Goal: Information Seeking & Learning: Learn about a topic

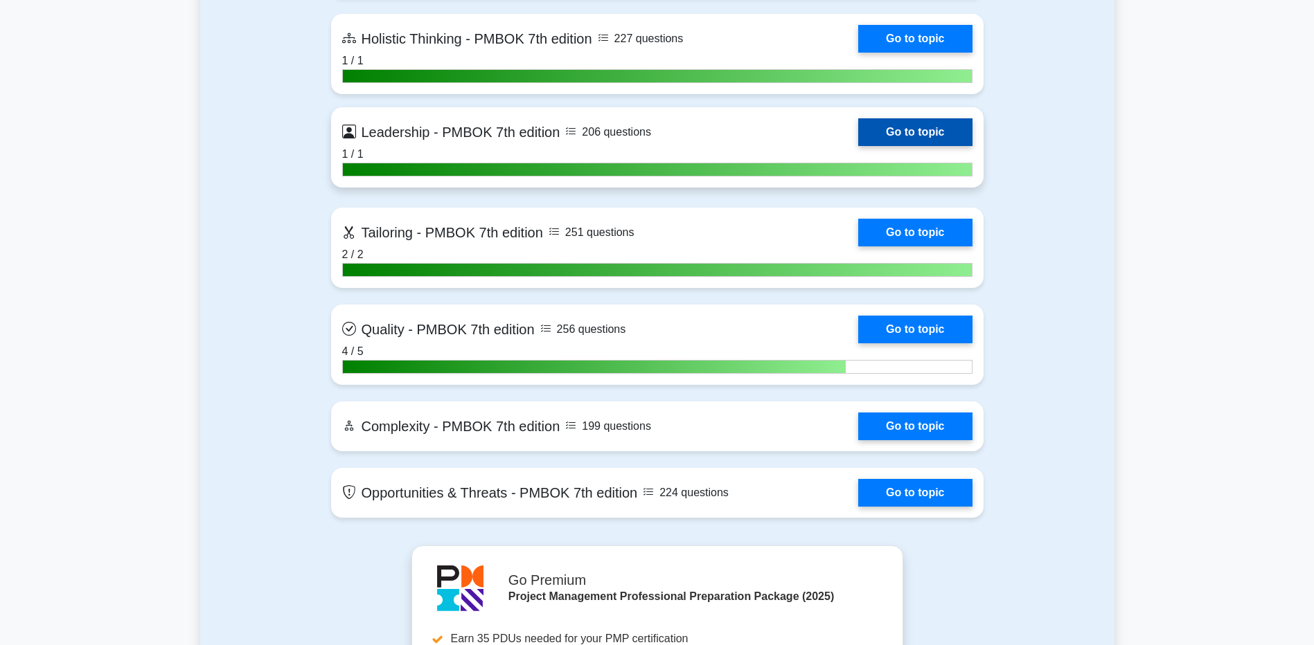
scroll to position [4434, 0]
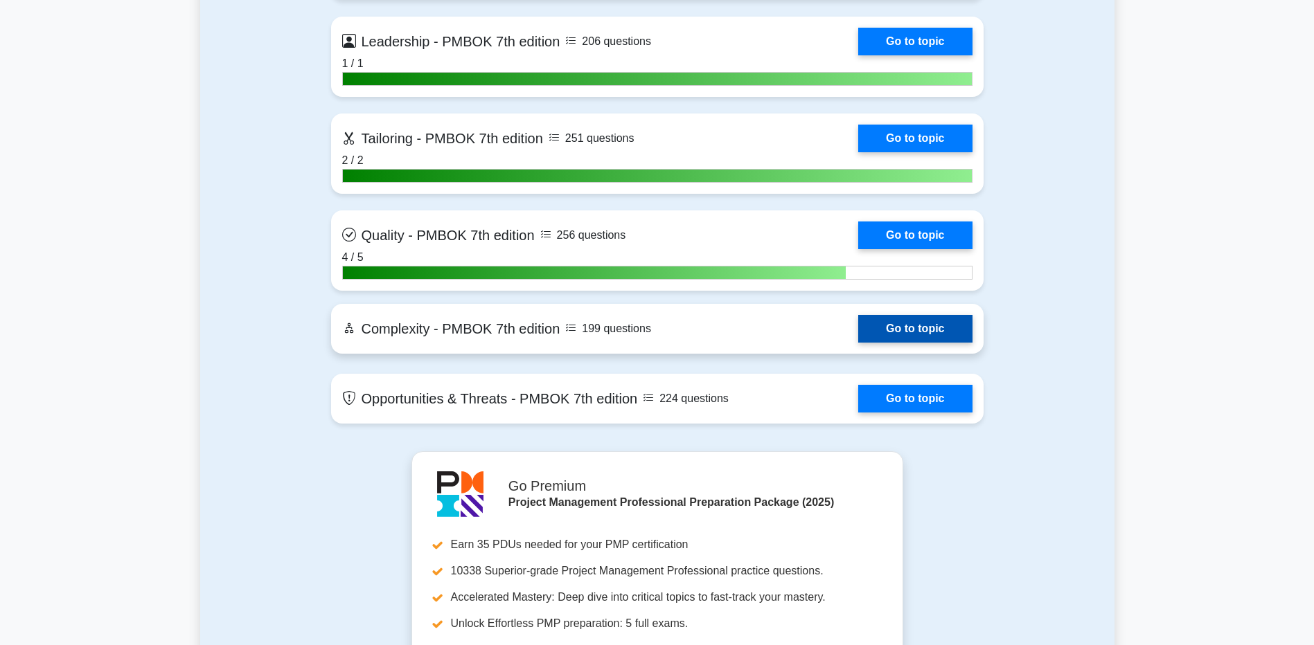
click at [870, 328] on link "Go to topic" at bounding box center [915, 329] width 114 height 28
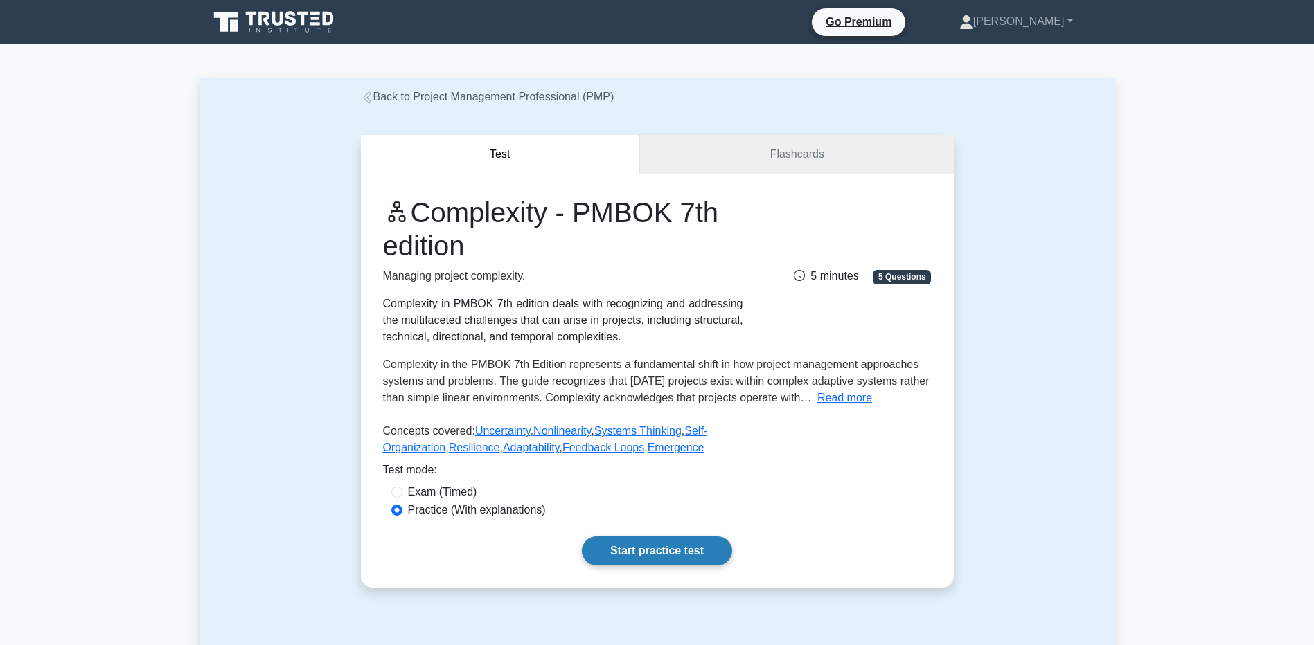
click at [605, 536] on div "Complexity - PMBOK 7th edition Managing project complexity. Complexity in PMBOK…" at bounding box center [657, 381] width 593 height 414
click at [614, 554] on link "Start practice test" at bounding box center [657, 551] width 150 height 29
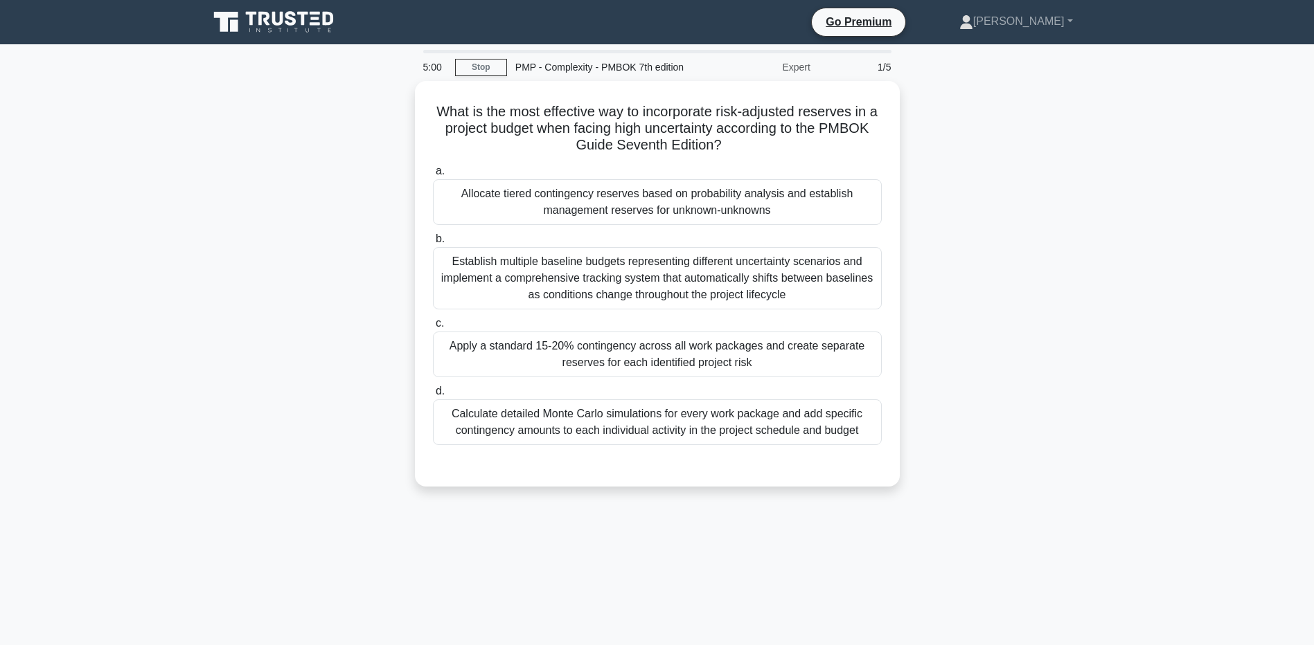
click at [136, 265] on main "5:00 Stop PMP - Complexity - PMBOK 7th edition Expert 1/5 What is the most effe…" at bounding box center [657, 396] width 1314 height 704
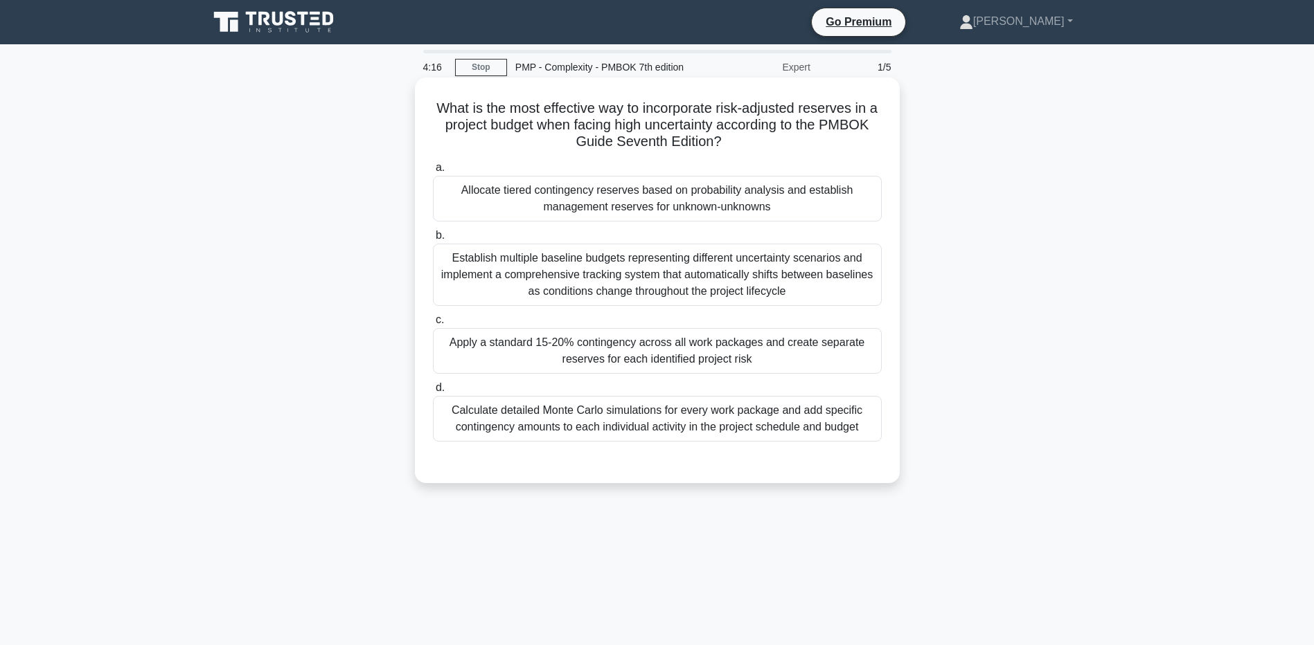
click at [630, 426] on div "Calculate detailed Monte Carlo simulations for every work package and add speci…" at bounding box center [657, 419] width 449 height 46
click at [433, 393] on input "d. Calculate detailed Monte Carlo simulations for every work package and add sp…" at bounding box center [433, 388] width 0 height 9
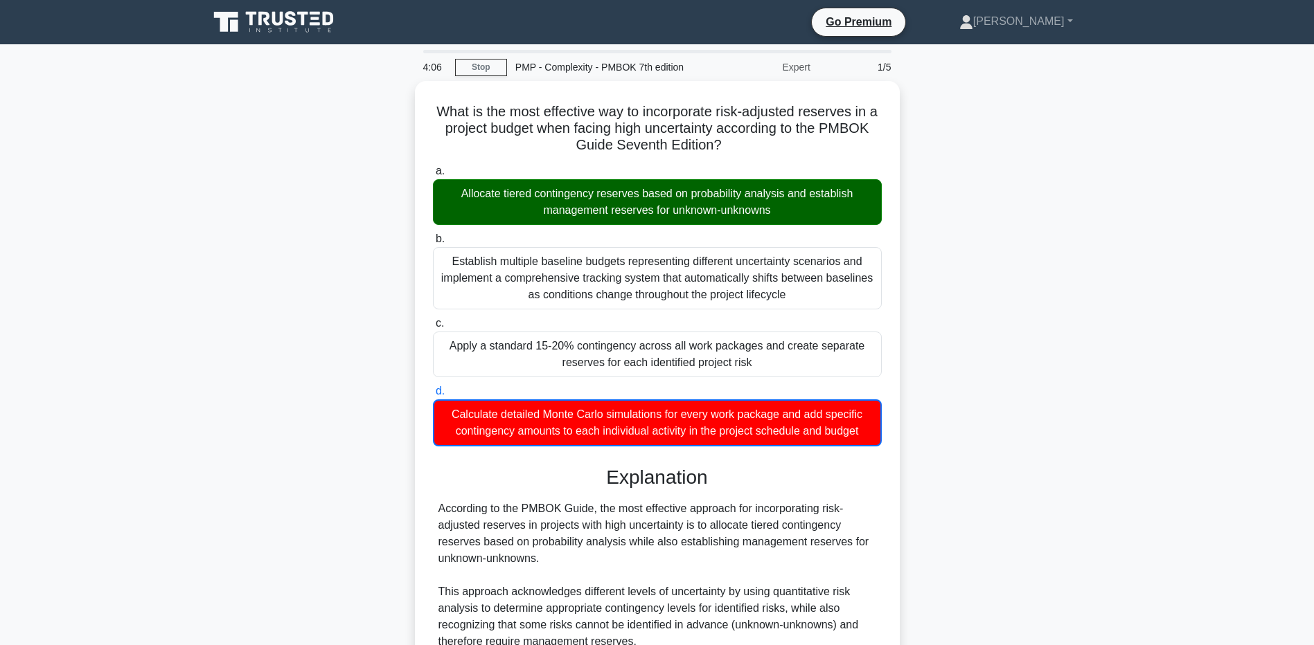
click at [191, 298] on main "4:06 Stop PMP - Complexity - PMBOK 7th edition Expert 1/5 What is the most effe…" at bounding box center [657, 507] width 1314 height 927
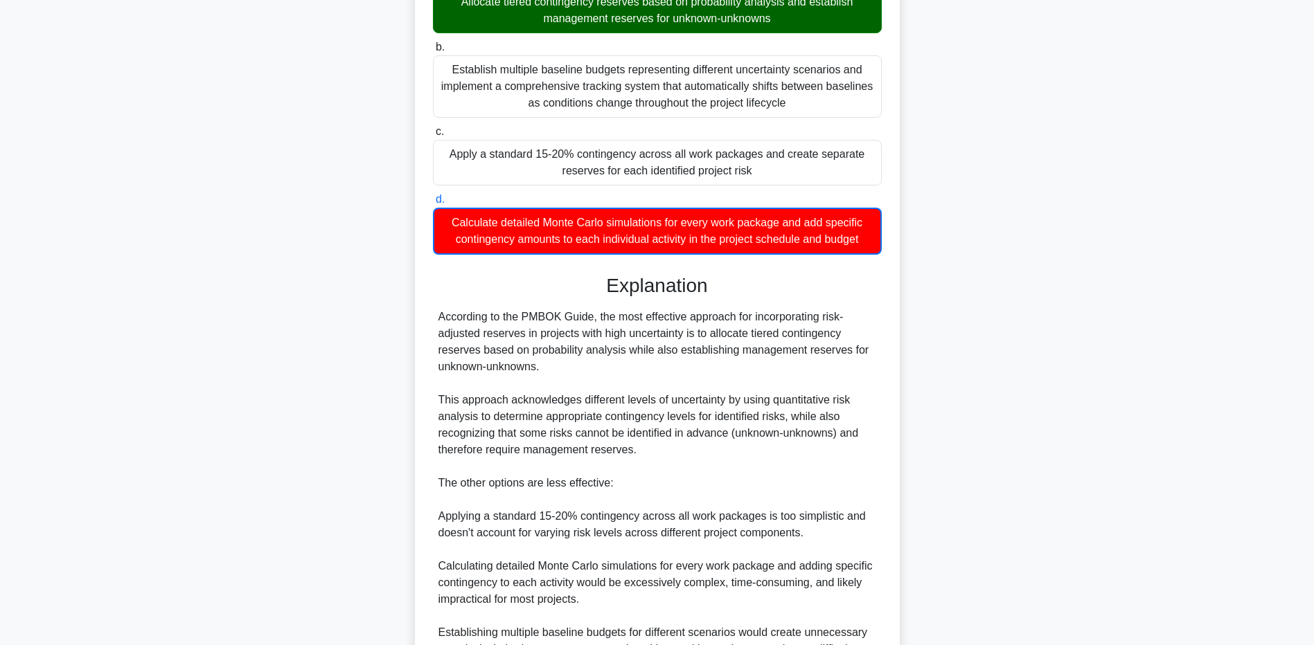
scroll to position [277, 0]
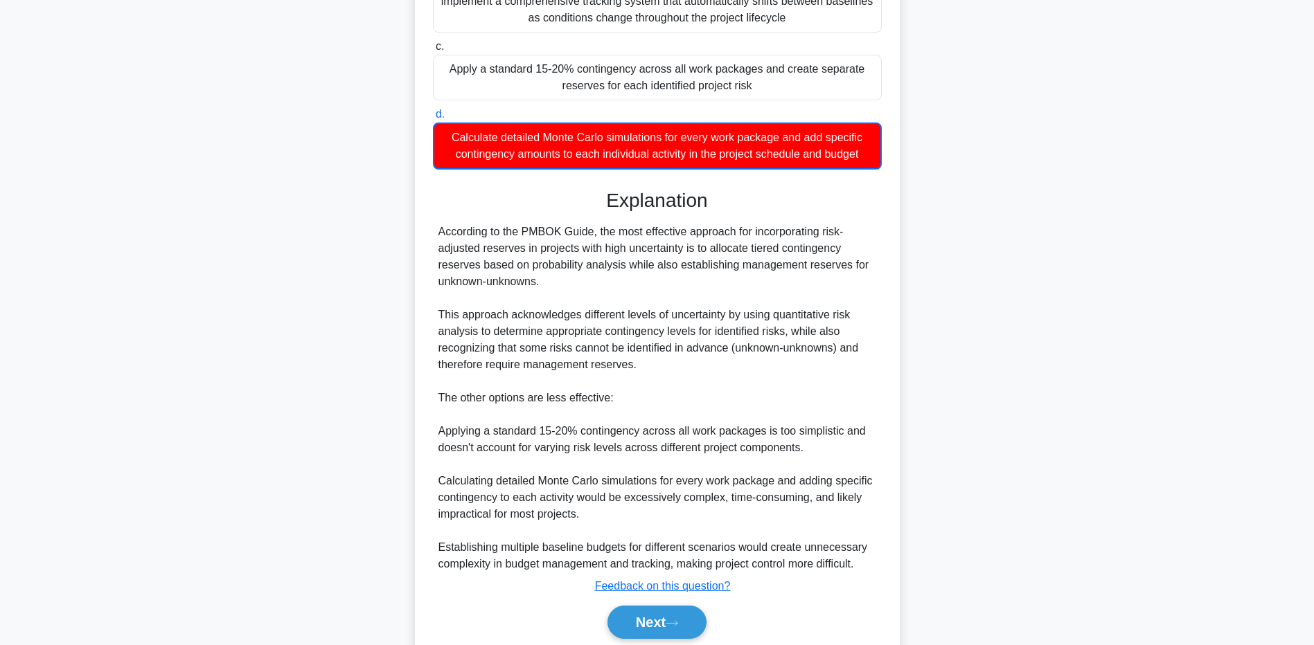
drag, startPoint x: 191, startPoint y: 448, endPoint x: 310, endPoint y: 467, distance: 120.0
click at [191, 448] on main "4:00 Stop PMP - Complexity - PMBOK 7th edition Expert 1/5 What is the most effe…" at bounding box center [657, 230] width 1314 height 927
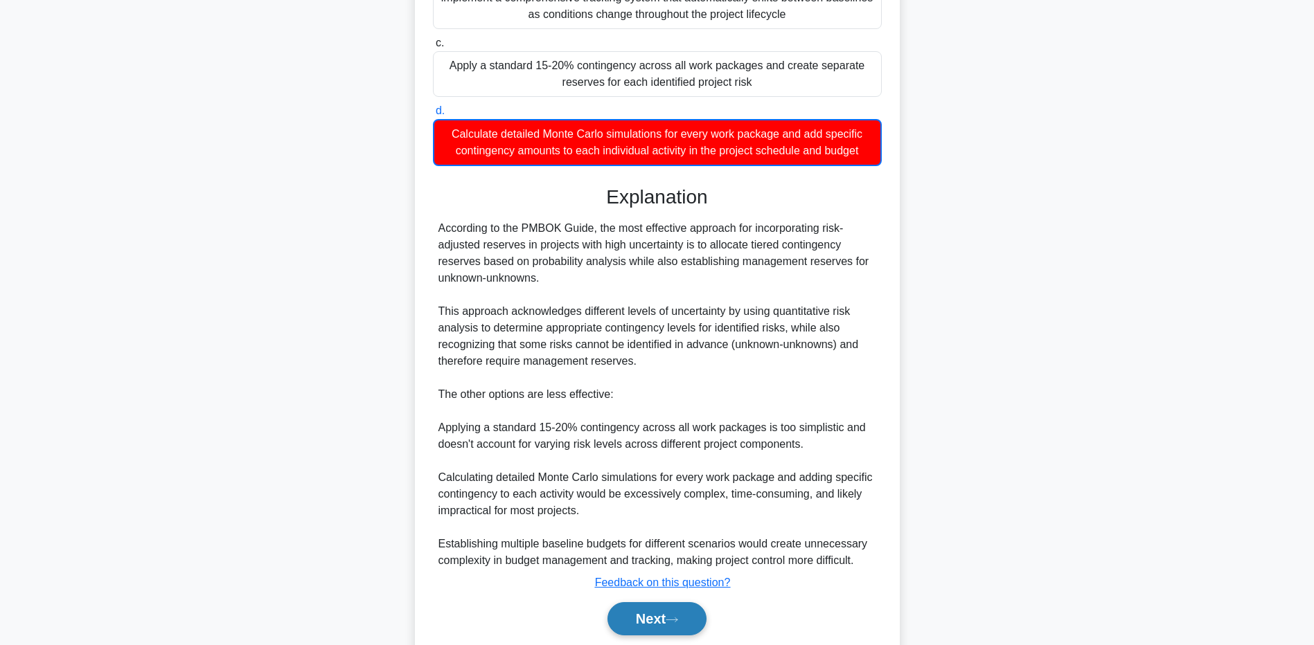
drag, startPoint x: 654, startPoint y: 620, endPoint x: 635, endPoint y: 614, distance: 20.2
click at [654, 620] on button "Next" at bounding box center [656, 619] width 99 height 33
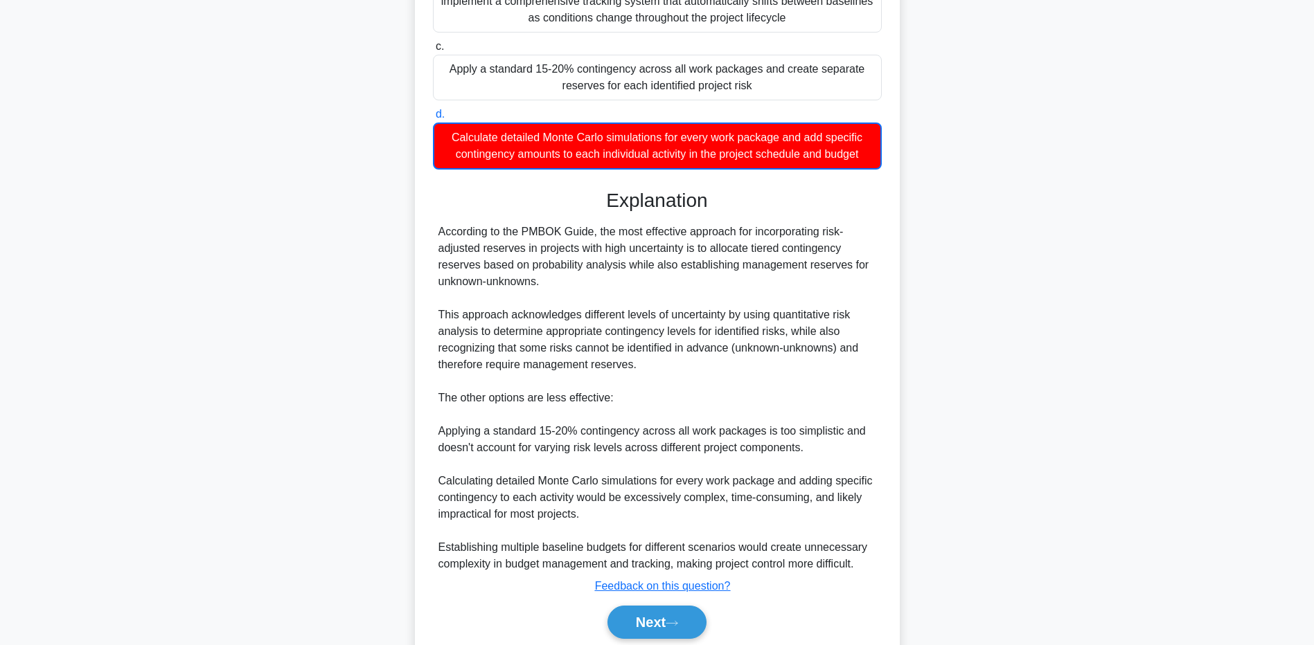
scroll to position [102, 0]
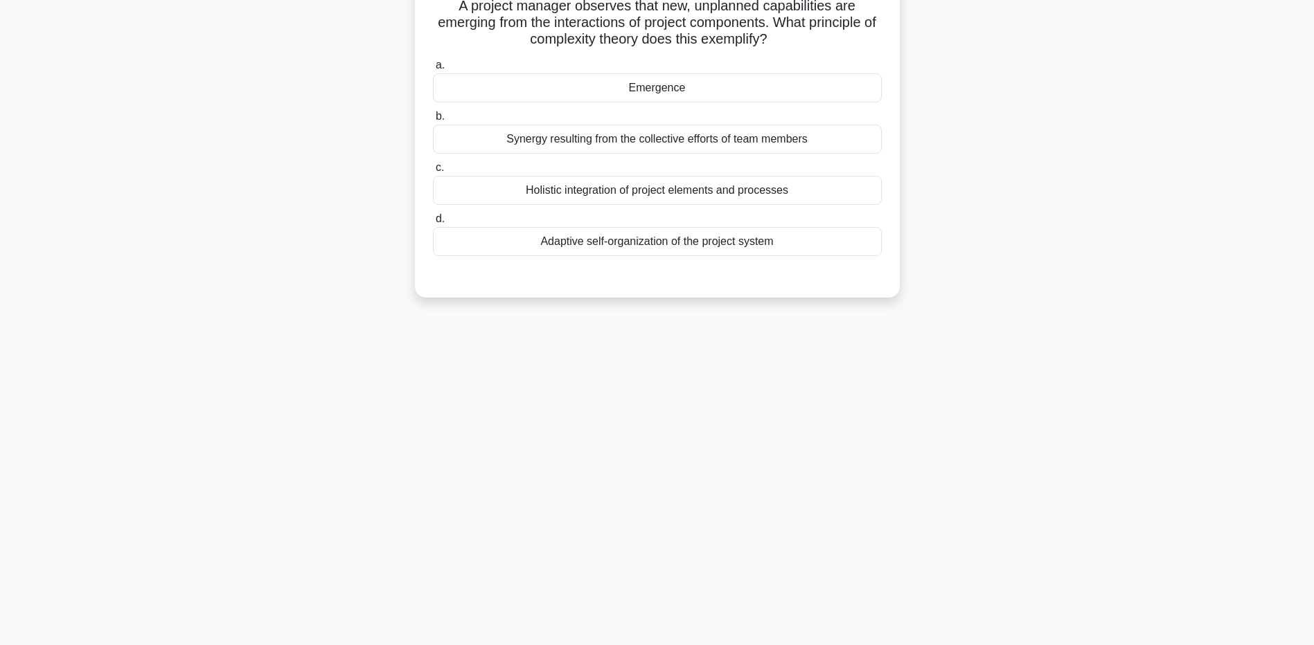
click at [555, 253] on div "Adaptive self-organization of the project system" at bounding box center [657, 241] width 449 height 29
click at [433, 224] on input "d. Adaptive self-organization of the project system" at bounding box center [433, 219] width 0 height 9
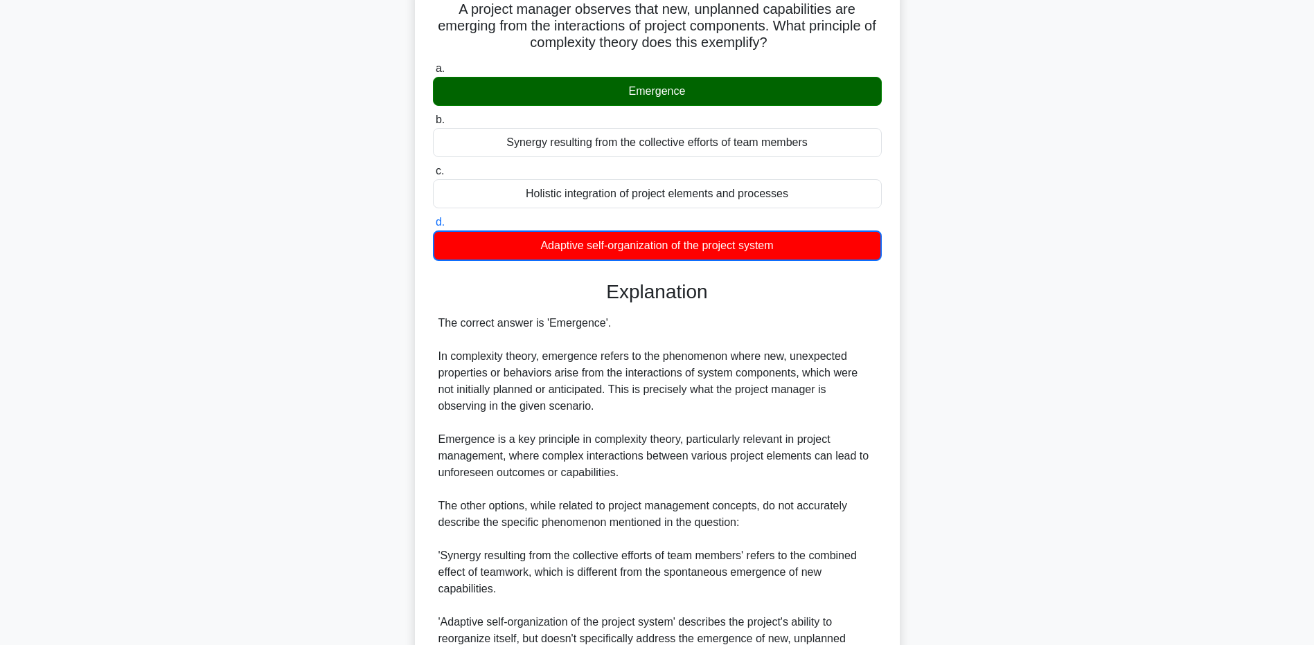
click at [133, 571] on main "3:19 Stop PMP - Complexity - PMBOK 7th edition Expert 2/5 A project manager obs…" at bounding box center [657, 422] width 1314 height 960
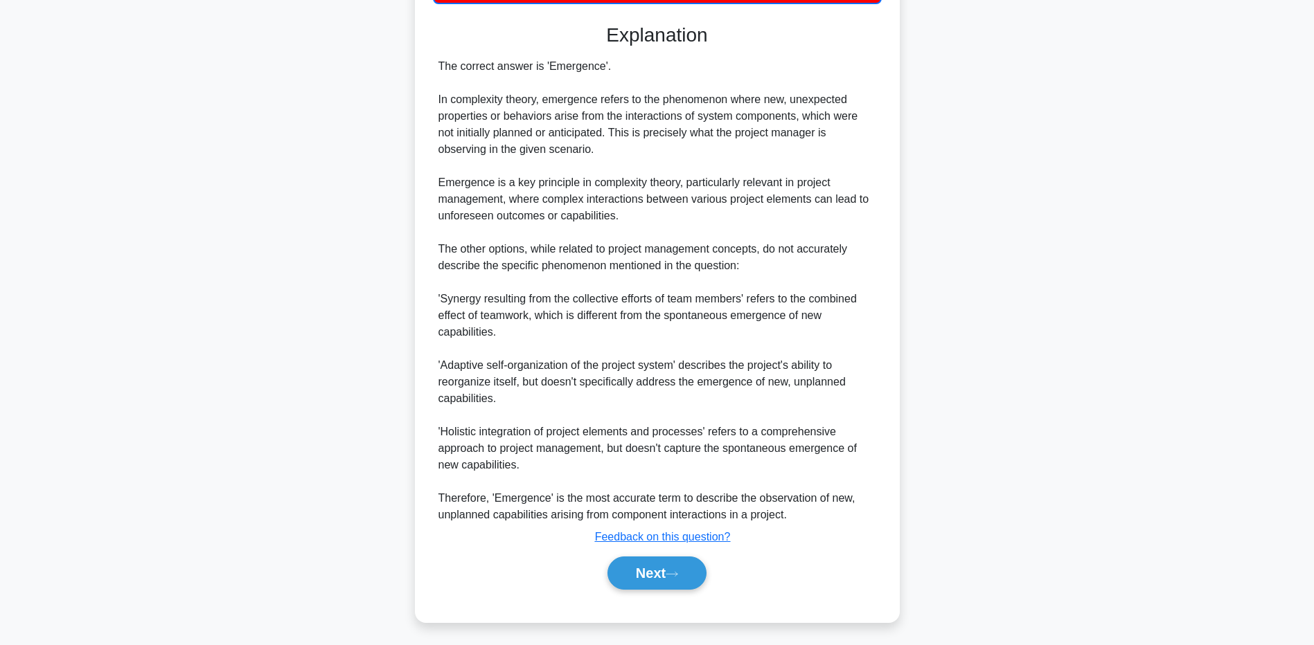
click at [74, 360] on main "3:09 Stop PMP - Complexity - PMBOK 7th edition Expert 2/5 A project manager obs…" at bounding box center [657, 165] width 1314 height 960
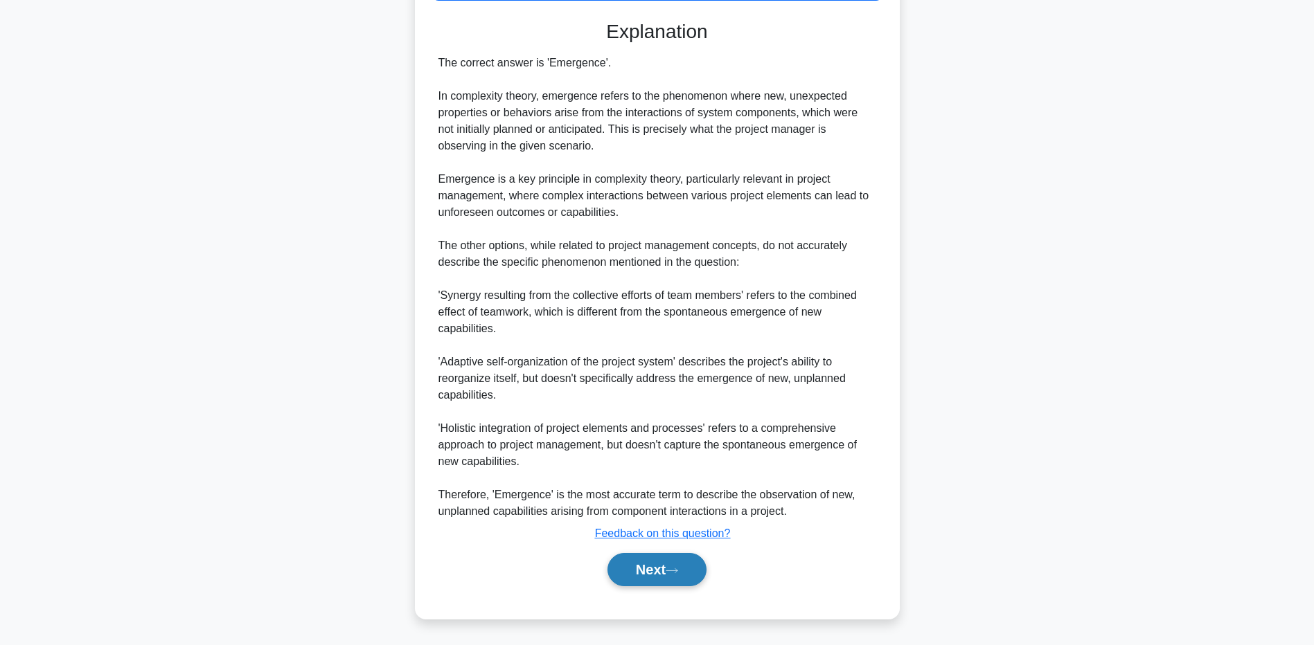
click at [679, 573] on button "Next" at bounding box center [656, 569] width 99 height 33
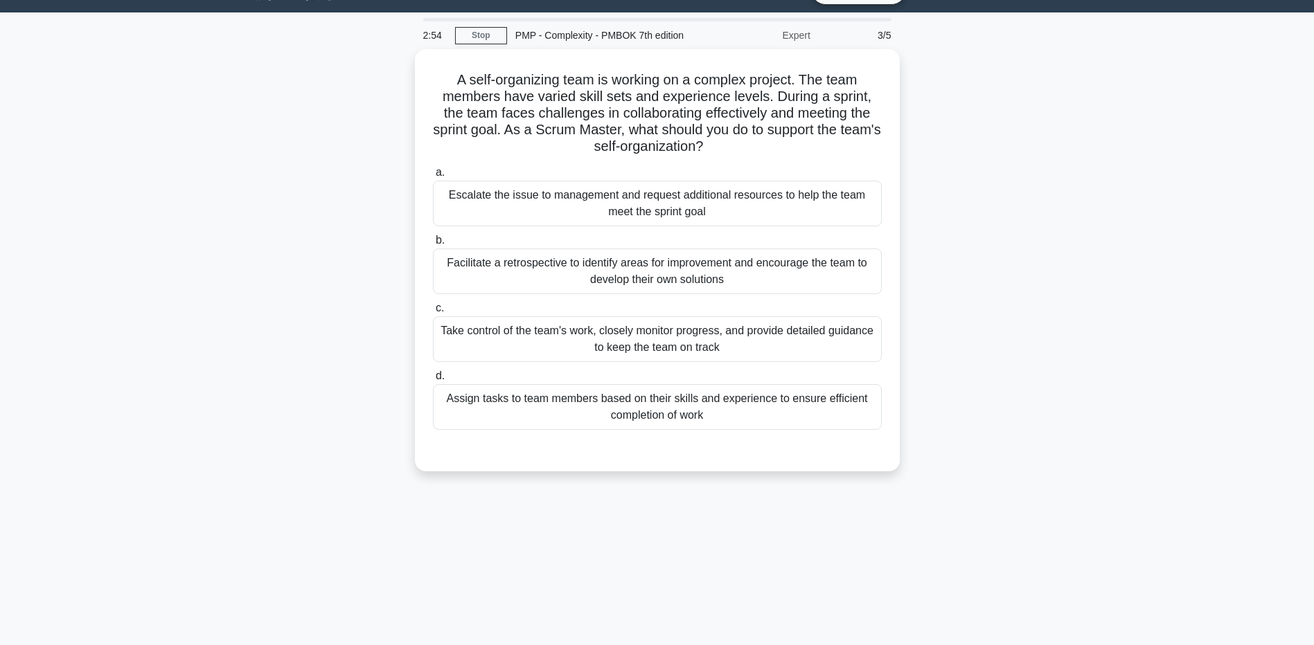
scroll to position [0, 0]
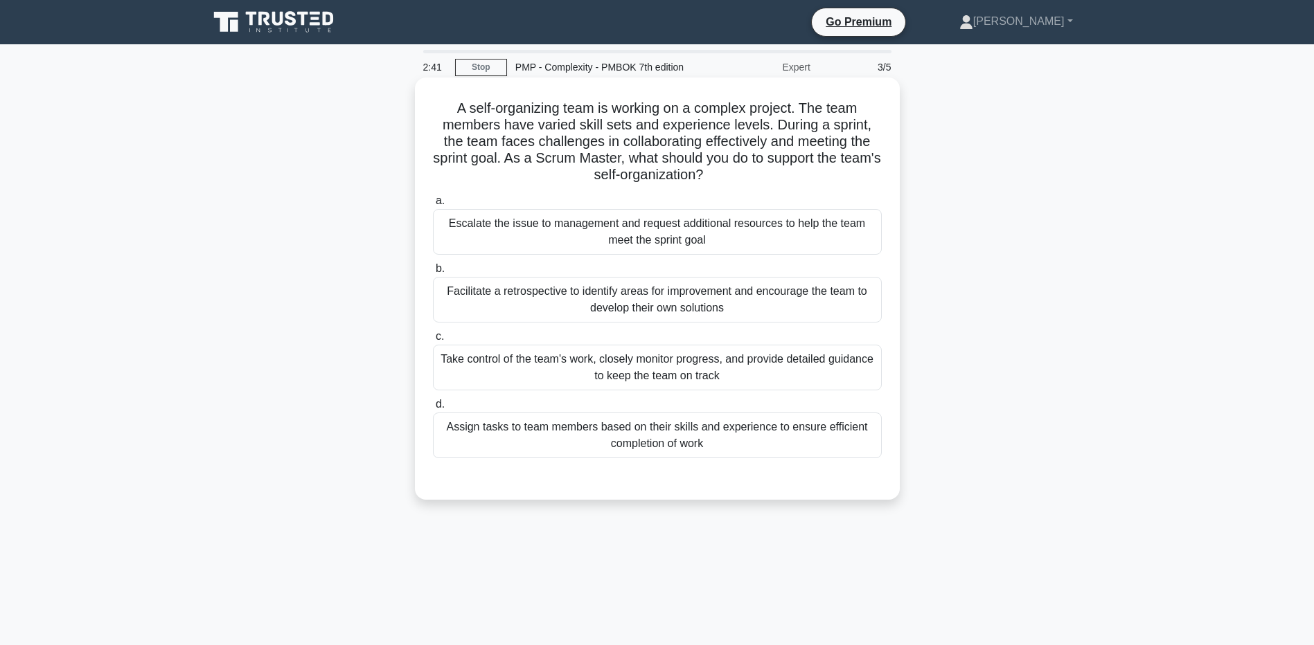
click at [468, 319] on div "Facilitate a retrospective to identify areas for improvement and encourage the …" at bounding box center [657, 300] width 449 height 46
click at [433, 274] on input "b. Facilitate a retrospective to identify areas for improvement and encourage t…" at bounding box center [433, 269] width 0 height 9
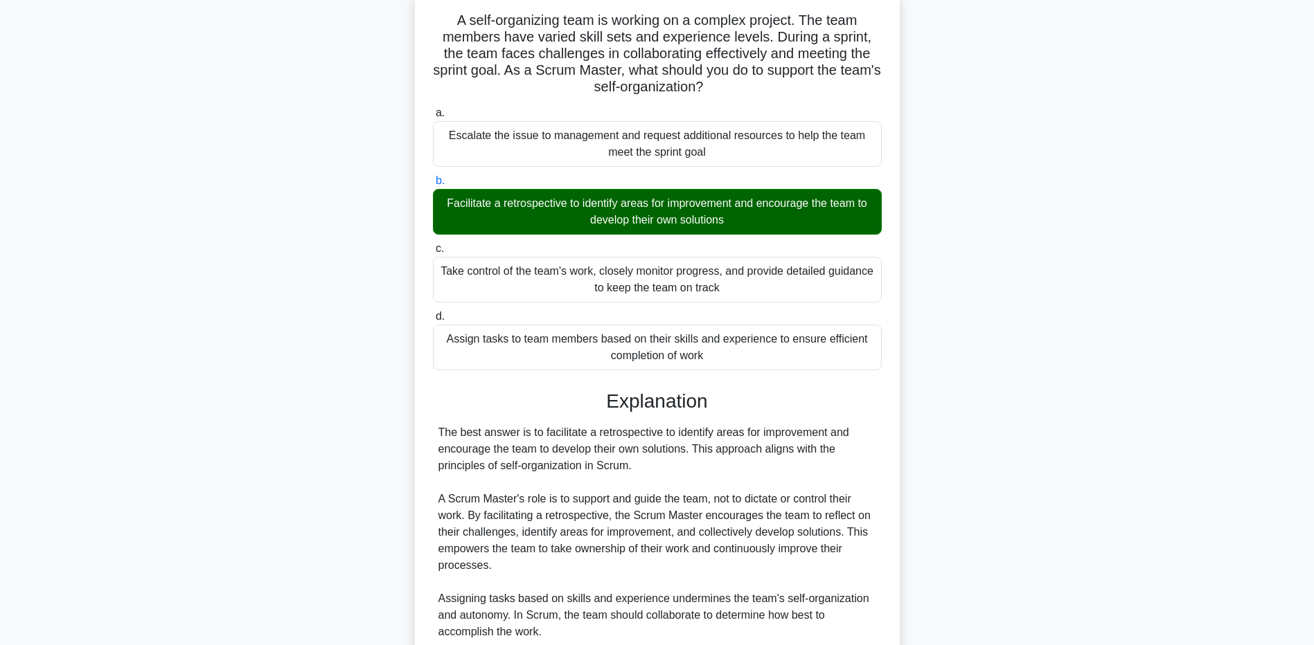
scroll to position [101, 0]
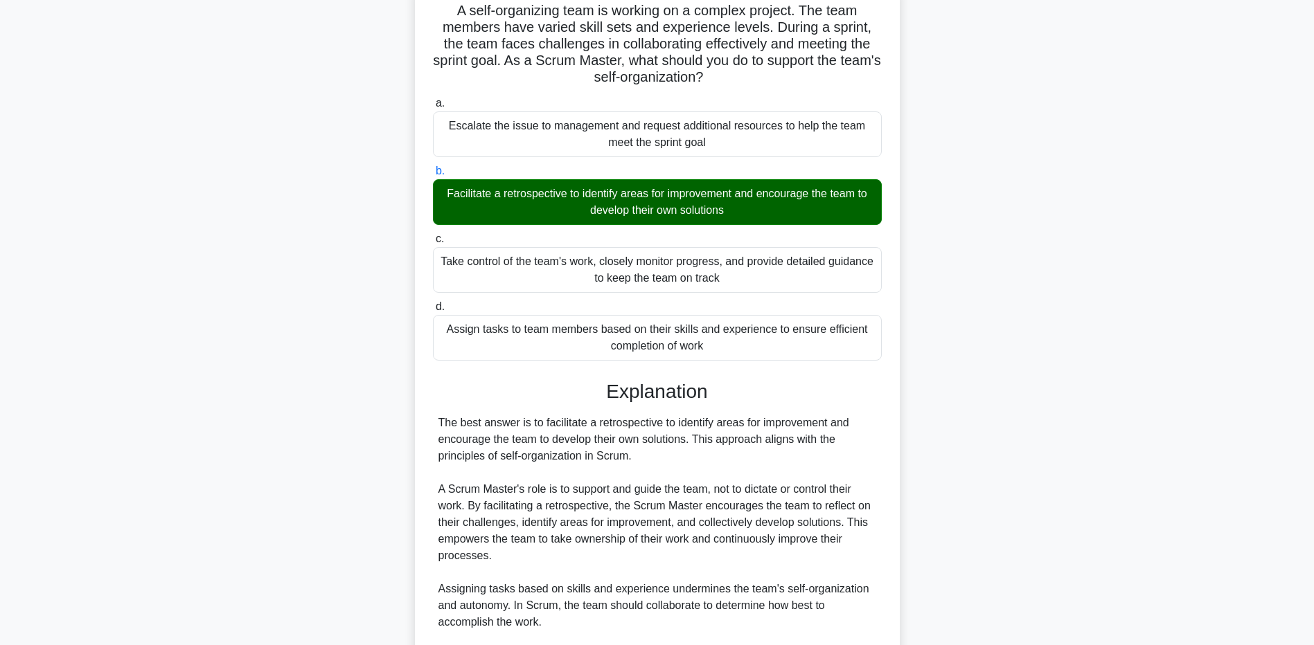
click at [158, 524] on main "2:31 Stop PMP - Complexity - PMBOK 7th edition Expert 3/5 A self-organizing tea…" at bounding box center [657, 414] width 1314 height 942
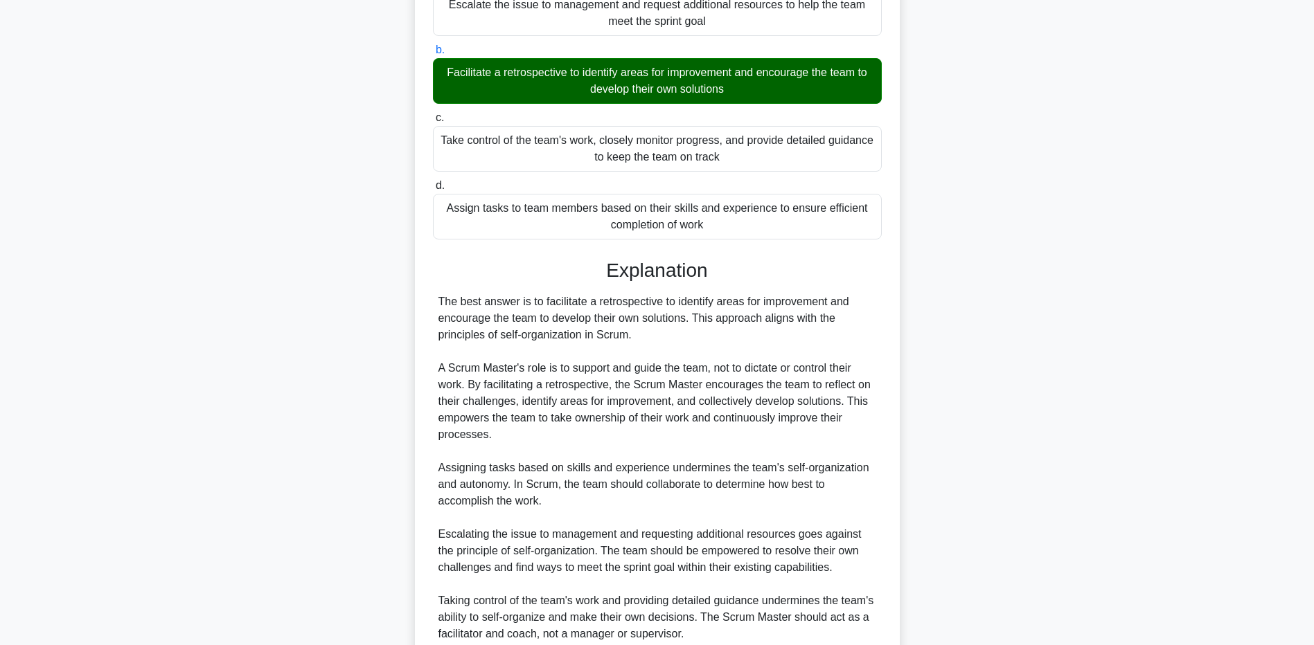
scroll to position [342, 0]
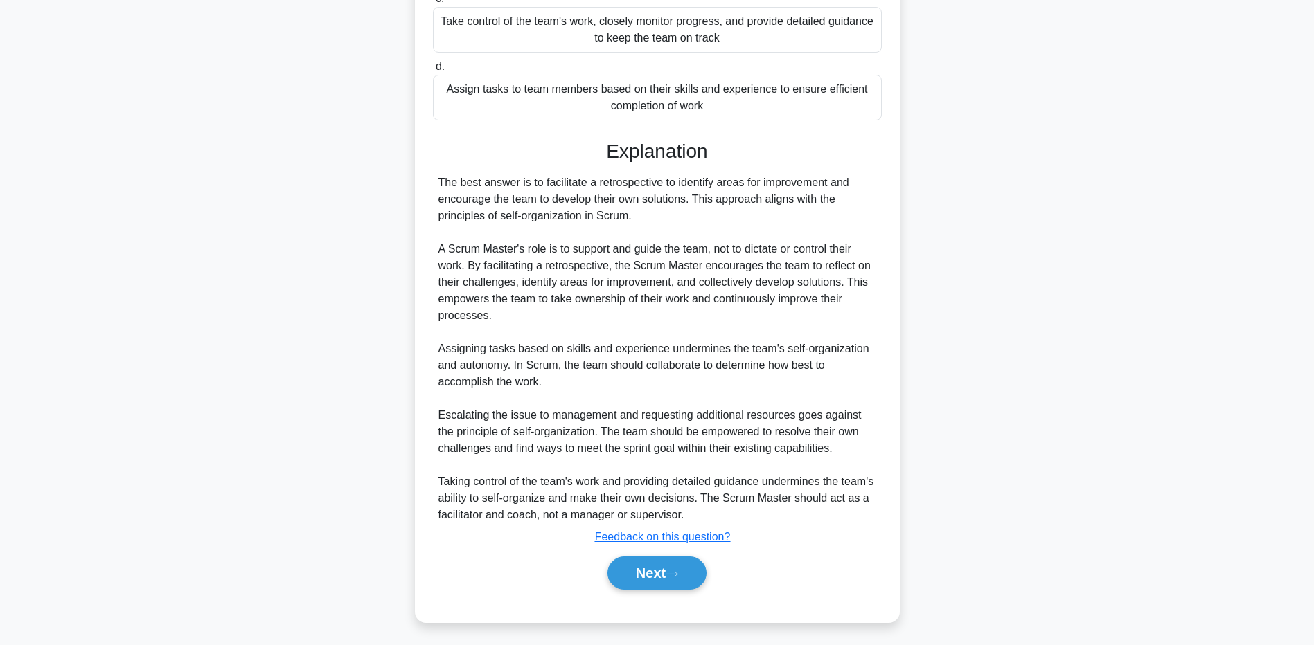
click at [159, 456] on main "2:26 Stop PMP - Complexity - PMBOK 7th edition Expert 3/5 A self-organizing tea…" at bounding box center [657, 174] width 1314 height 942
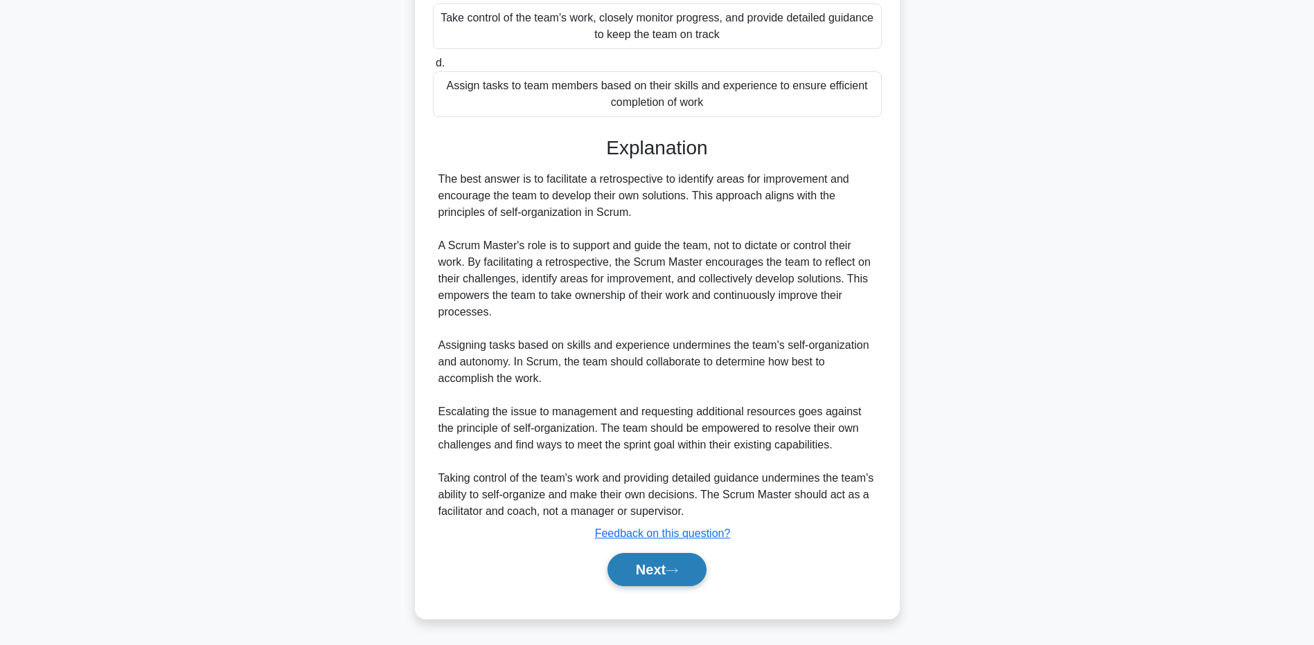
click at [653, 567] on button "Next" at bounding box center [656, 569] width 99 height 33
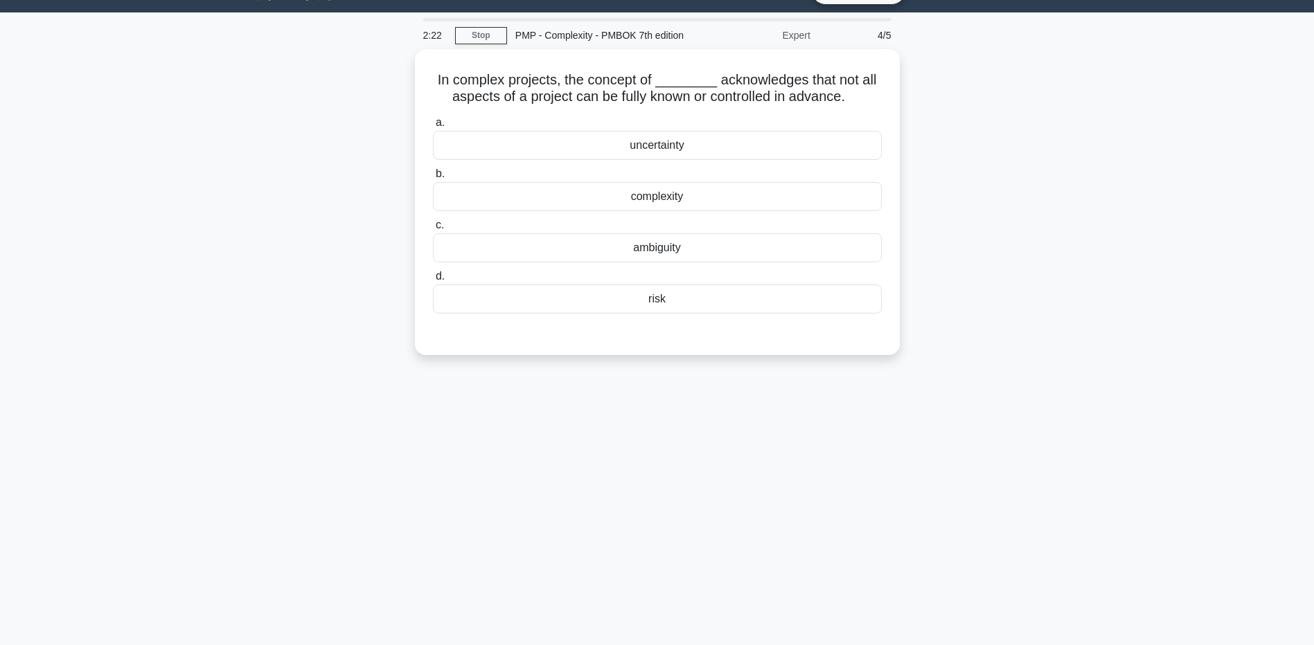
scroll to position [0, 0]
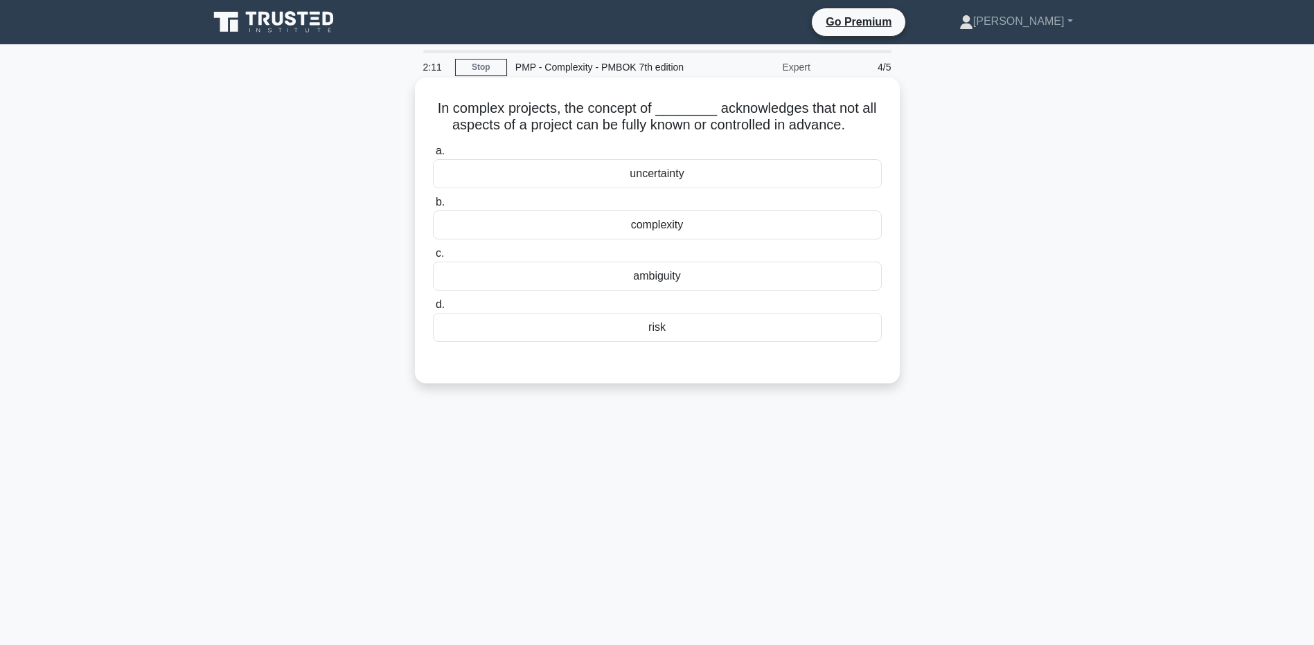
click at [520, 183] on div "uncertainty" at bounding box center [657, 173] width 449 height 29
click at [433, 156] on input "a. uncertainty" at bounding box center [433, 151] width 0 height 9
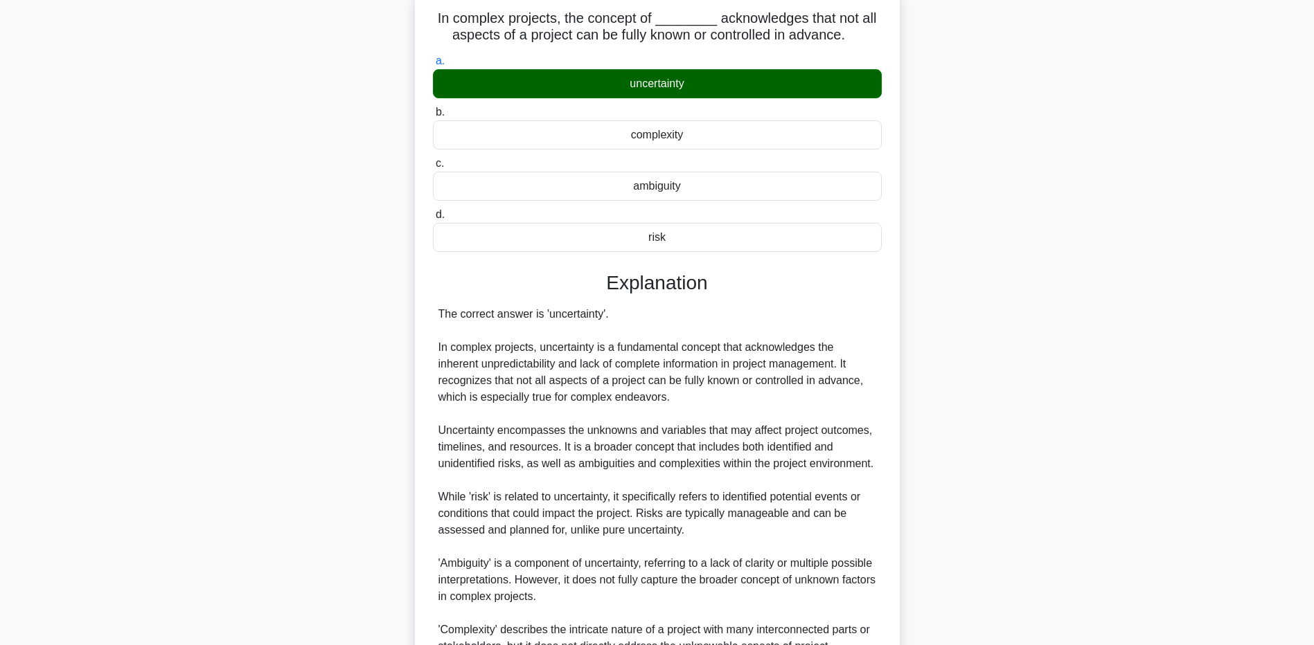
scroll to position [97, 0]
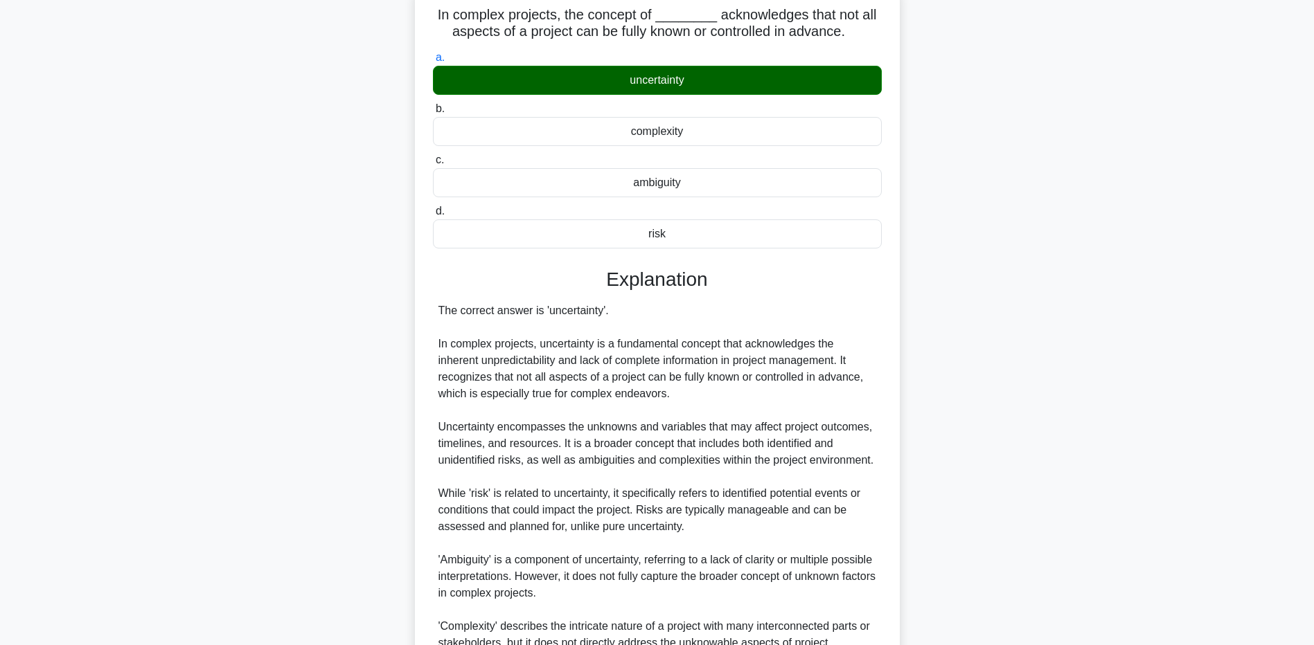
click at [159, 505] on main "2:01 Stop PMP - Complexity - PMBOK 7th edition Expert 4/5 In complex projects, …" at bounding box center [657, 401] width 1314 height 909
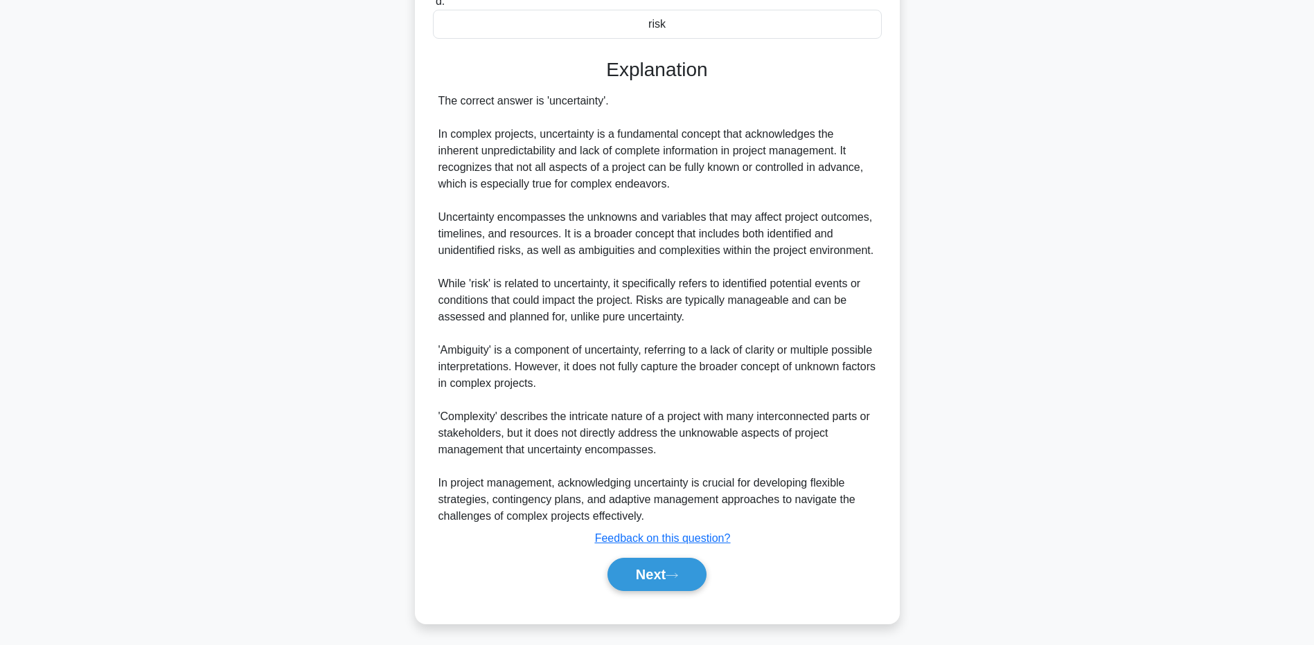
scroll to position [309, 0]
drag, startPoint x: 194, startPoint y: 497, endPoint x: 235, endPoint y: 512, distance: 44.5
click at [194, 497] on main "1:56 Stop PMP - Complexity - PMBOK 7th edition Expert 4/5 In complex projects, …" at bounding box center [657, 190] width 1314 height 909
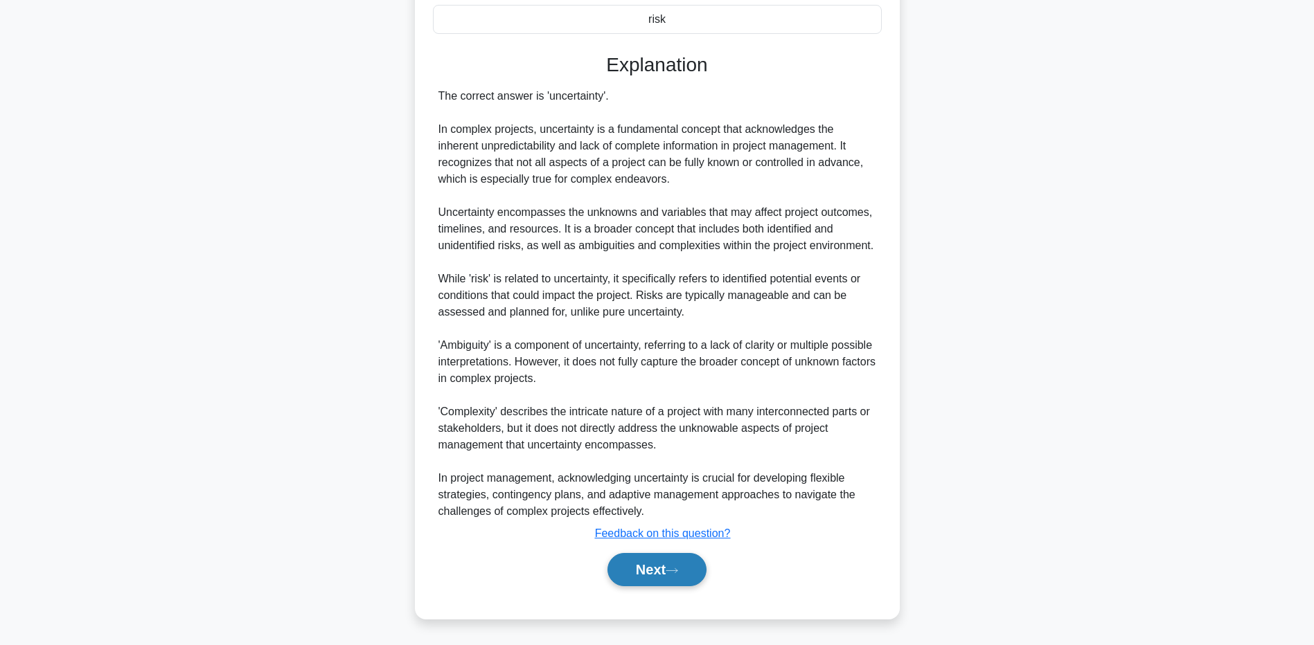
click at [671, 572] on icon at bounding box center [672, 571] width 12 height 8
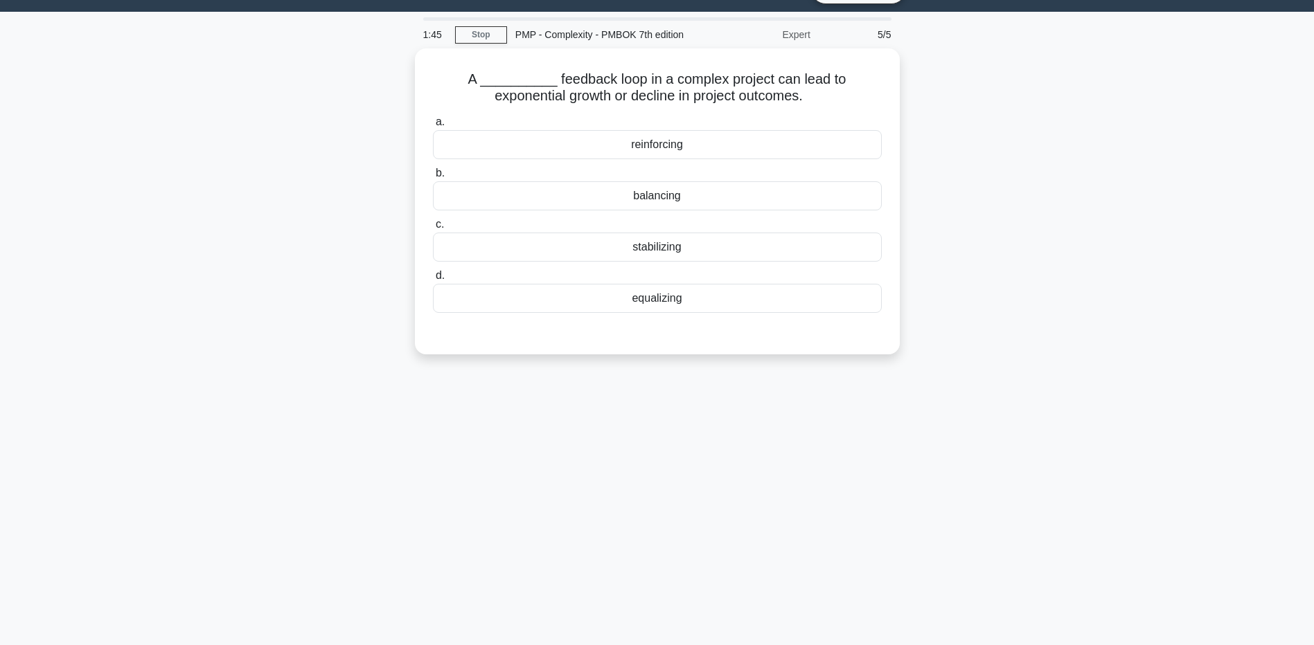
scroll to position [0, 0]
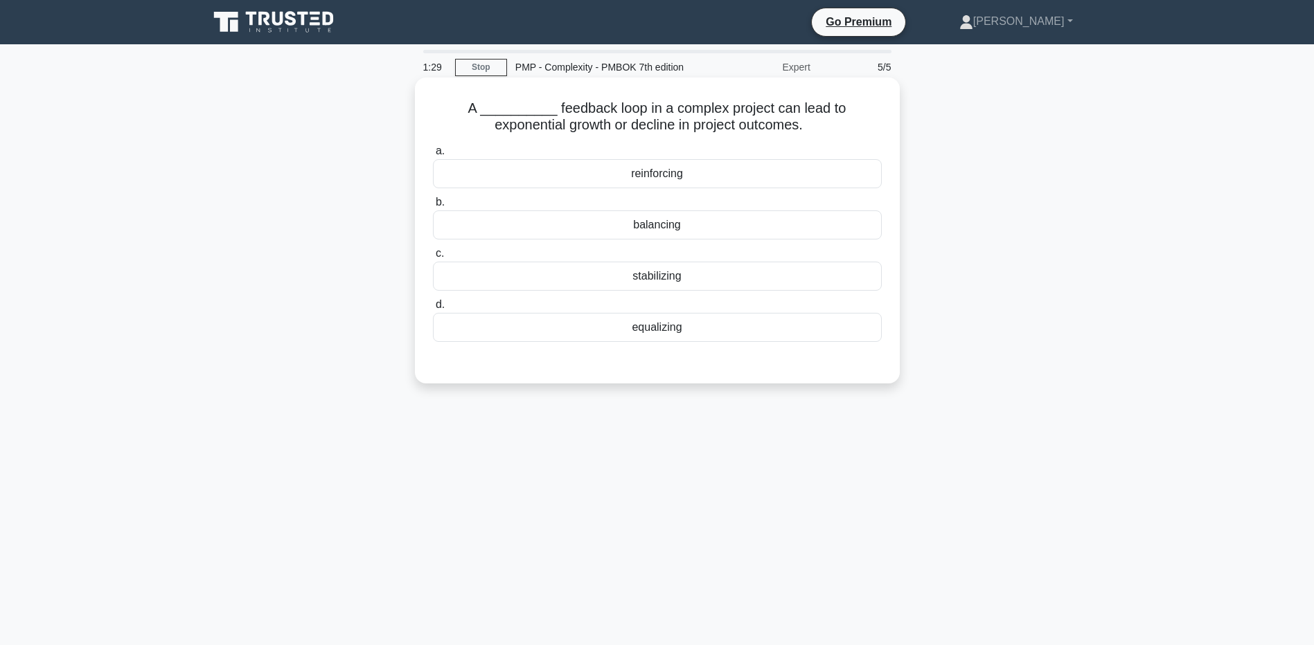
click at [505, 188] on div "reinforcing" at bounding box center [657, 173] width 449 height 29
click at [433, 156] on input "a. reinforcing" at bounding box center [433, 151] width 0 height 9
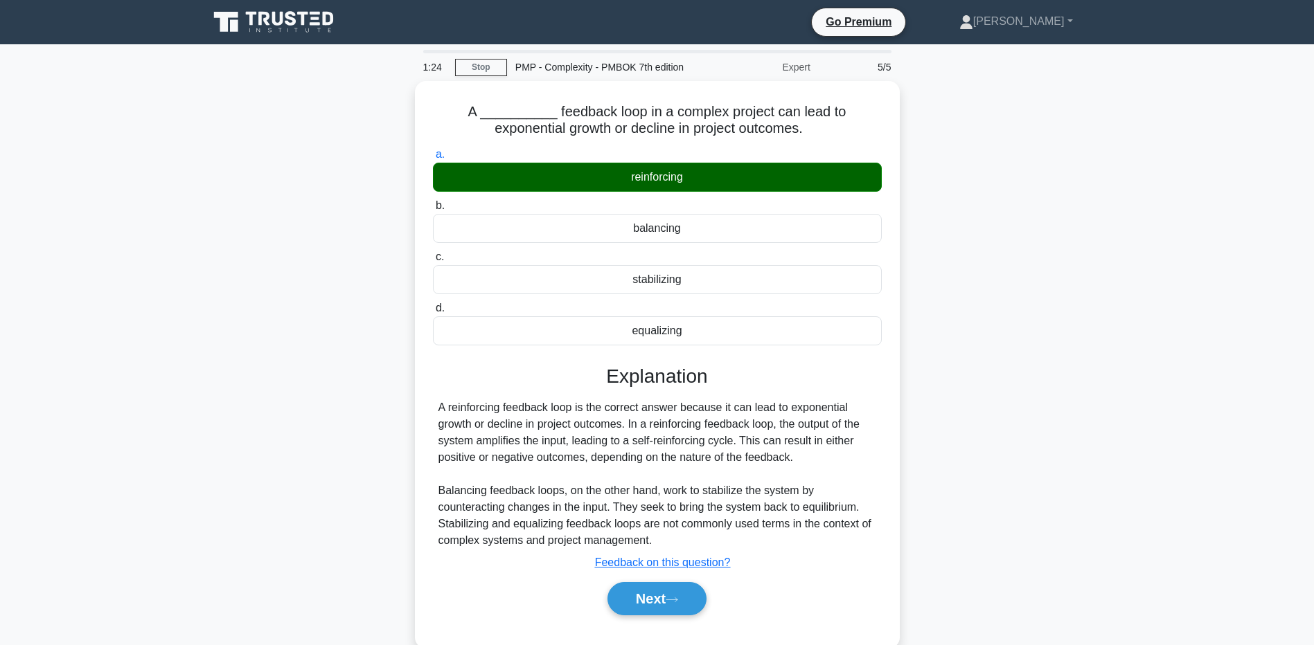
click at [175, 436] on main "1:24 Stop PMP - Complexity - PMBOK 7th edition Expert 5/5 A __________ feedback…" at bounding box center [657, 396] width 1314 height 704
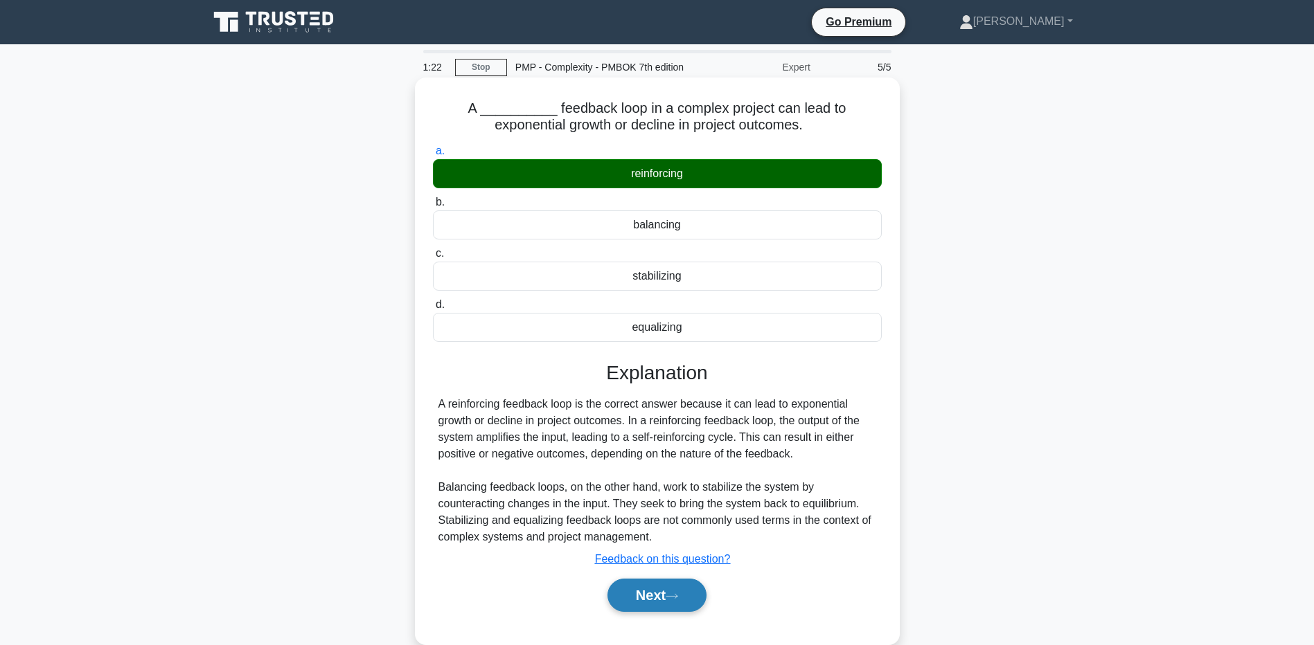
click at [632, 596] on button "Next" at bounding box center [656, 595] width 99 height 33
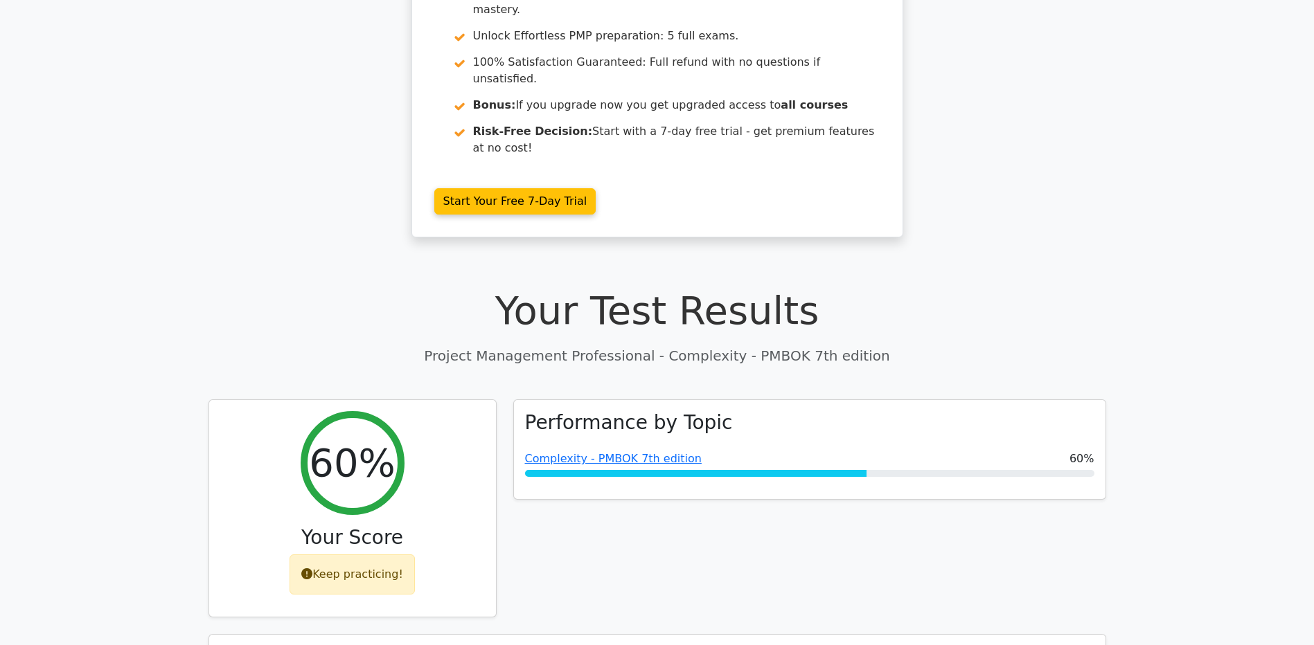
scroll to position [277, 0]
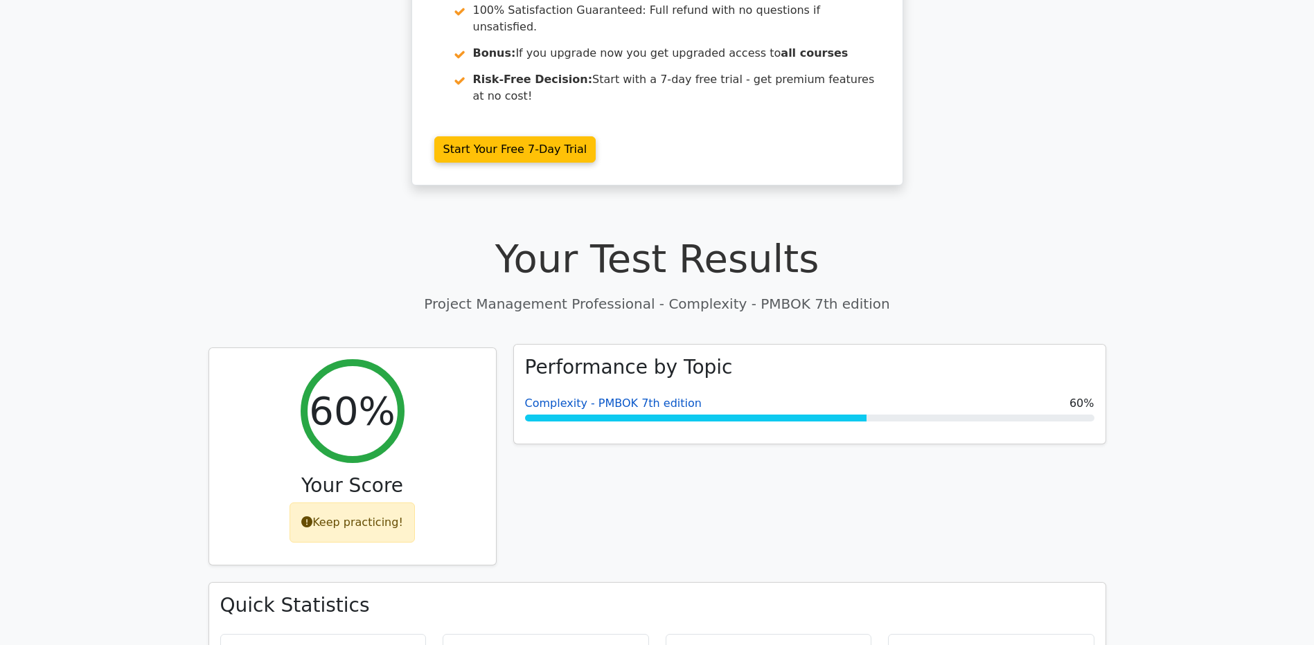
click at [582, 397] on link "Complexity - PMBOK 7th edition" at bounding box center [613, 403] width 177 height 13
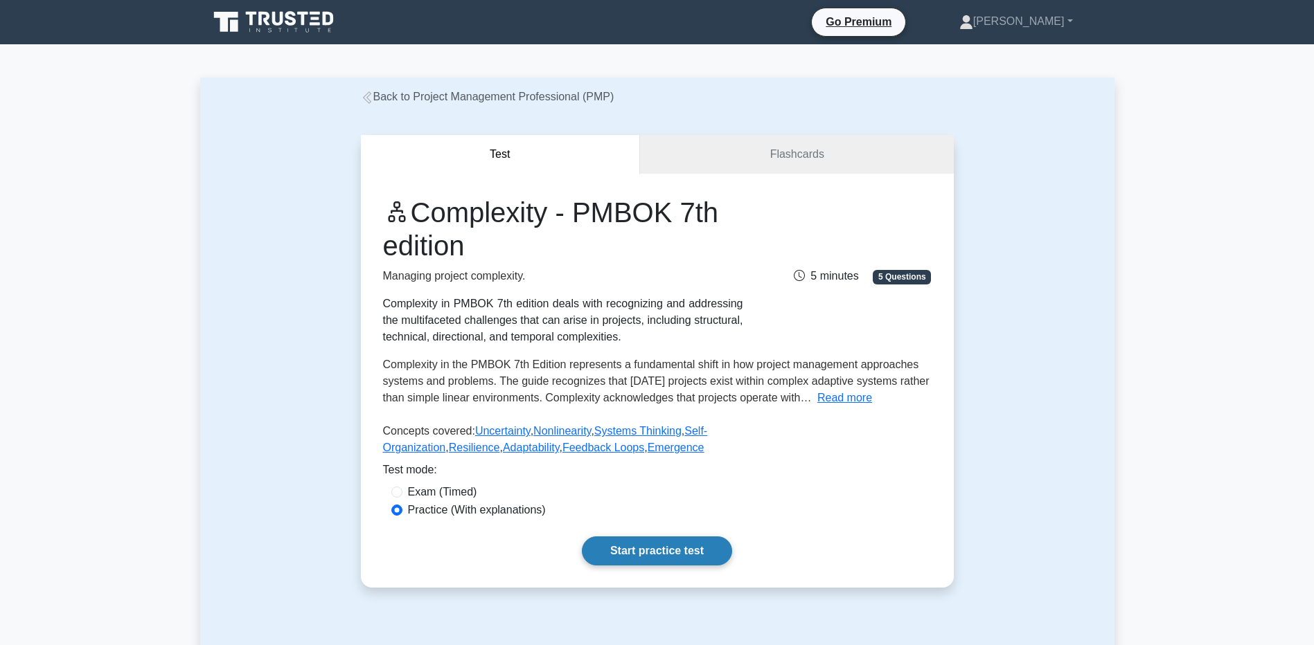
click at [621, 544] on link "Start practice test" at bounding box center [657, 551] width 150 height 29
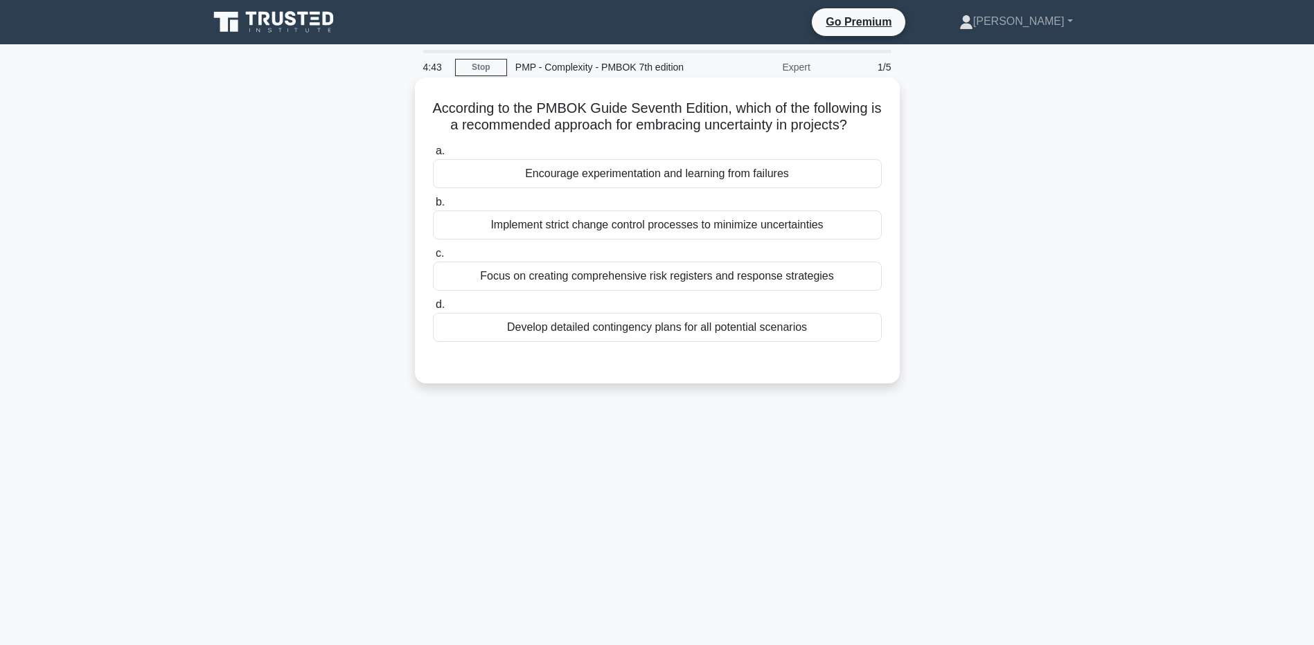
click at [507, 172] on div "Encourage experimentation and learning from failures" at bounding box center [657, 173] width 449 height 29
click at [433, 156] on input "a. Encourage experimentation and learning from failures" at bounding box center [433, 151] width 0 height 9
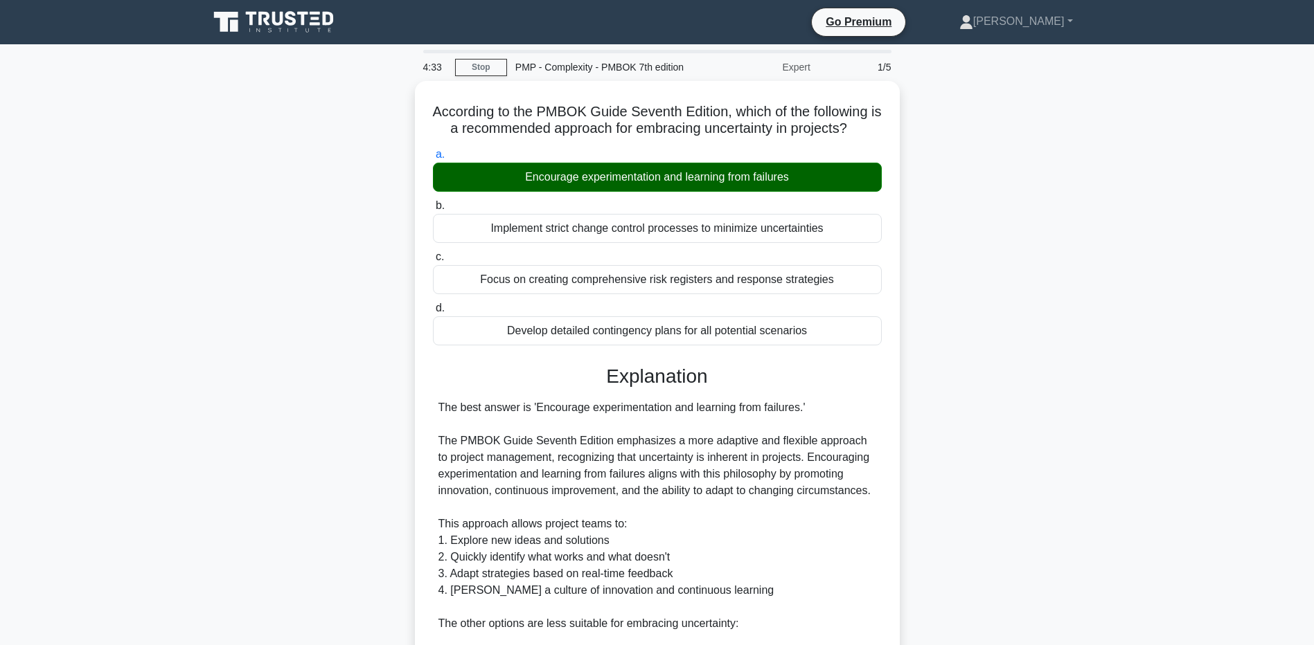
click at [248, 326] on div "According to the PMBOK Guide Seventh Edition, which of the following is a recom…" at bounding box center [657, 556] width 914 height 950
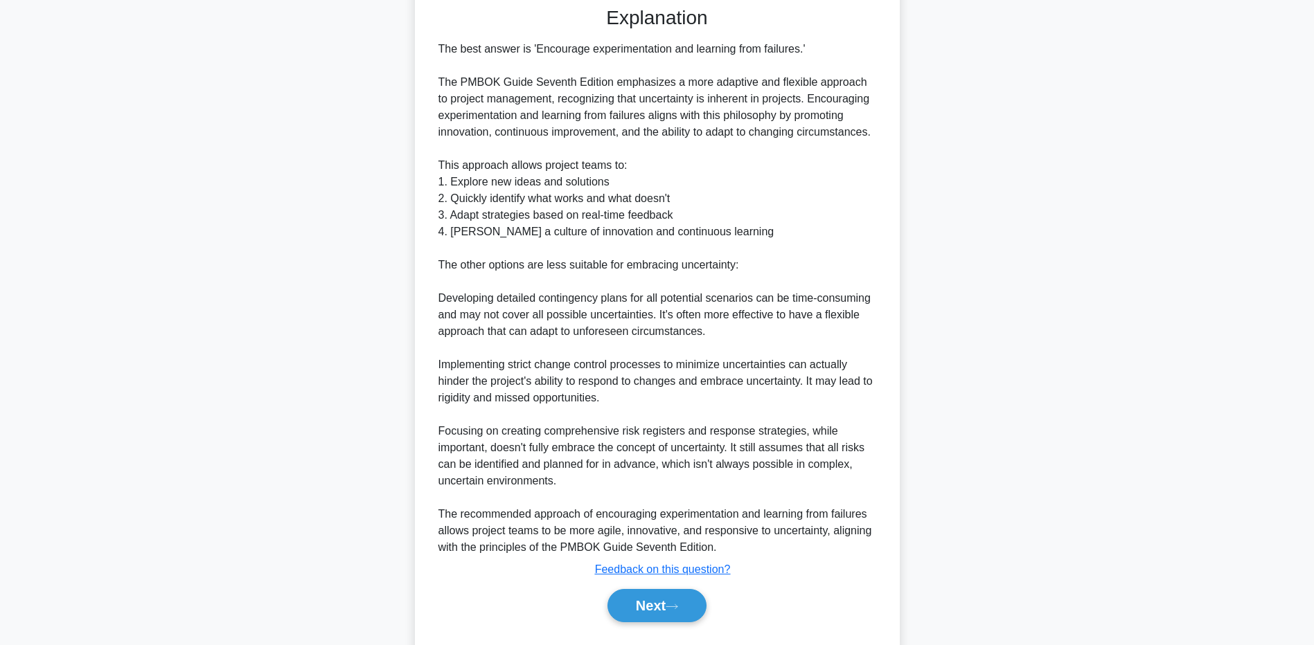
scroll to position [392, 0]
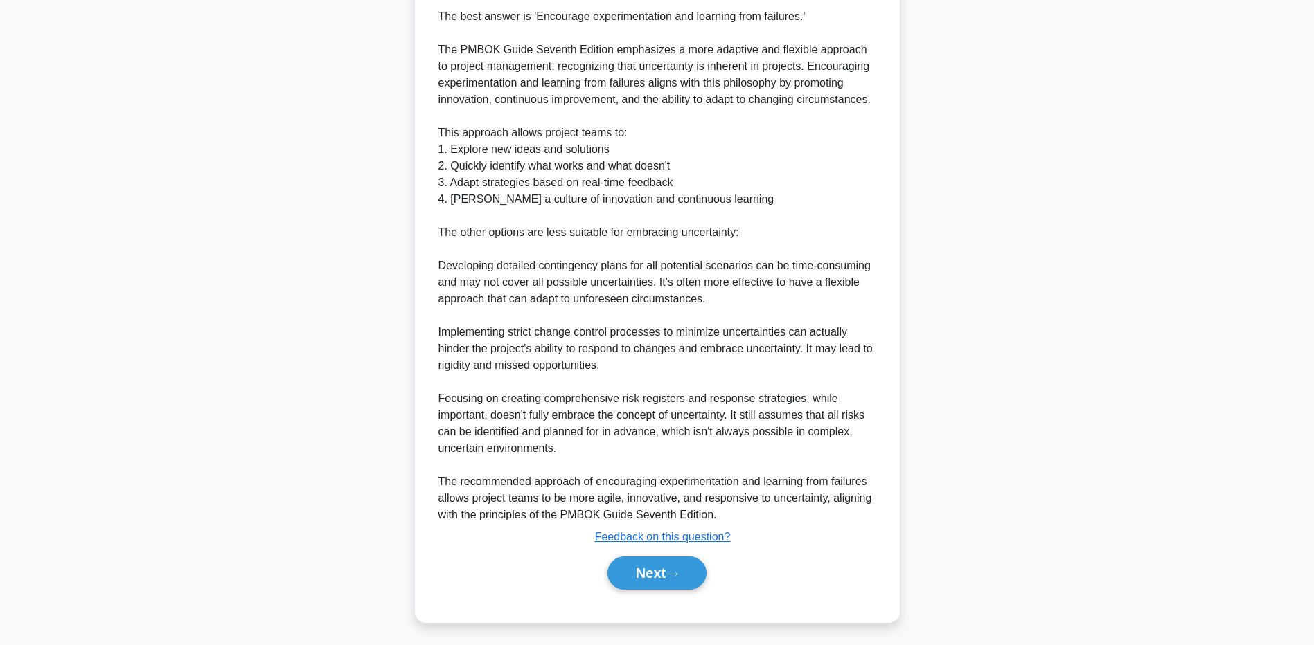
drag, startPoint x: 234, startPoint y: 474, endPoint x: 563, endPoint y: 509, distance: 330.8
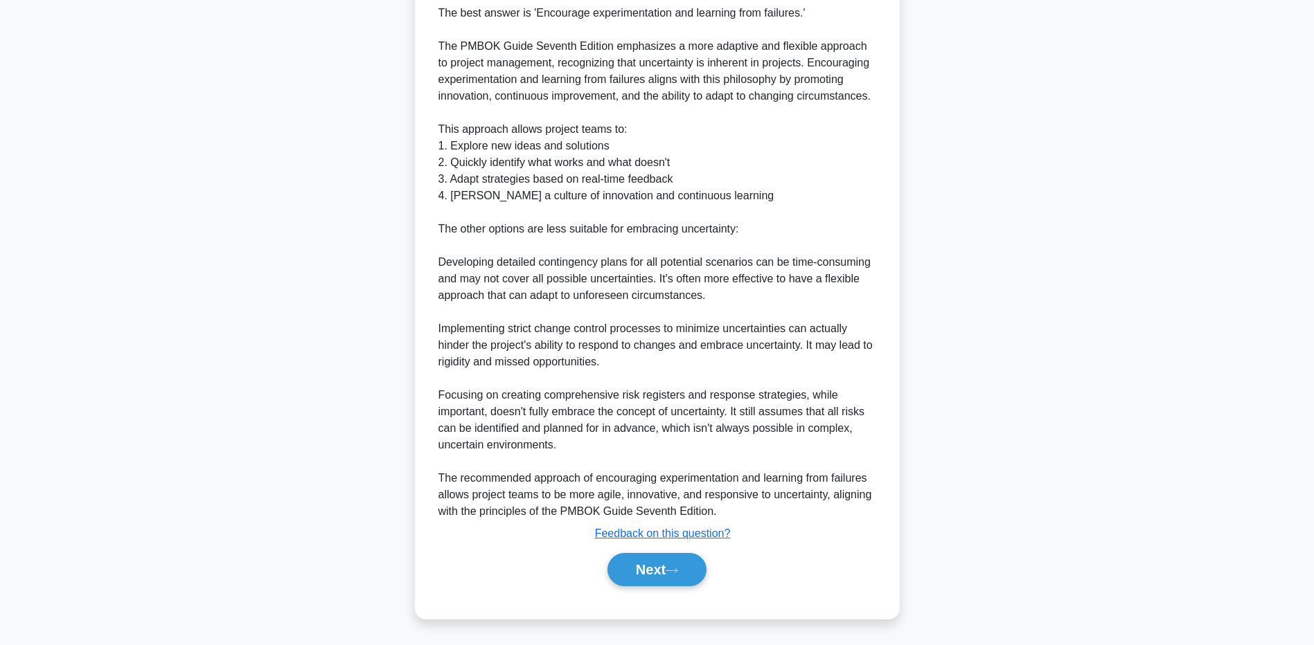
click at [235, 474] on div "According to the PMBOK Guide Seventh Edition, which of the following is a recom…" at bounding box center [657, 165] width 914 height 950
click at [637, 562] on button "Next" at bounding box center [656, 569] width 99 height 33
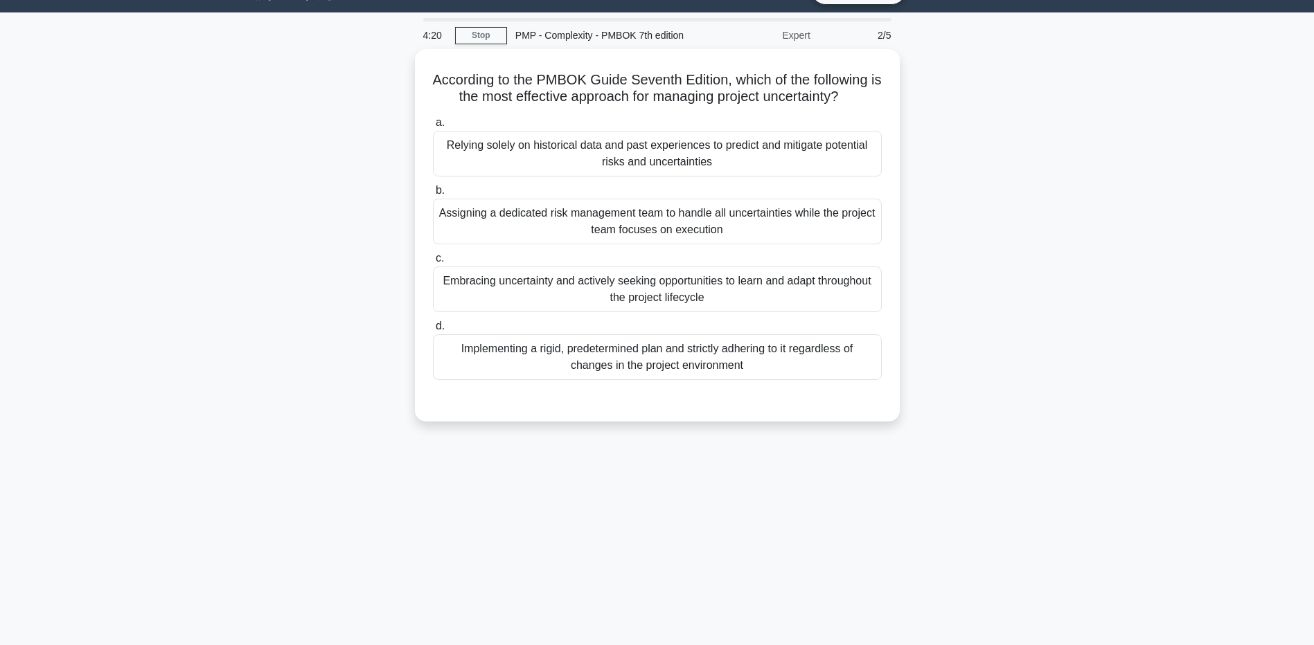
scroll to position [0, 0]
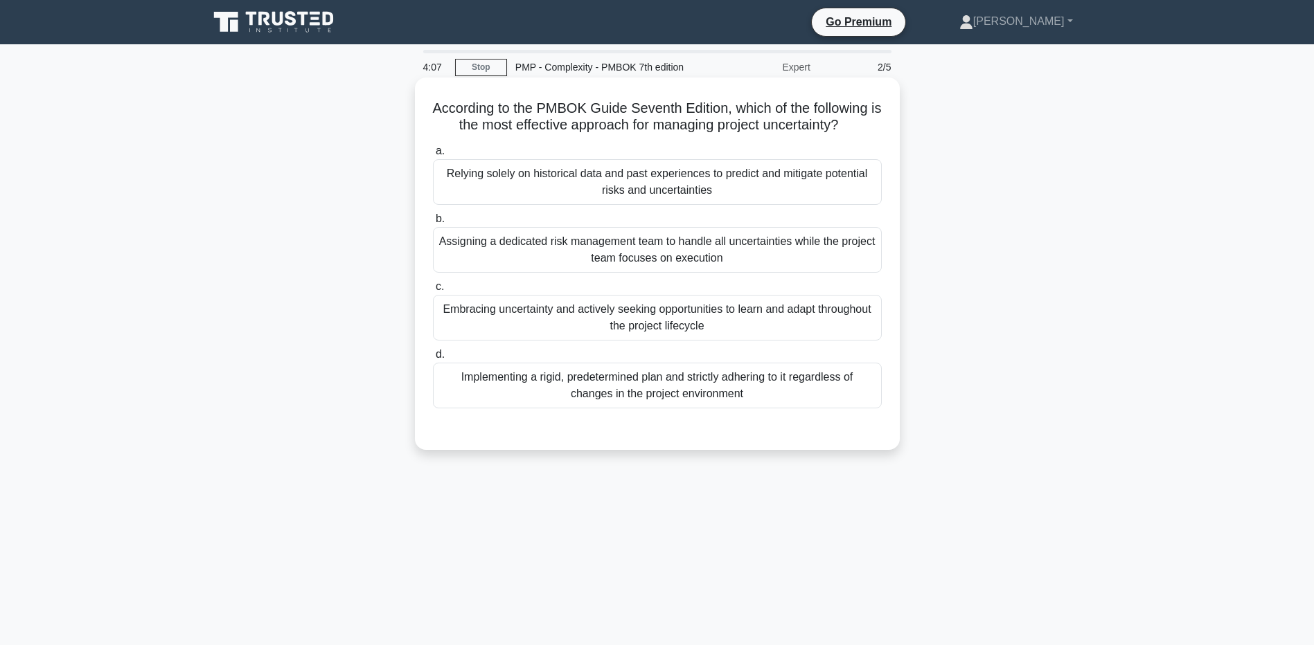
click at [447, 312] on div "Embracing uncertainty and actively seeking opportunities to learn and adapt thr…" at bounding box center [657, 318] width 449 height 46
click at [433, 292] on input "c. Embracing uncertainty and actively seeking opportunities to learn and adapt …" at bounding box center [433, 287] width 0 height 9
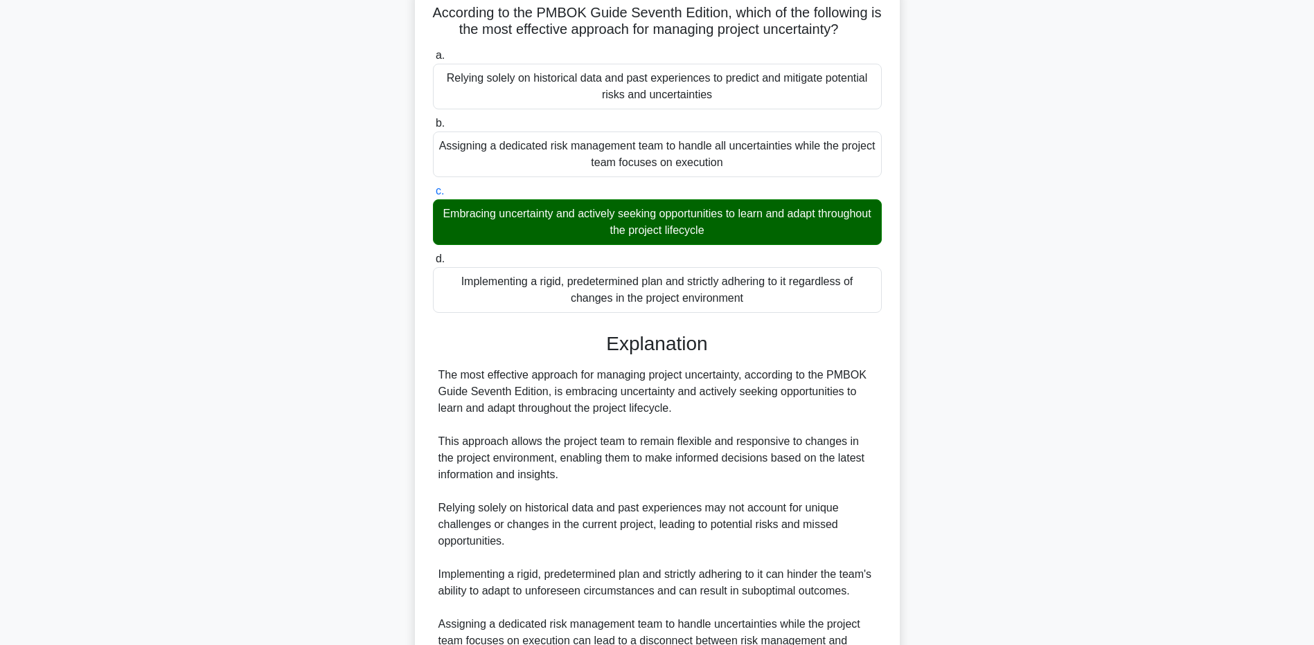
scroll to position [106, 0]
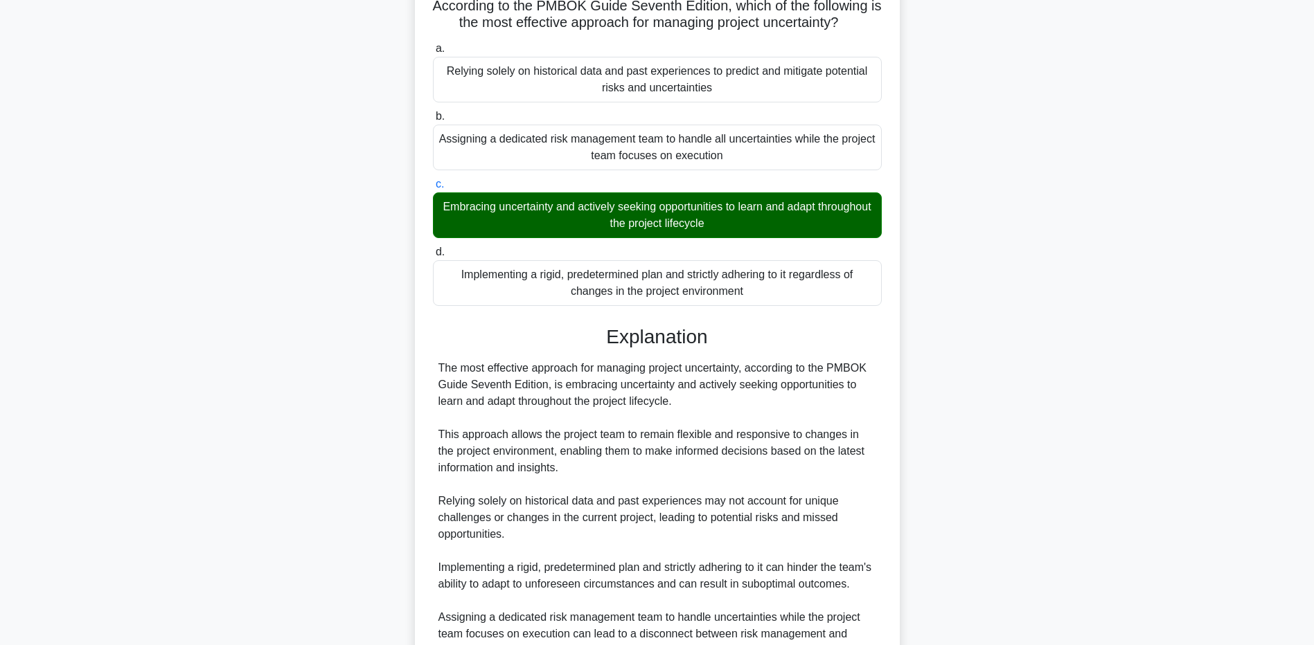
click at [192, 443] on main "3:56 Stop PMP - Complexity - PMBOK 7th edition Expert 2/5 According to the PMBO…" at bounding box center [657, 367] width 1314 height 859
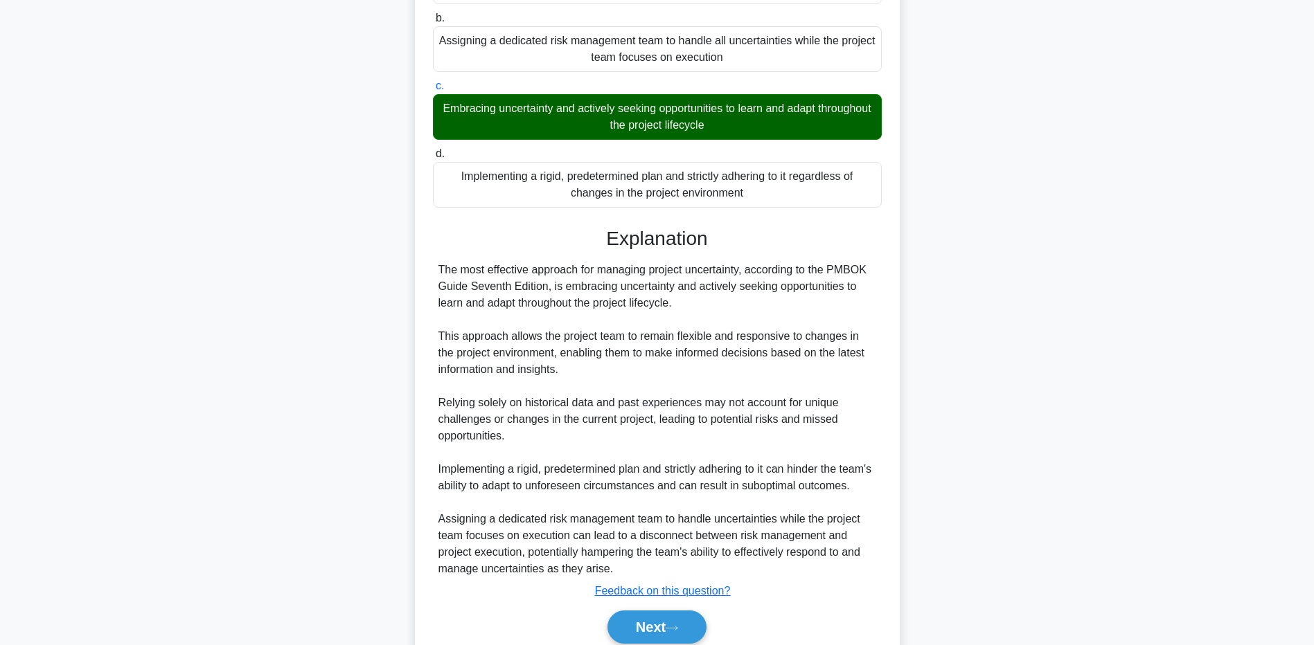
scroll to position [276, 0]
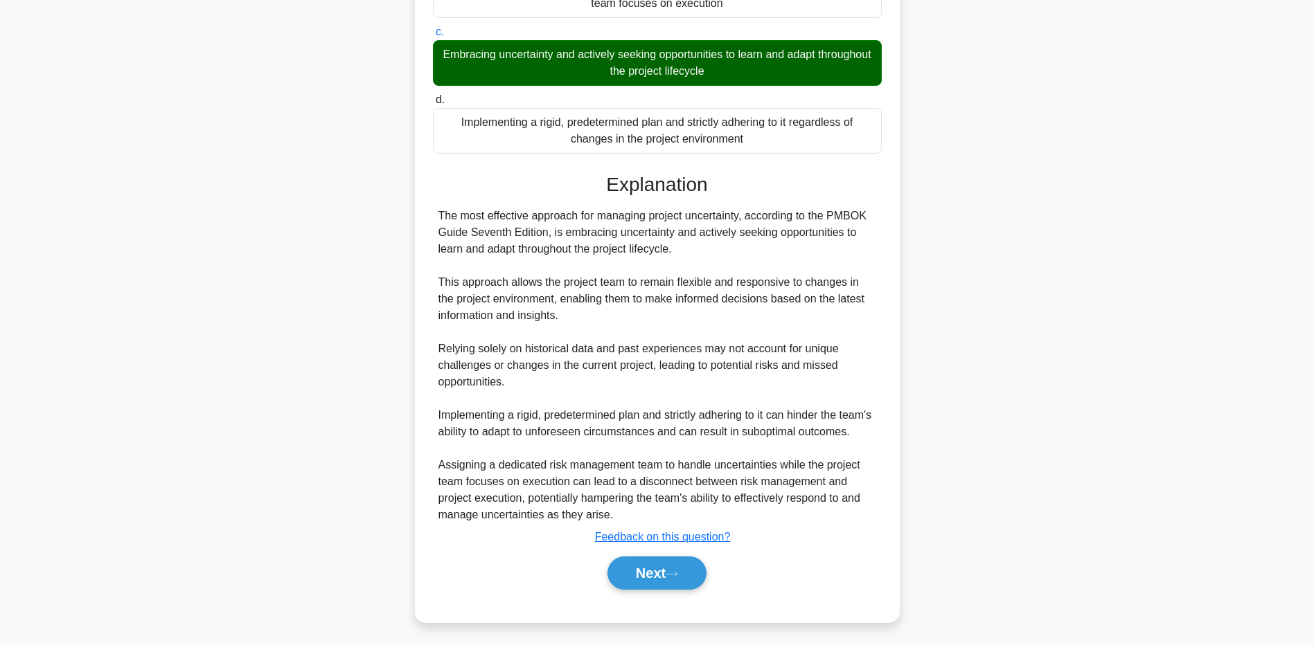
click at [186, 494] on main "3:49 Stop PMP - Complexity - PMBOK 7th edition Expert 2/5 According to the PMBO…" at bounding box center [657, 215] width 1314 height 859
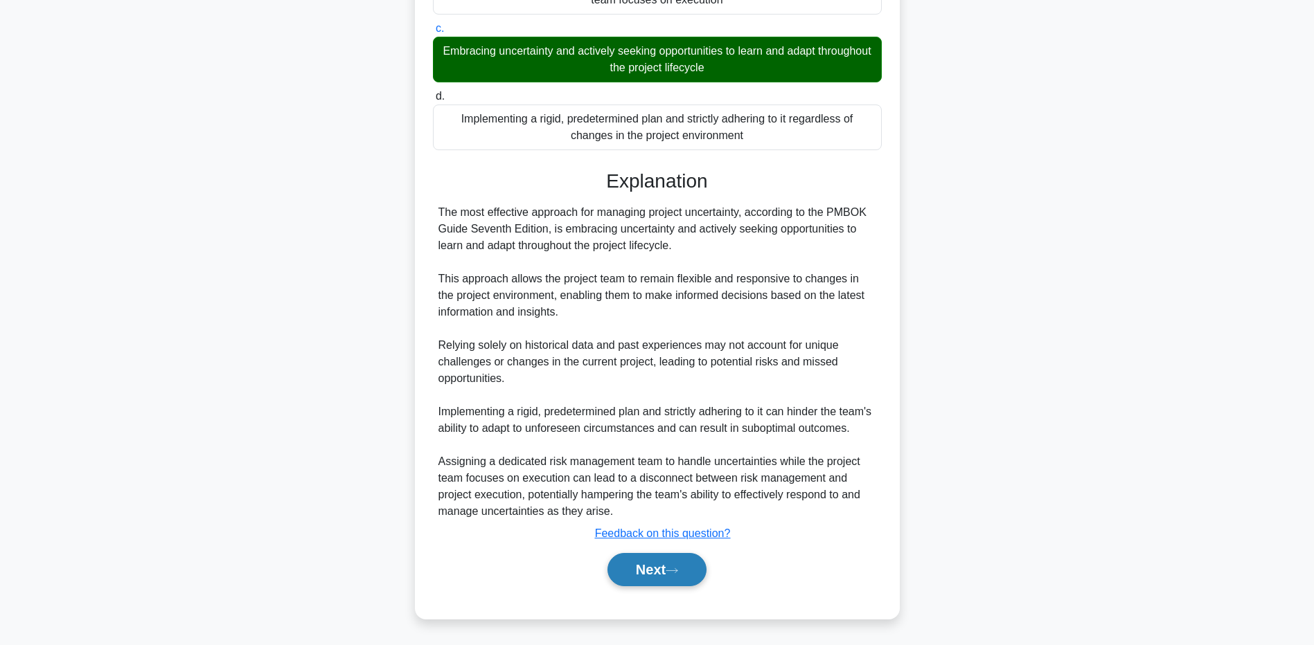
click at [649, 567] on button "Next" at bounding box center [656, 569] width 99 height 33
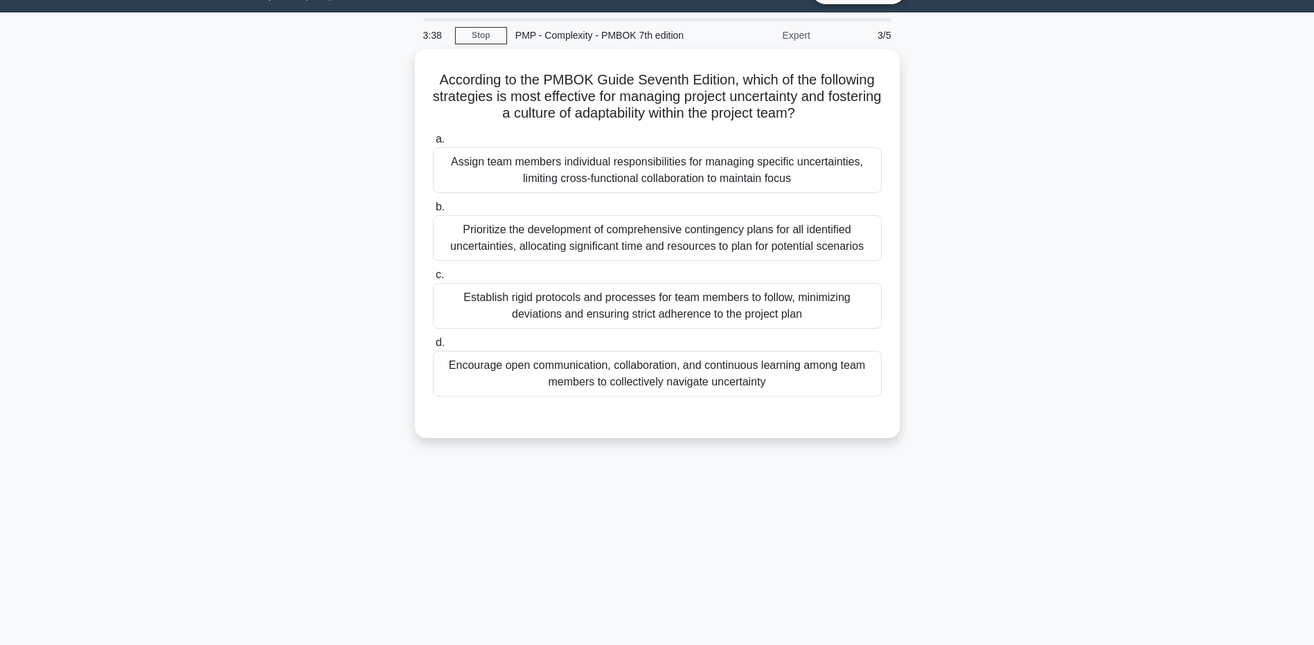
scroll to position [0, 0]
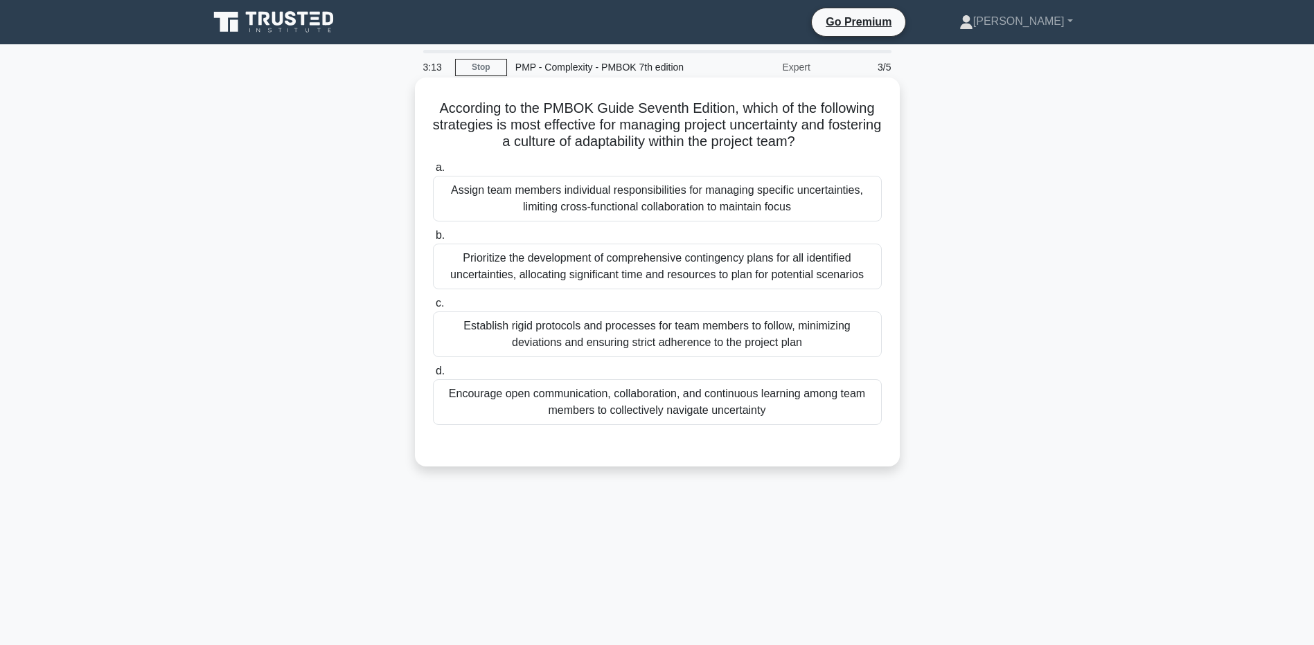
click at [498, 407] on div "Encourage open communication, collaboration, and continuous learning among team…" at bounding box center [657, 403] width 449 height 46
click at [433, 376] on input "d. Encourage open communication, collaboration, and continuous learning among t…" at bounding box center [433, 371] width 0 height 9
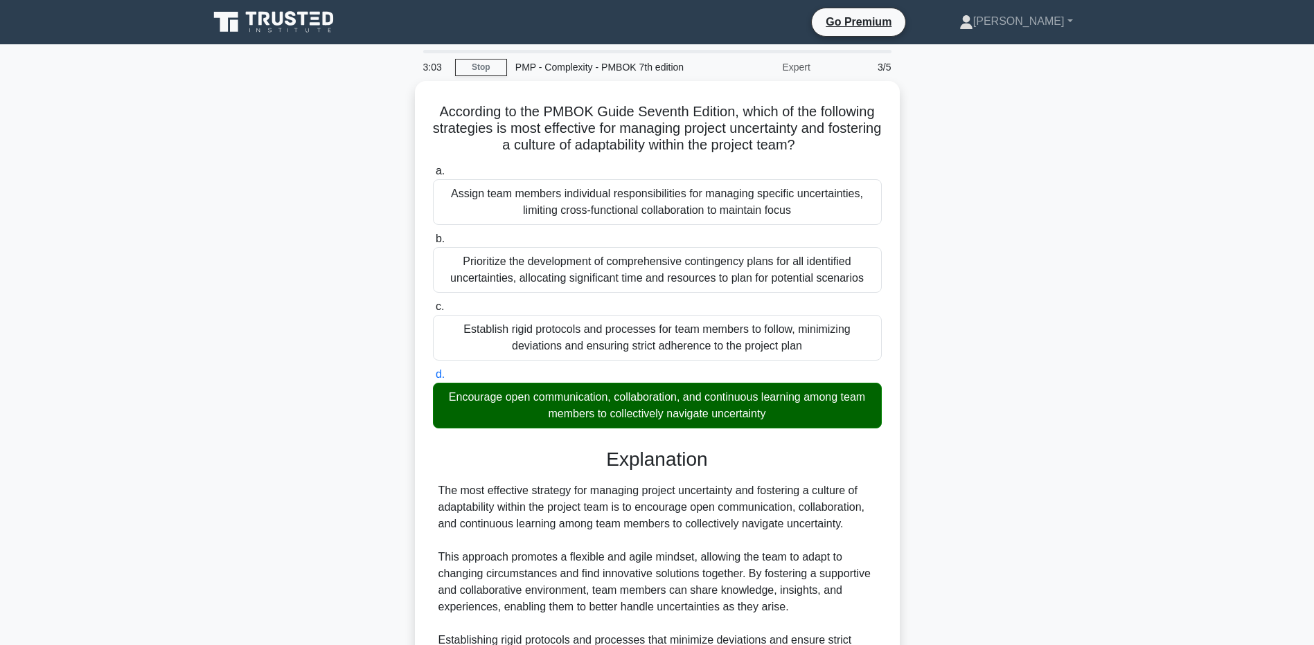
click at [202, 607] on div "According to the PMBOK Guide Seventh Edition, which of the following strategies…" at bounding box center [657, 481] width 914 height 800
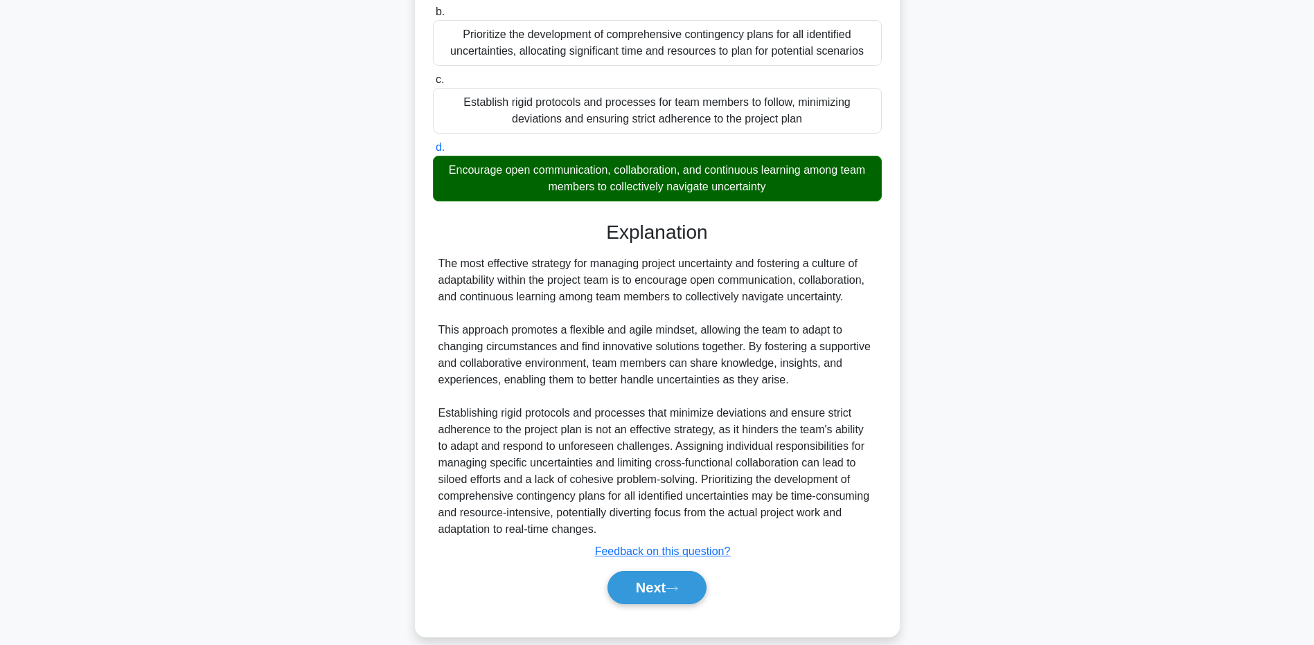
scroll to position [242, 0]
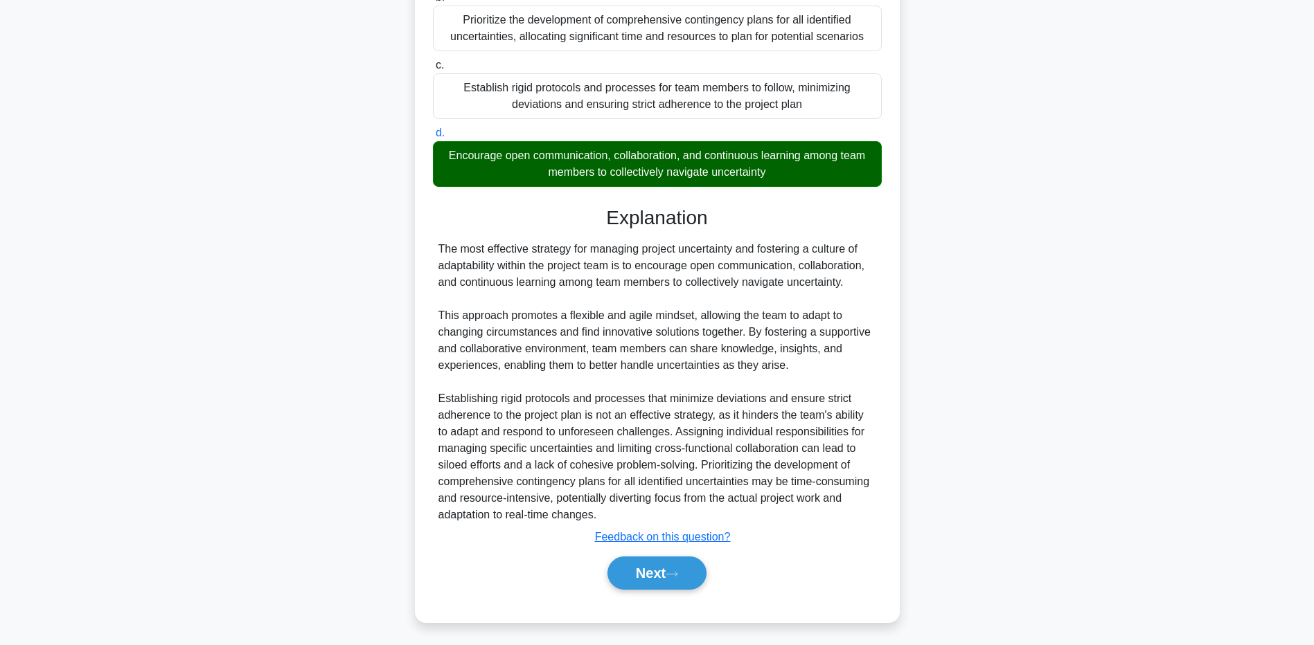
click at [172, 540] on main "2:53 Stop PMP - Complexity - PMBOK 7th edition Expert 3/5 According to the PMBO…" at bounding box center [657, 224] width 1314 height 842
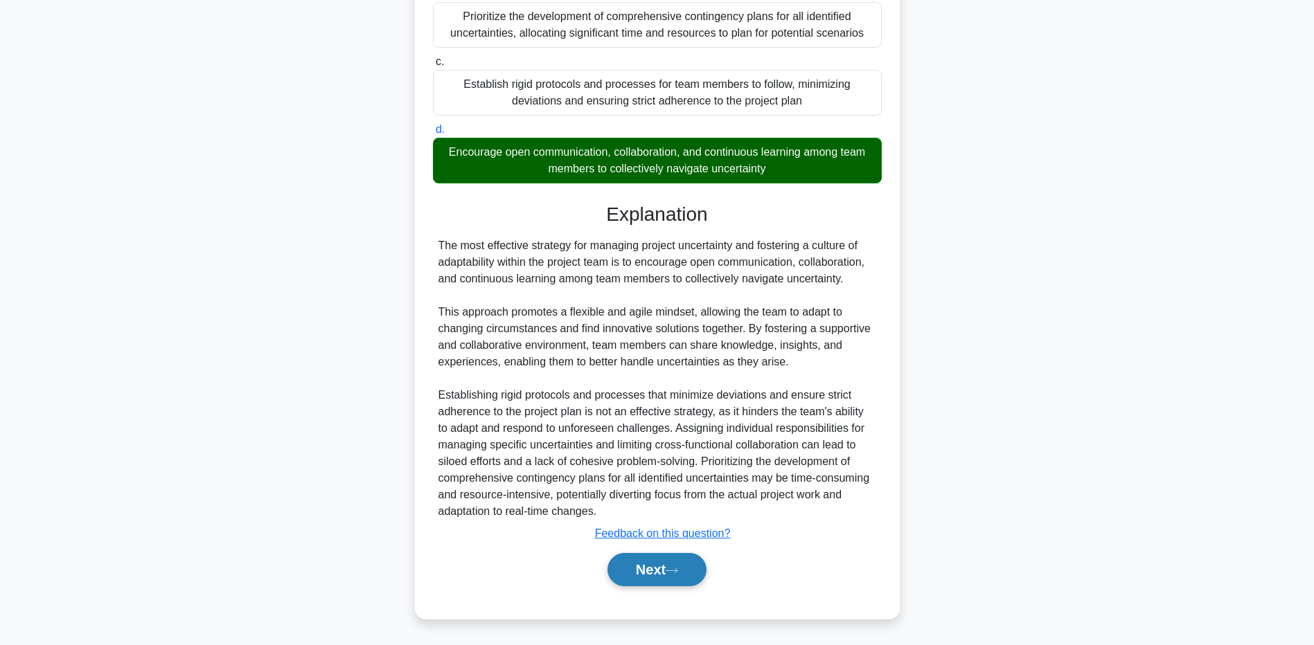
click at [649, 562] on button "Next" at bounding box center [656, 569] width 99 height 33
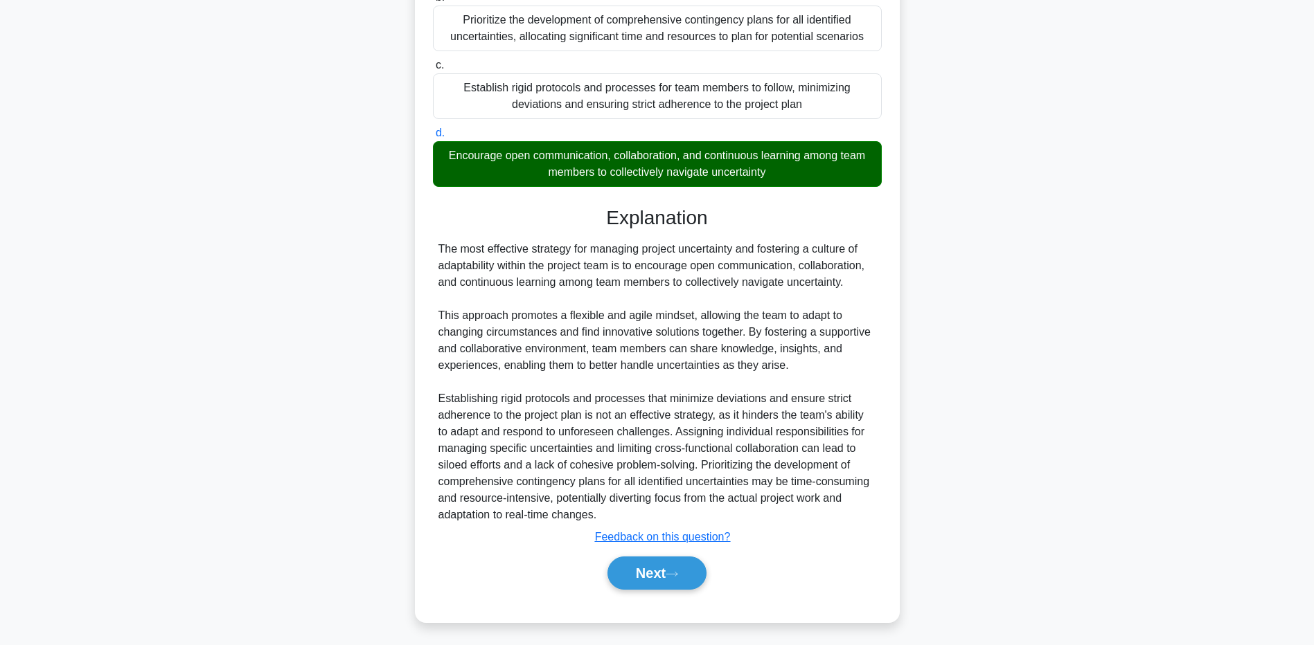
scroll to position [102, 0]
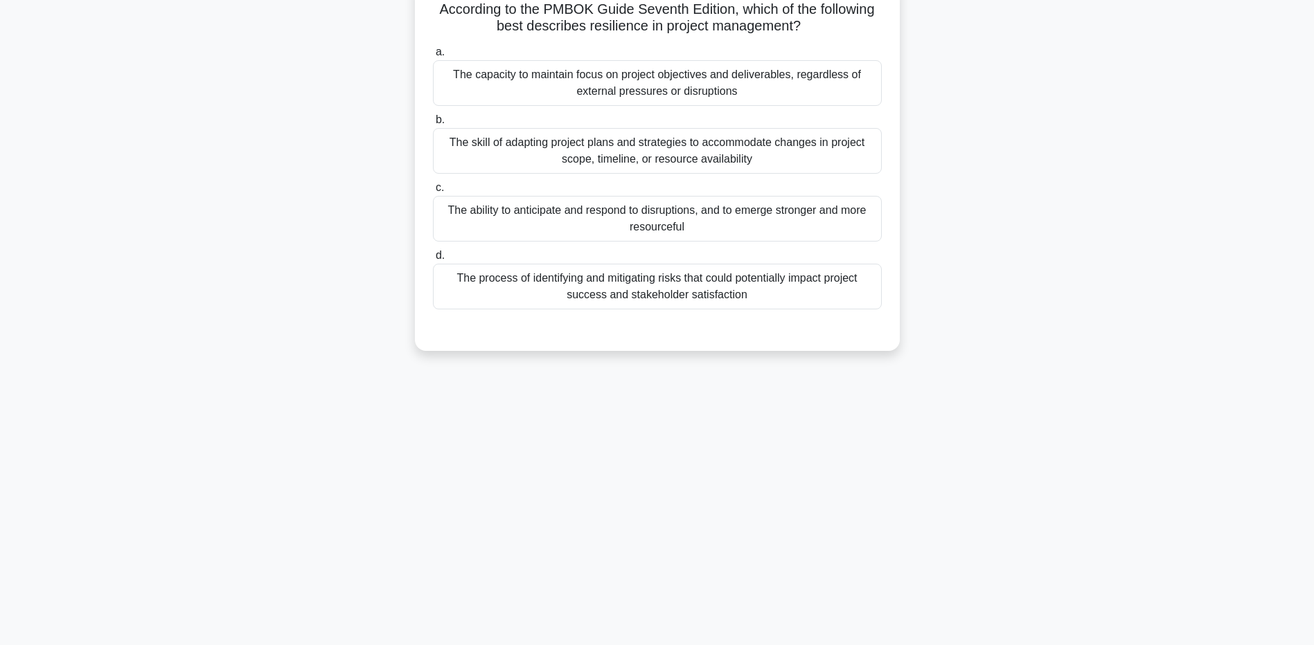
click at [289, 519] on div "2:51 Stop PMP - Complexity - PMBOK 7th edition Expert 4/5 According to the PMBO…" at bounding box center [657, 293] width 914 height 693
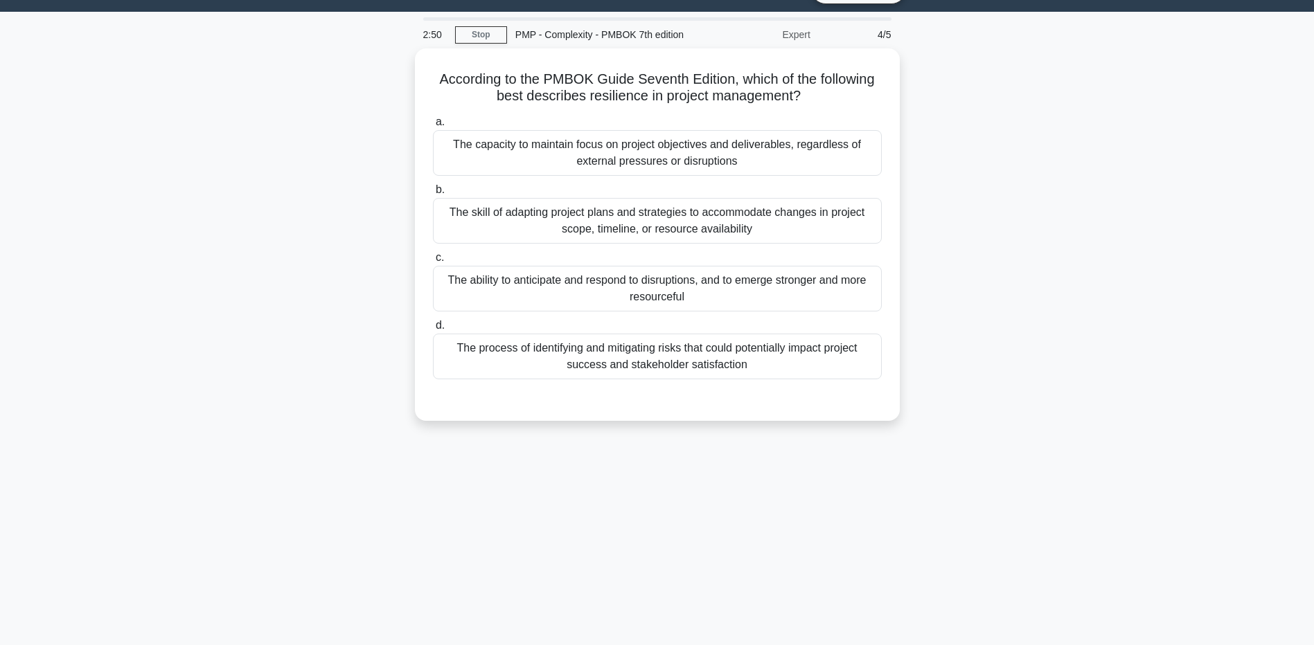
scroll to position [0, 0]
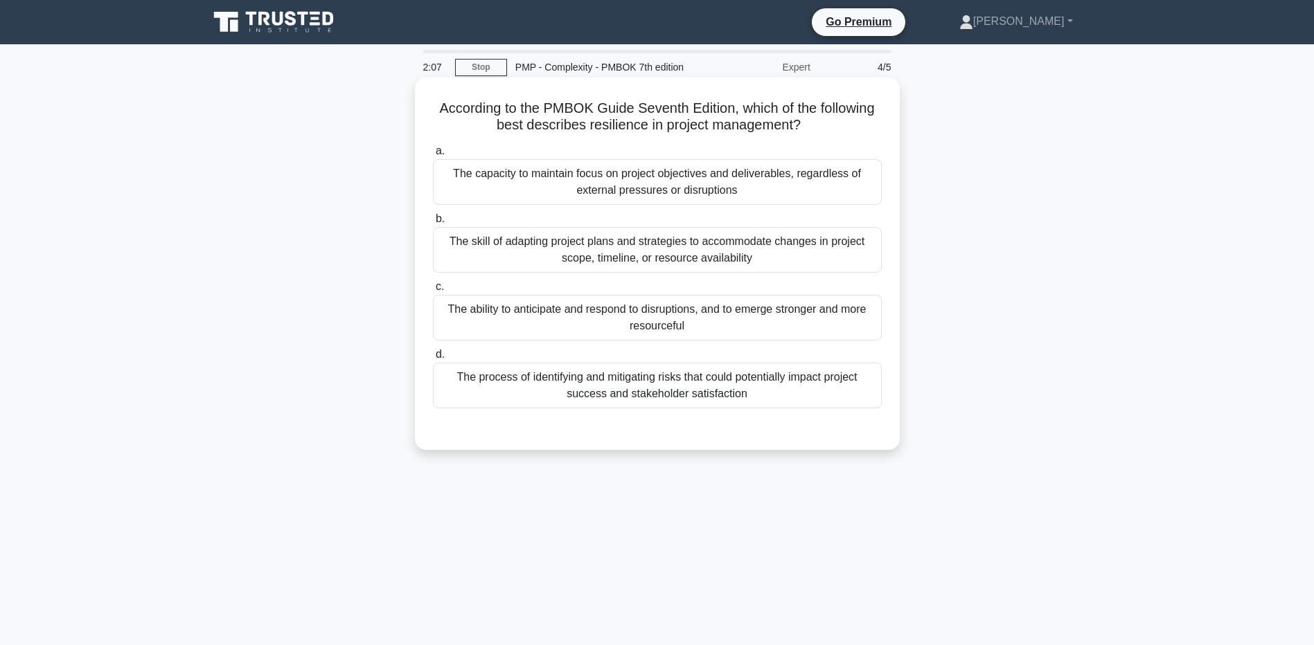
click at [521, 319] on div "The ability to anticipate and respond to disruptions, and to emerge stronger an…" at bounding box center [657, 318] width 449 height 46
click at [433, 292] on input "c. The ability to anticipate and respond to disruptions, and to emerge stronger…" at bounding box center [433, 287] width 0 height 9
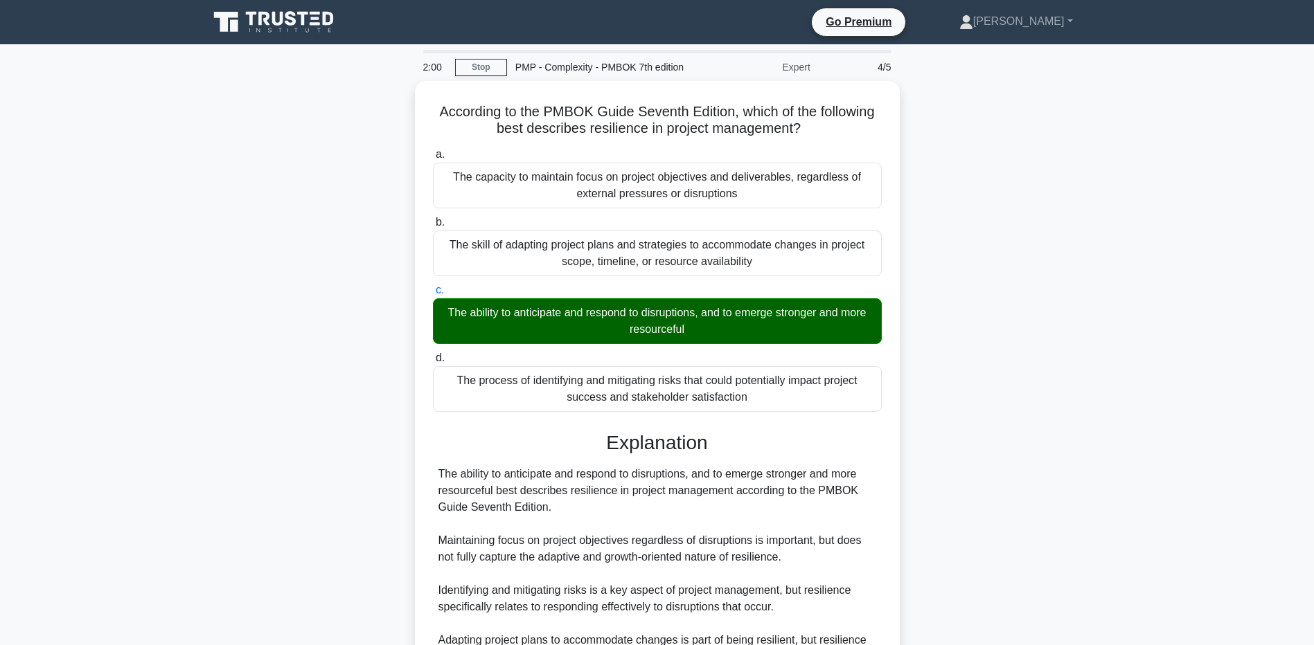
click at [130, 517] on main "2:00 Stop PMP - Complexity - PMBOK 7th edition Expert 4/5 According to the PMBO…" at bounding box center [657, 415] width 1314 height 742
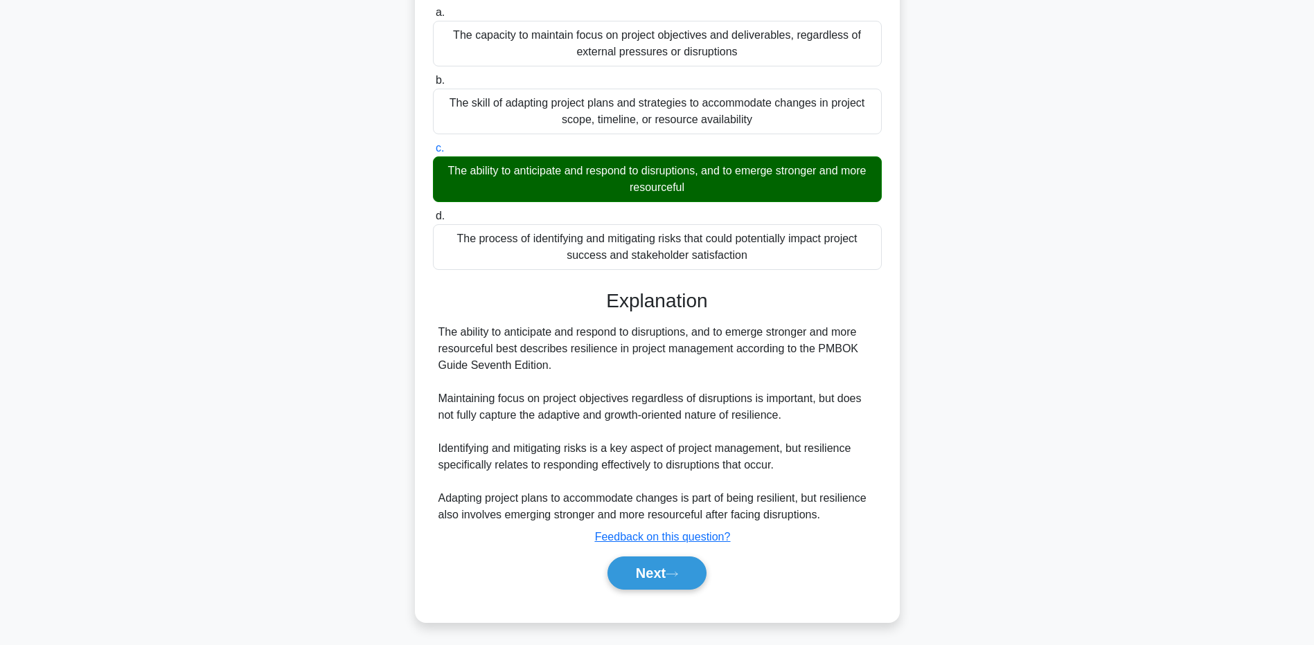
click at [258, 447] on div "According to the PMBOK Guide Seventh Edition, which of the following best descr…" at bounding box center [657, 289] width 914 height 700
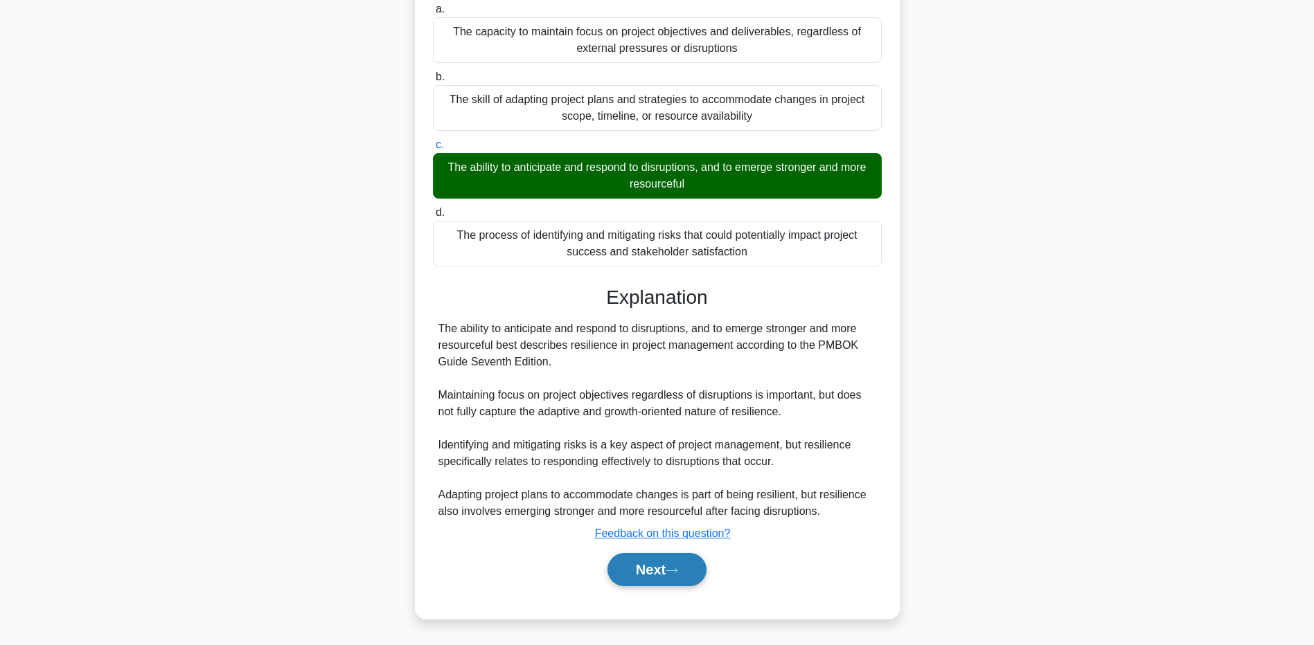
click at [623, 559] on button "Next" at bounding box center [656, 569] width 99 height 33
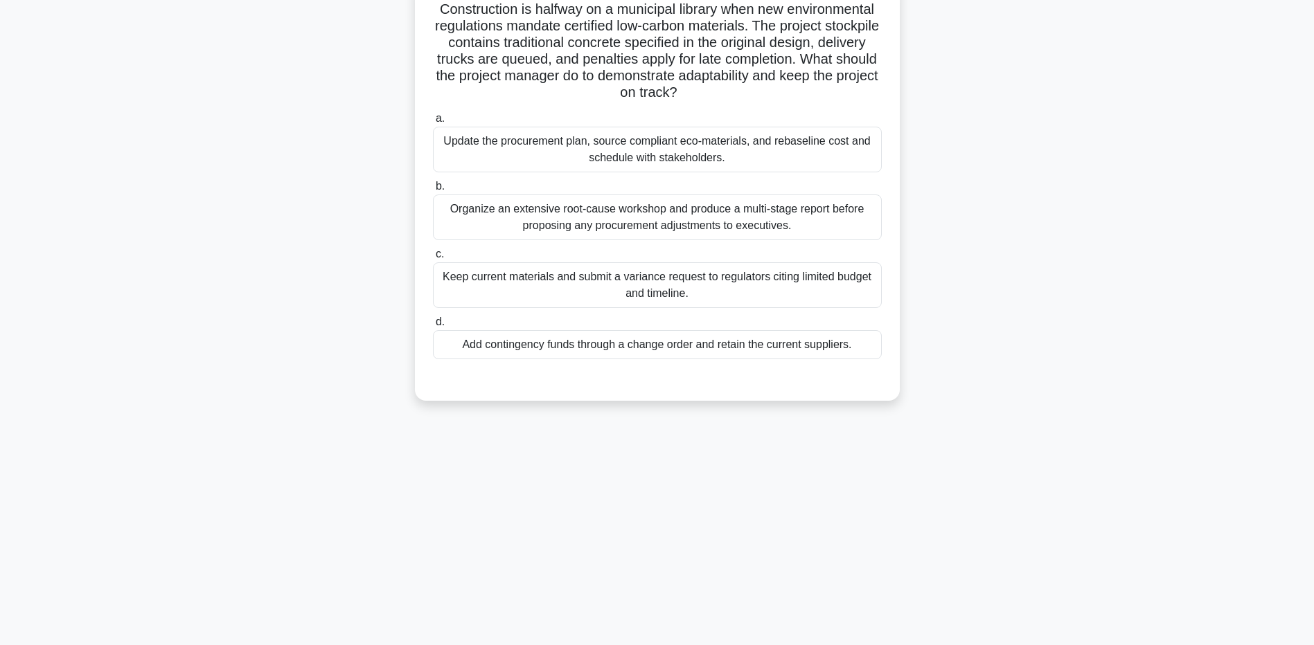
scroll to position [102, 0]
click at [241, 404] on div "Construction is halfway on a municipal library when new environmental regulatio…" at bounding box center [657, 198] width 914 height 439
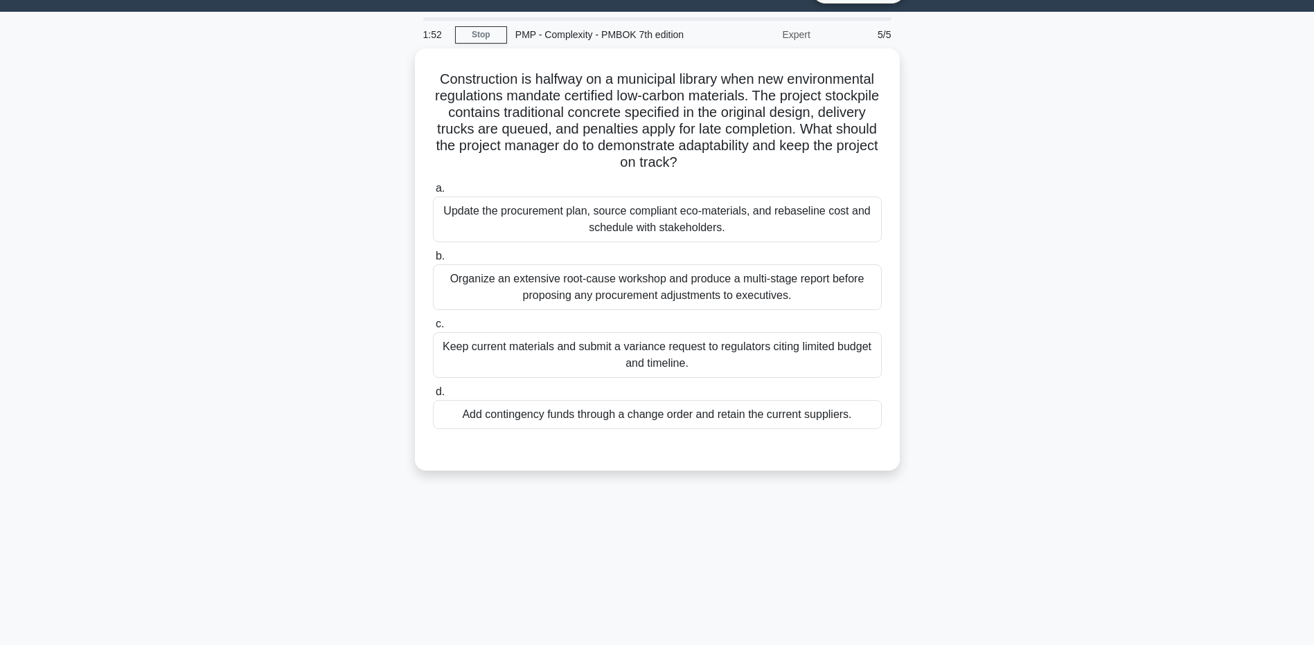
scroll to position [0, 0]
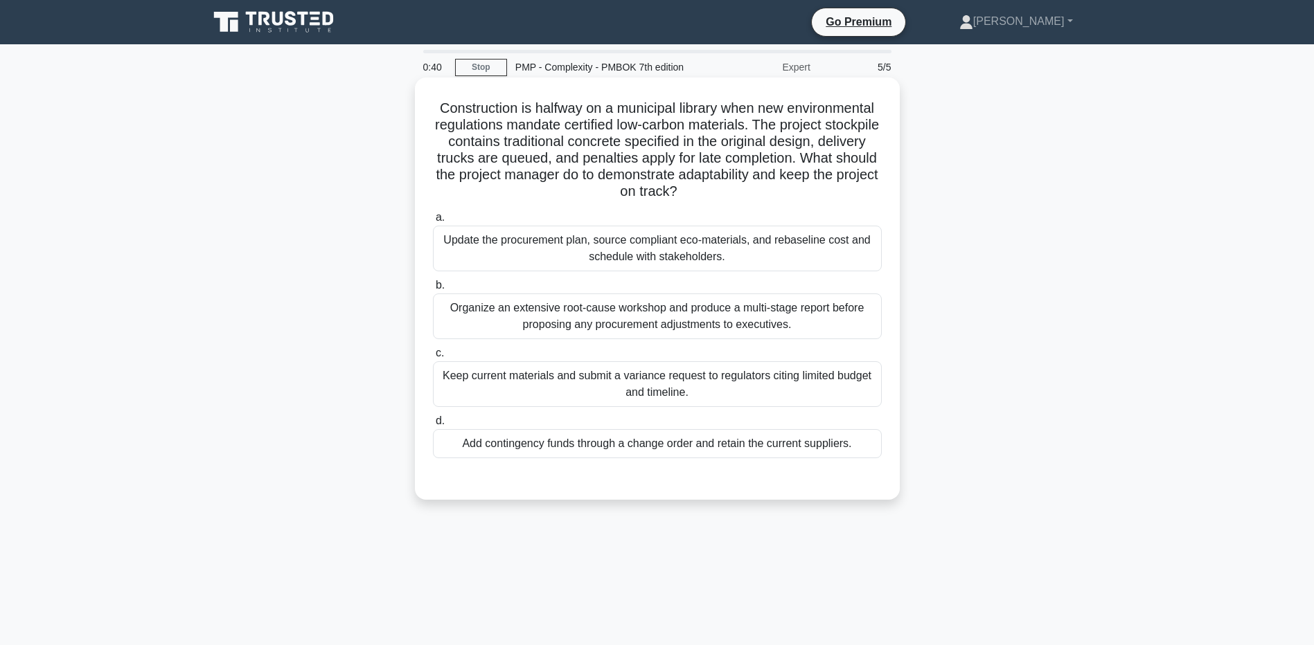
click at [578, 251] on div "Update the procurement plan, source compliant eco-materials, and rebaseline cos…" at bounding box center [657, 249] width 449 height 46
click at [433, 222] on input "a. Update the procurement plan, source compliant eco-materials, and rebaseline …" at bounding box center [433, 217] width 0 height 9
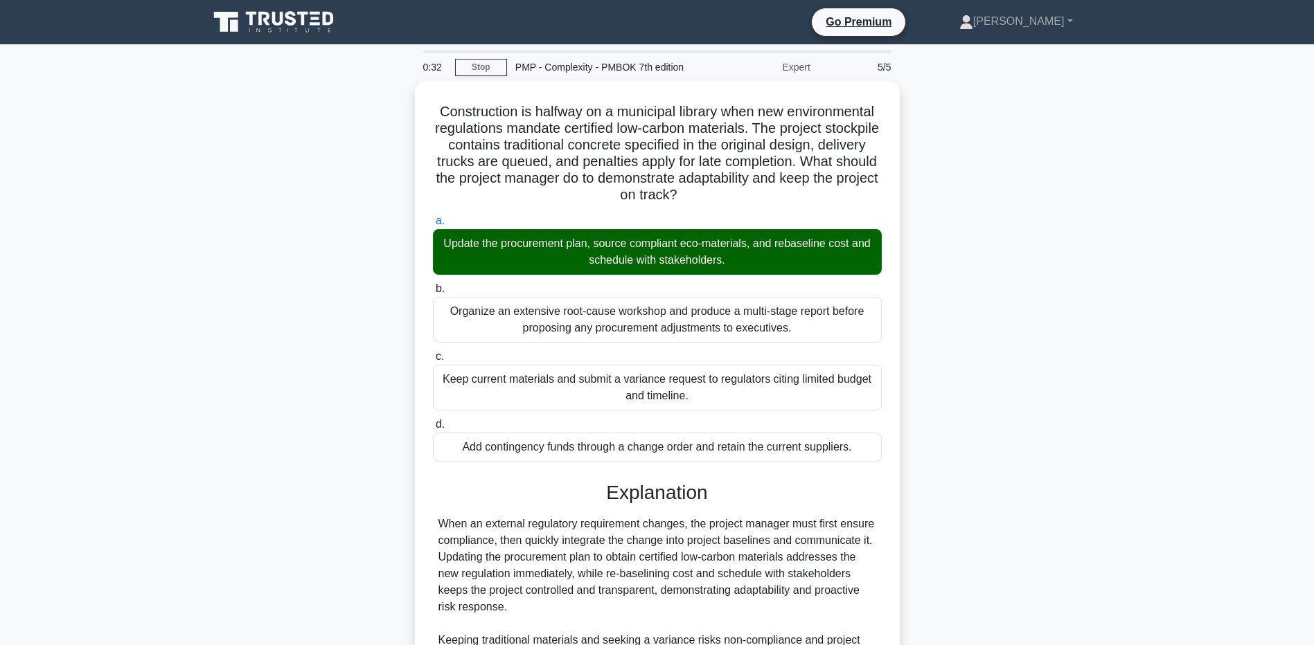
click at [259, 542] on div "Construction is halfway on a municipal library when new environmental regulatio…" at bounding box center [657, 464] width 914 height 767
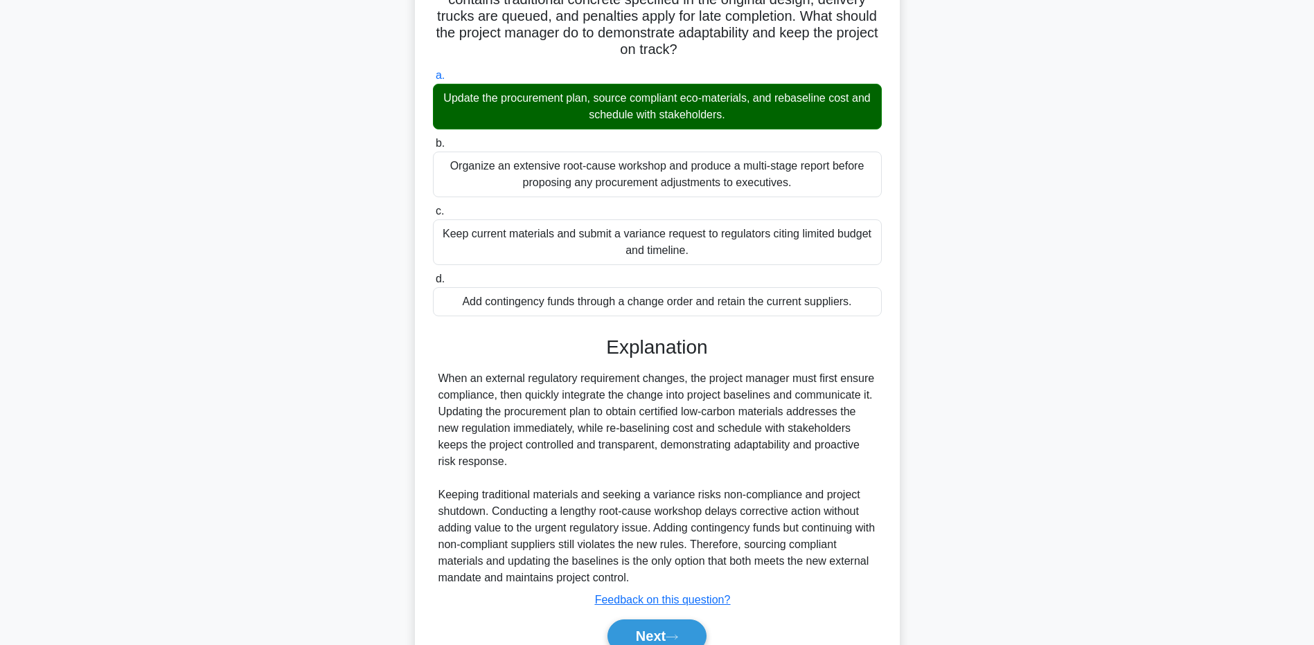
scroll to position [209, 0]
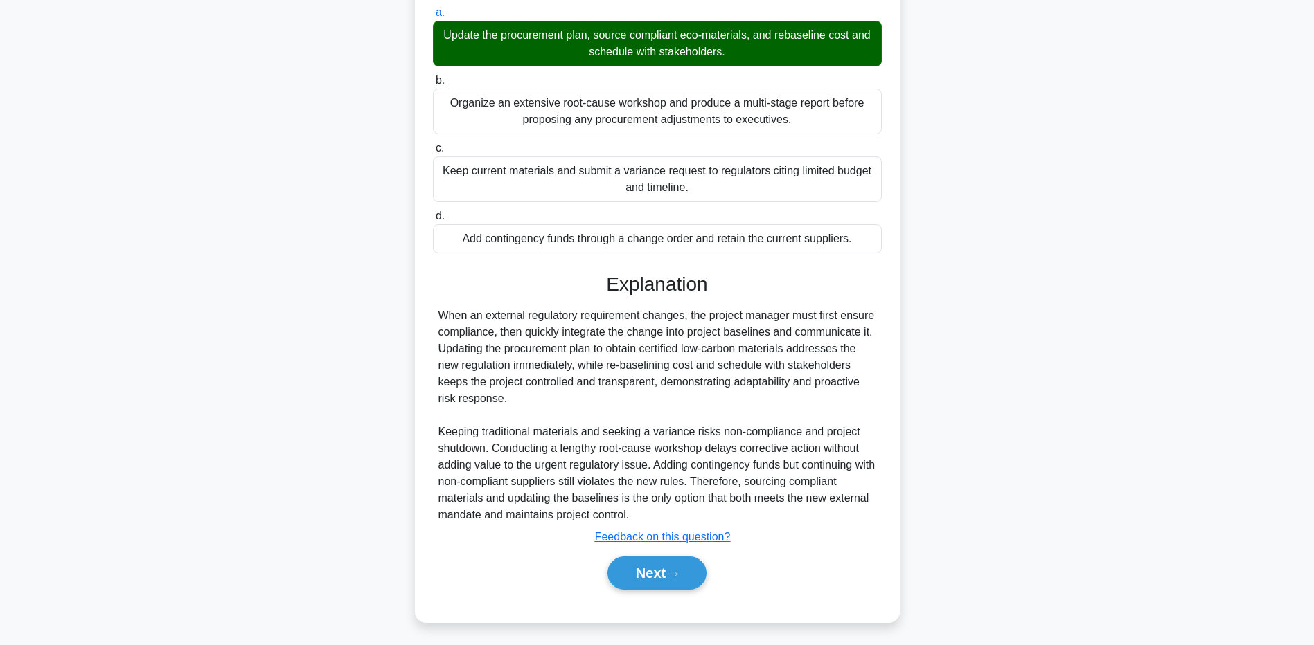
click at [121, 519] on main "0:28 Stop PMP - Complexity - PMBOK 7th edition Expert 5/5 Construction is halfw…" at bounding box center [657, 240] width 1314 height 809
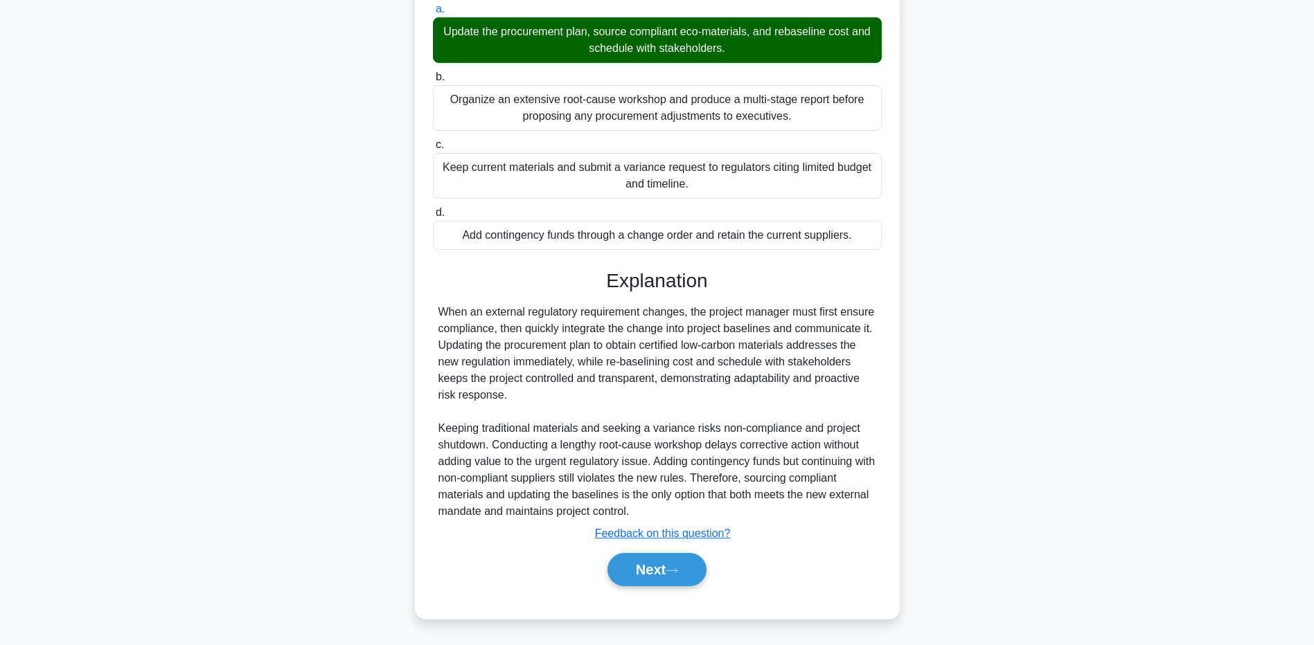
click at [720, 578] on div "Next" at bounding box center [657, 569] width 454 height 33
click at [611, 556] on button "Next" at bounding box center [656, 569] width 99 height 33
click at [614, 567] on button "Next" at bounding box center [656, 569] width 99 height 33
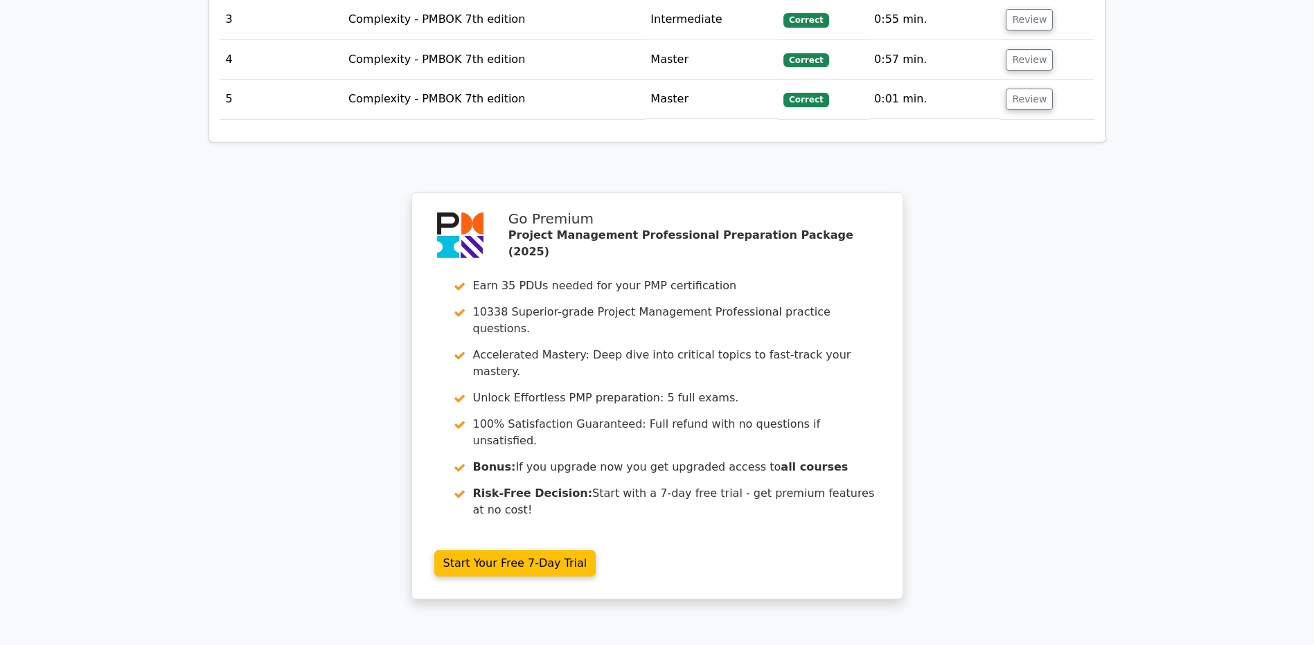
scroll to position [2200, 0]
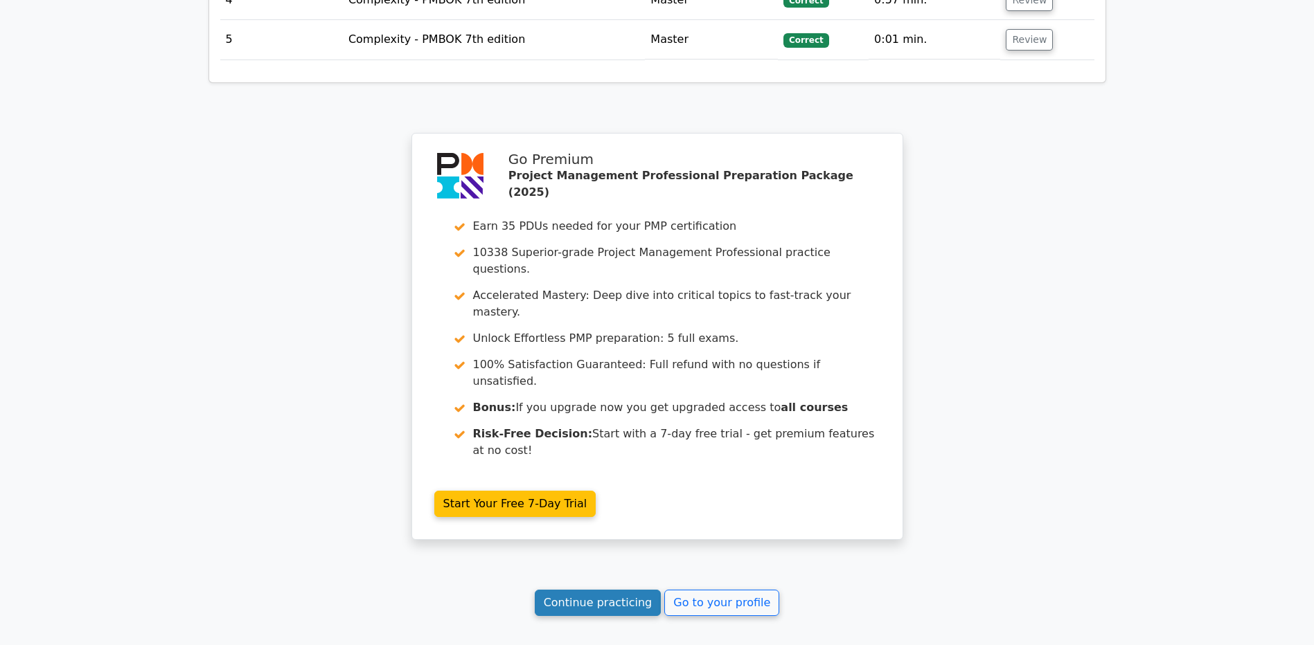
click at [584, 590] on link "Continue practicing" at bounding box center [598, 603] width 127 height 26
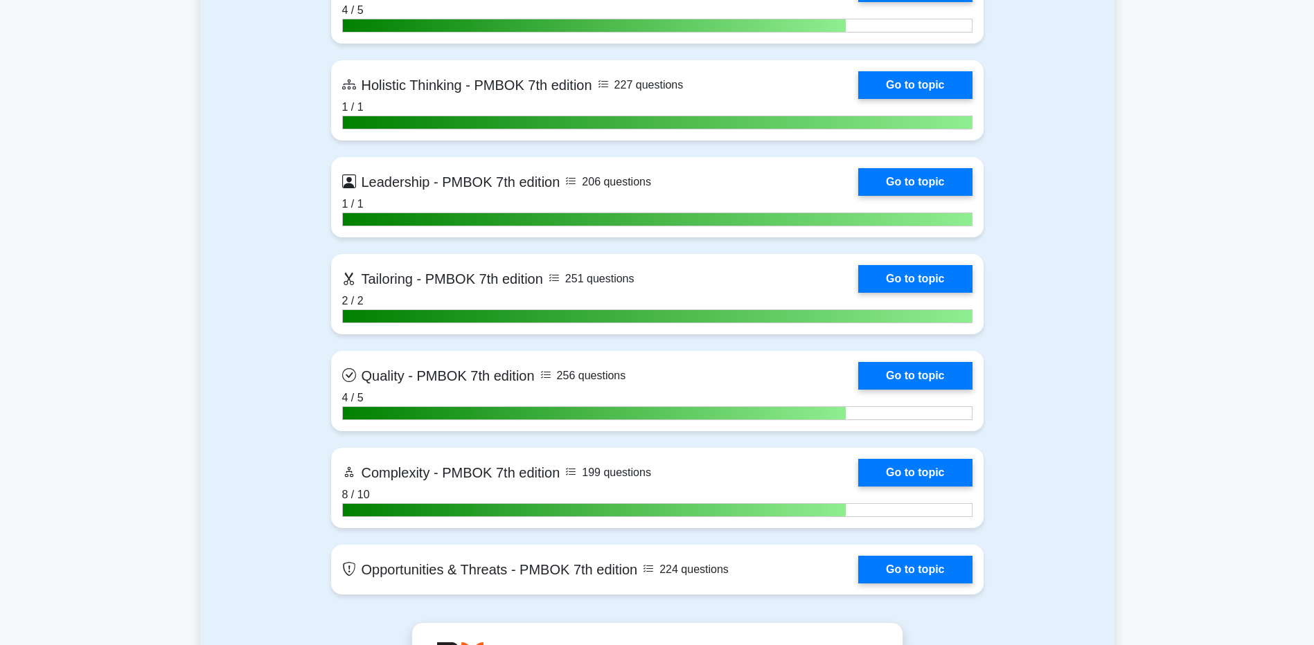
scroll to position [4571, 0]
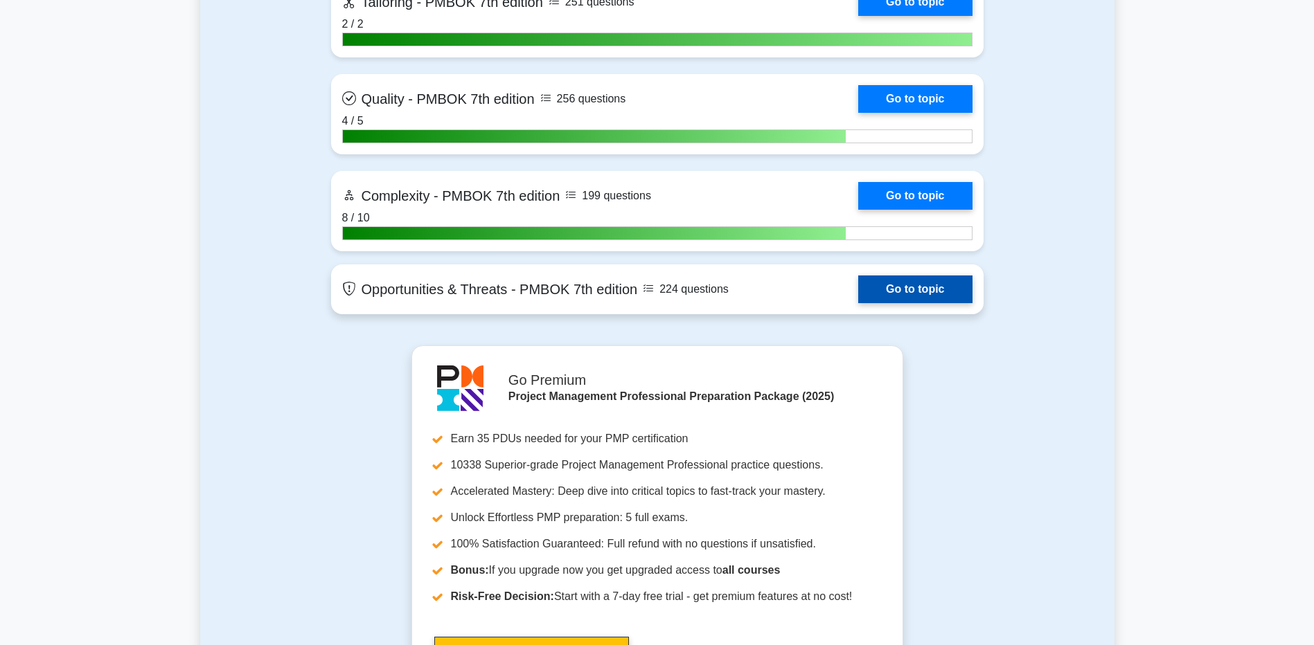
click at [898, 297] on link "Go to topic" at bounding box center [915, 290] width 114 height 28
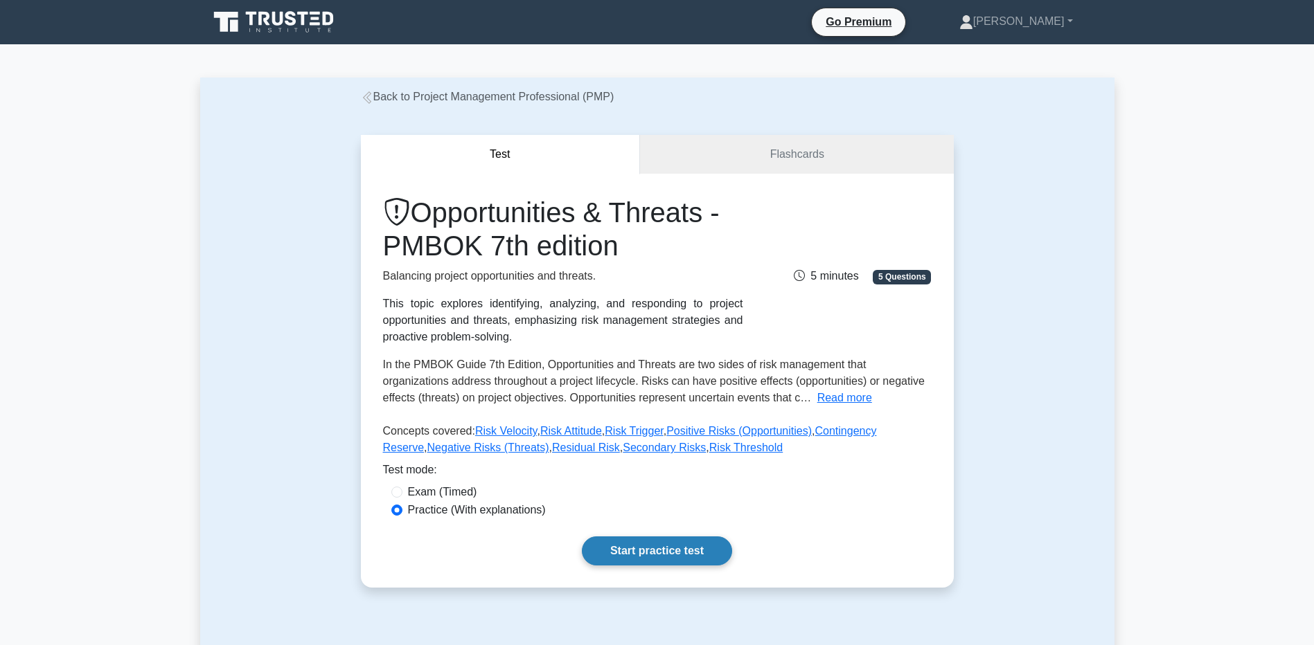
click at [643, 546] on link "Start practice test" at bounding box center [657, 551] width 150 height 29
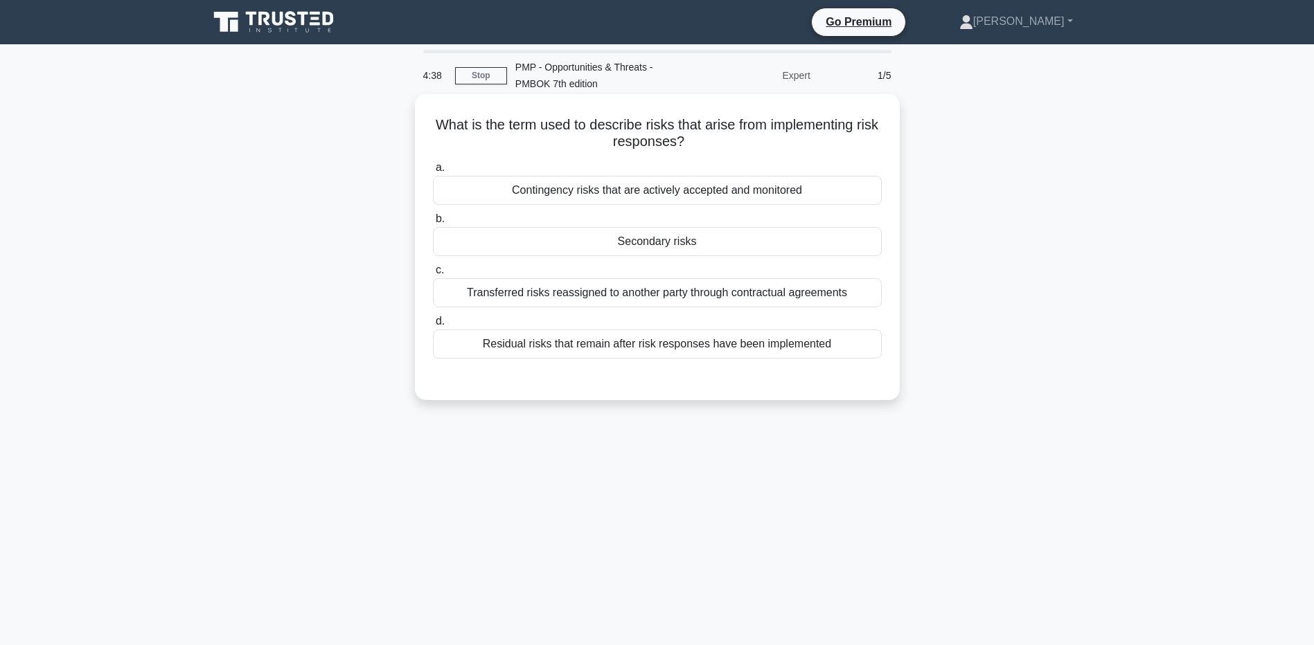
click at [499, 255] on div "Secondary risks" at bounding box center [657, 241] width 449 height 29
click at [433, 224] on input "b. Secondary risks" at bounding box center [433, 219] width 0 height 9
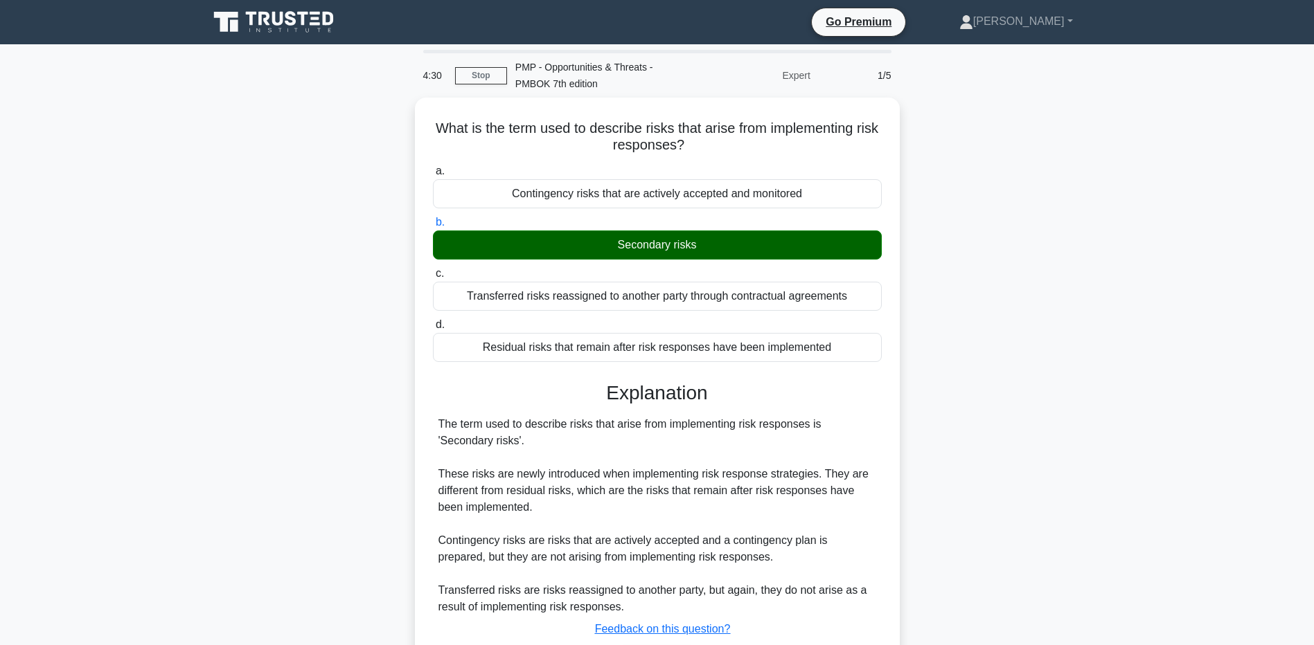
click at [149, 515] on main "4:30 Stop PMP - Opportunities & Threats - PMBOK 7th edition Expert 1/5 What is …" at bounding box center [657, 396] width 1314 height 704
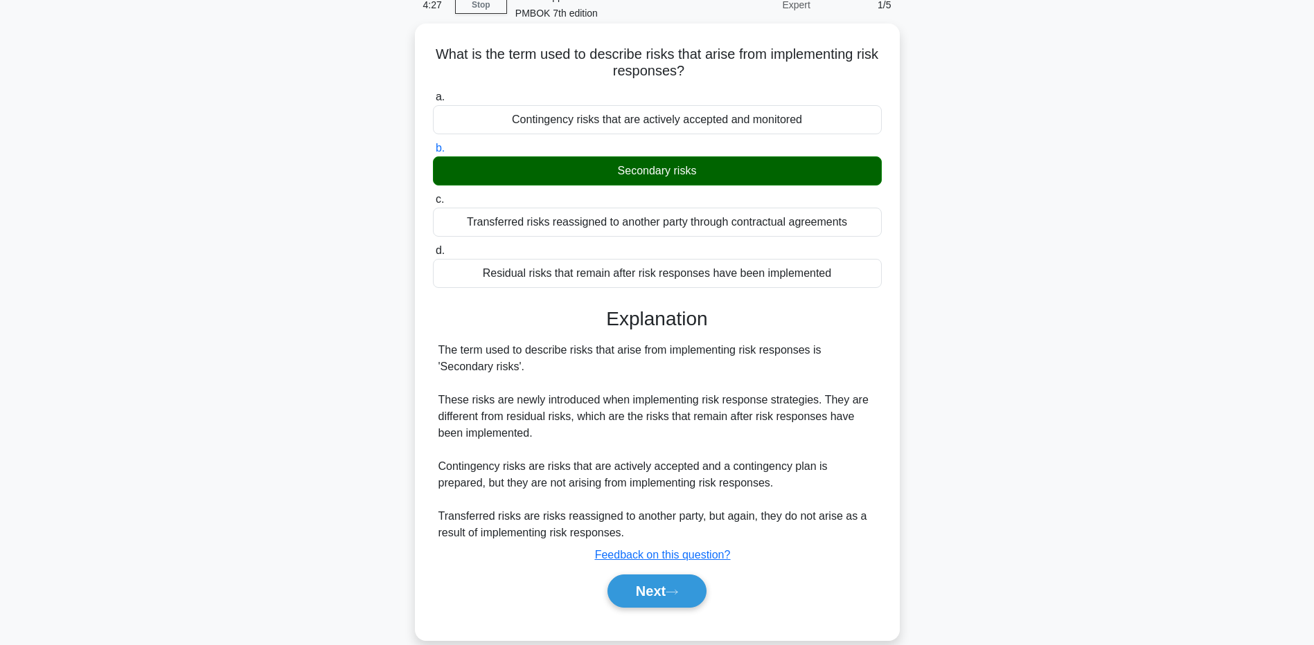
scroll to position [102, 0]
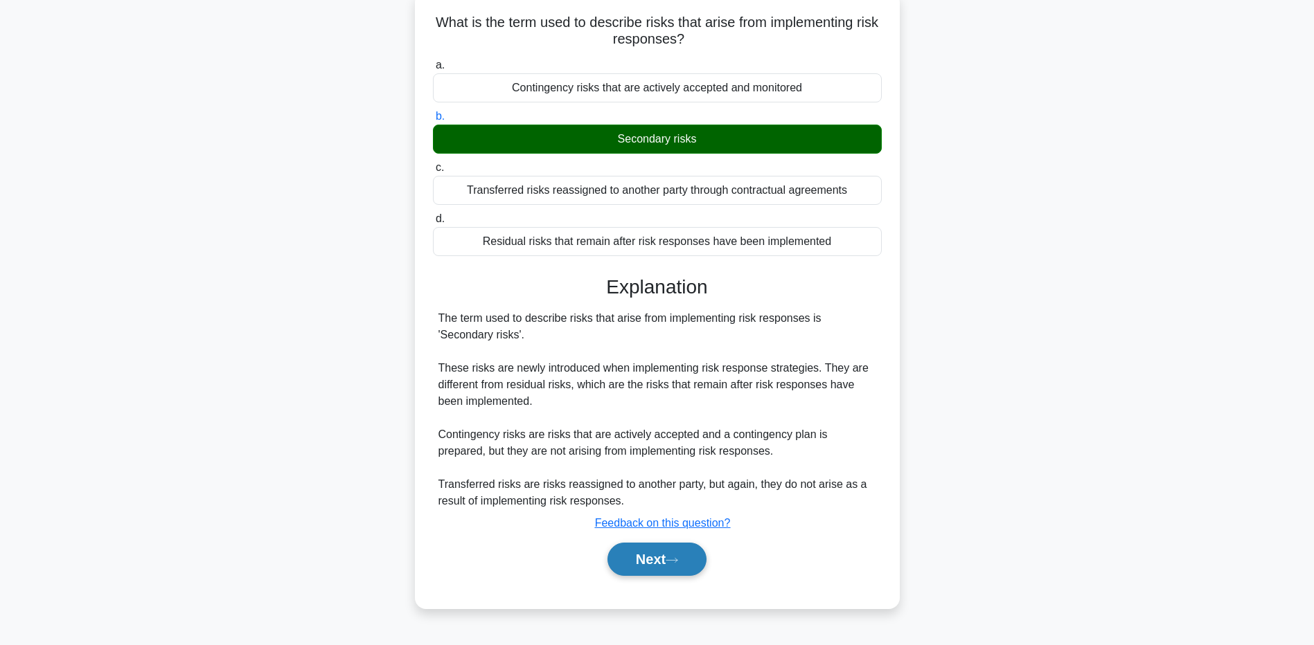
click at [623, 558] on button "Next" at bounding box center [656, 559] width 99 height 33
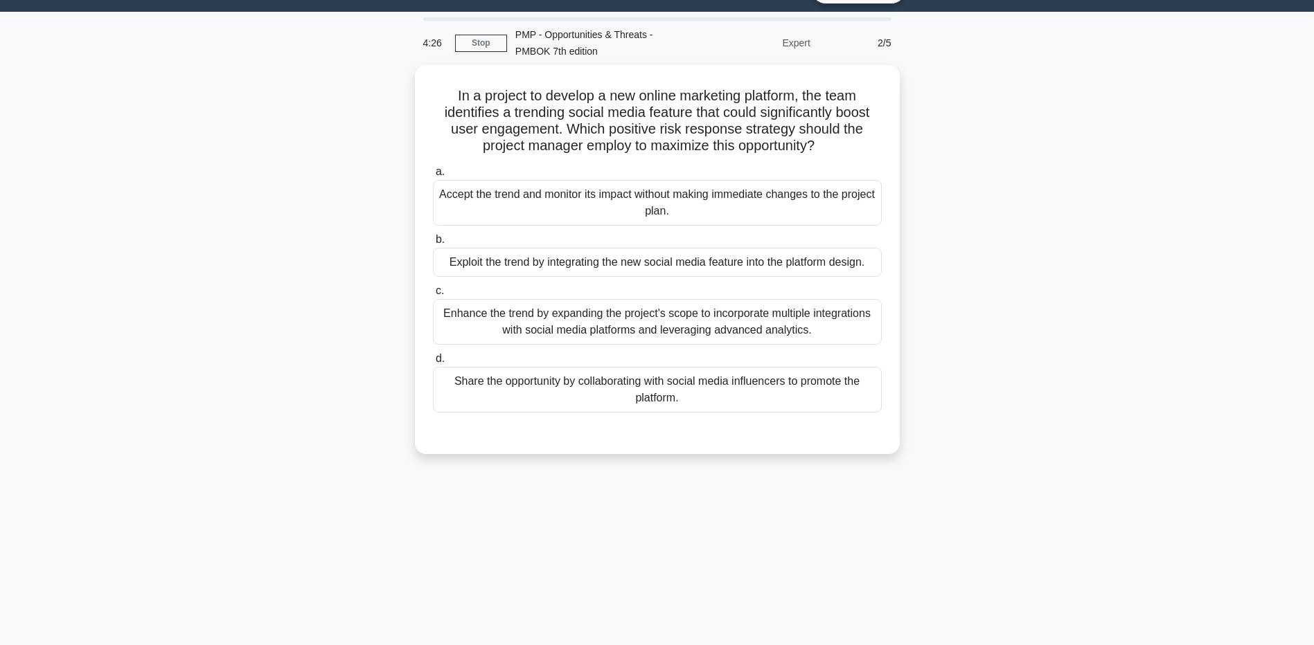
scroll to position [0, 0]
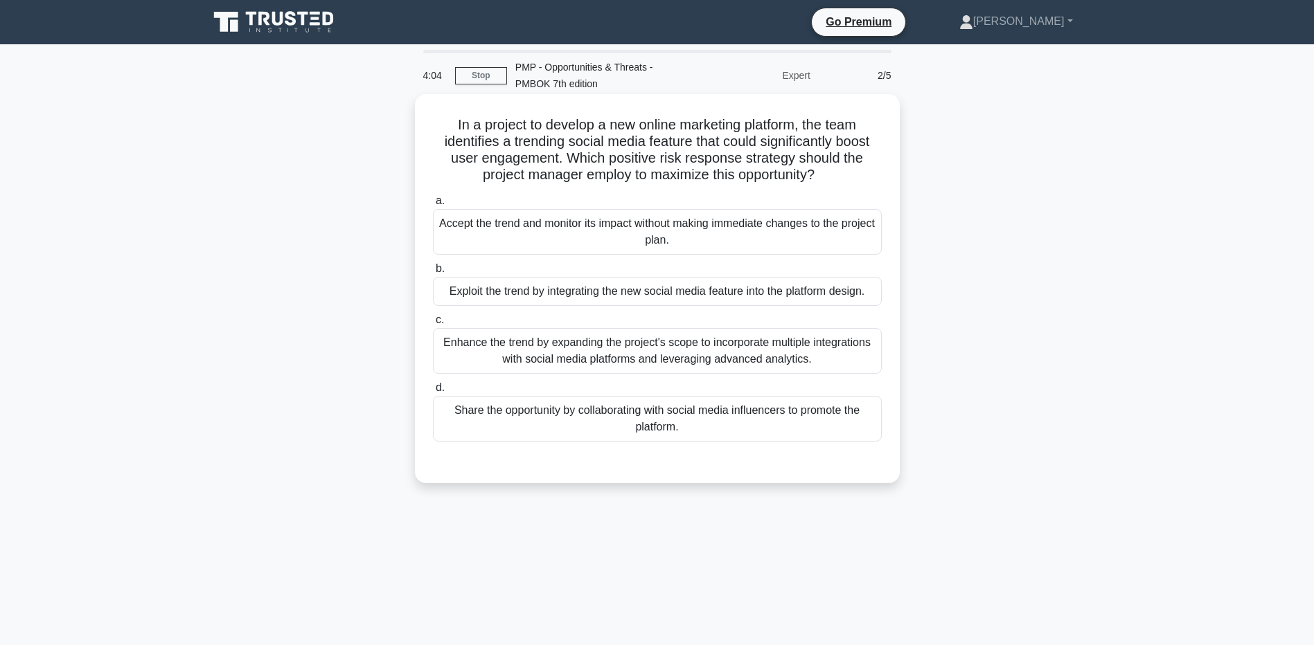
click at [463, 289] on div "Exploit the trend by integrating the new social media feature into the platform…" at bounding box center [657, 291] width 449 height 29
click at [433, 274] on input "b. Exploit the trend by integrating the new social media feature into the platf…" at bounding box center [433, 269] width 0 height 9
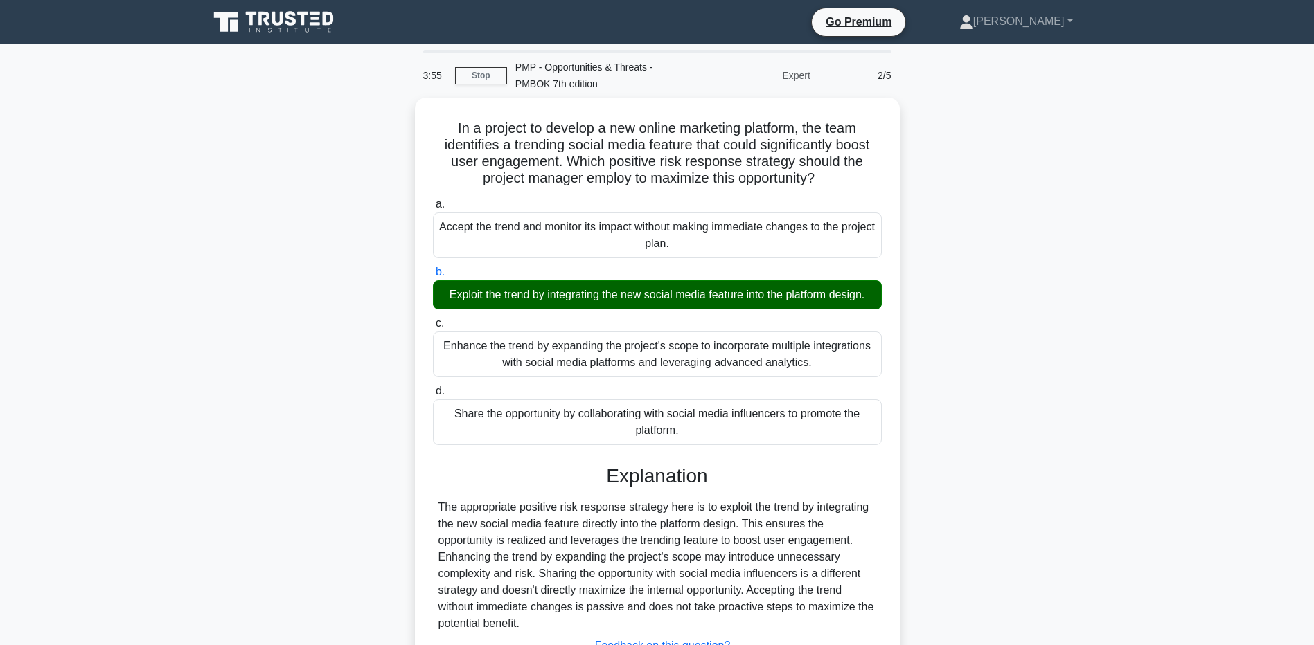
click at [193, 488] on main "3:55 Stop PMP - Opportunities & Threats - PMBOK 7th edition Expert 2/5 In a pro…" at bounding box center [657, 398] width 1314 height 709
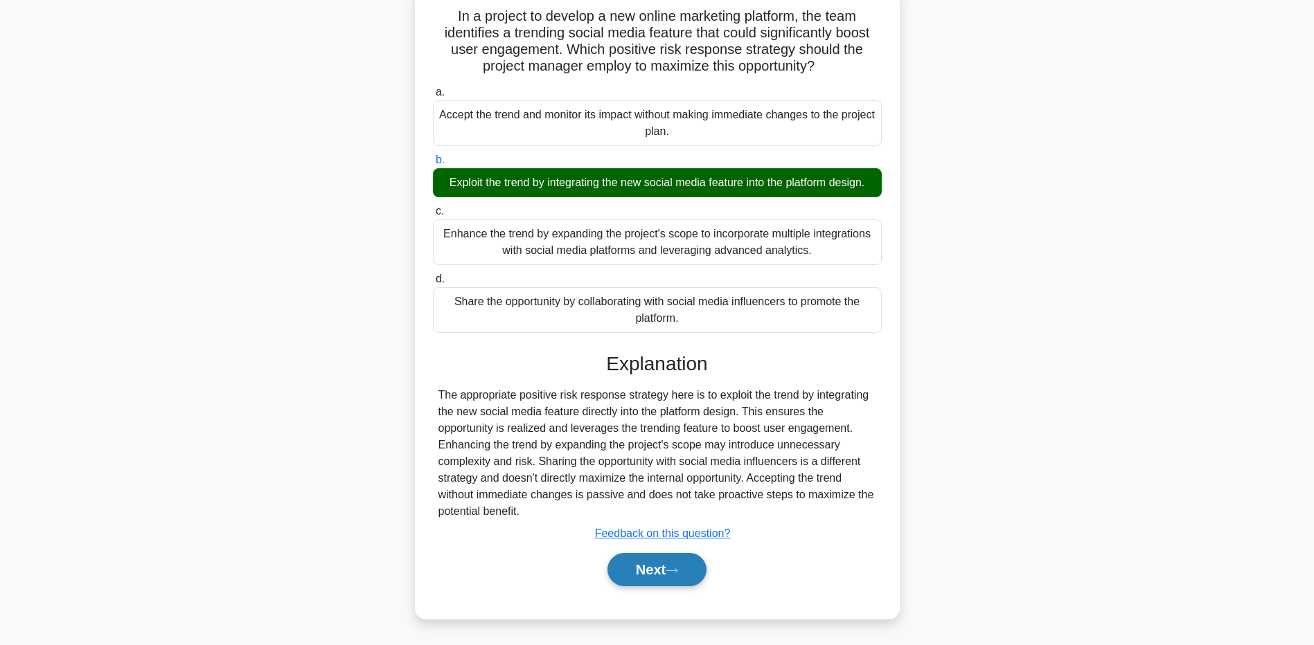
click at [622, 566] on button "Next" at bounding box center [656, 569] width 99 height 33
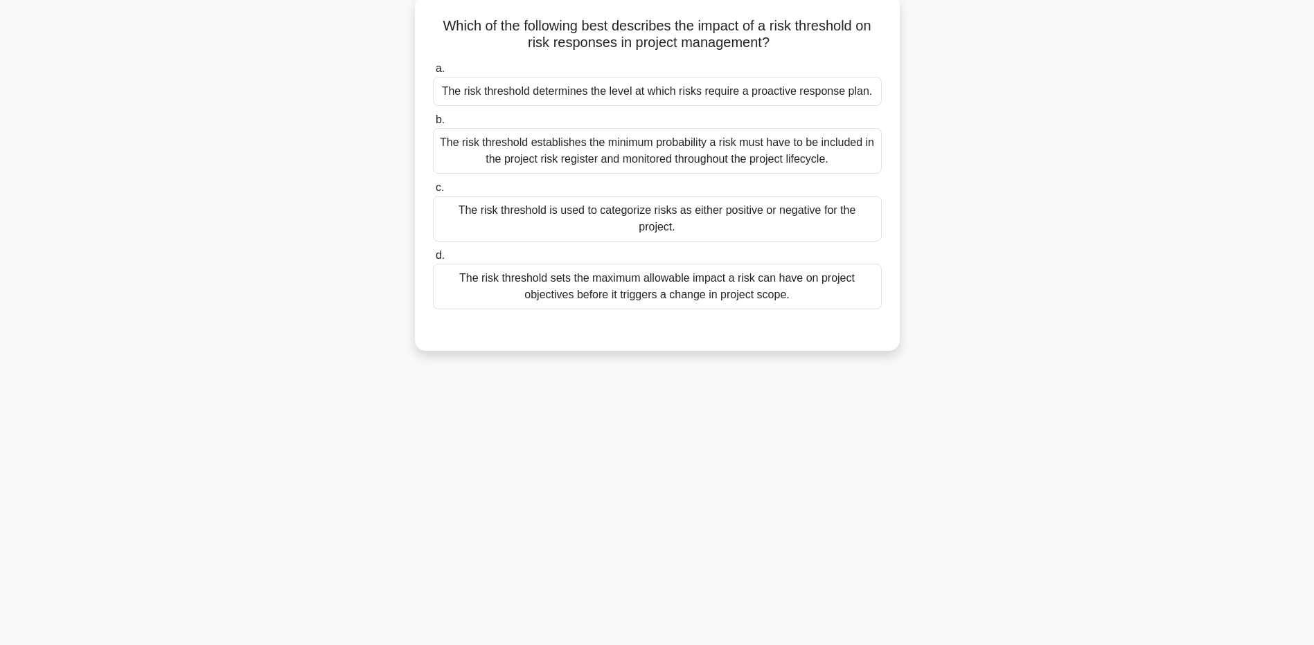
scroll to position [102, 0]
click at [525, 100] on div "The risk threshold determines the level at which risks require a proactive resp…" at bounding box center [657, 87] width 449 height 29
click at [433, 70] on input "a. The risk threshold determines the level at which risks require a proactive r…" at bounding box center [433, 65] width 0 height 9
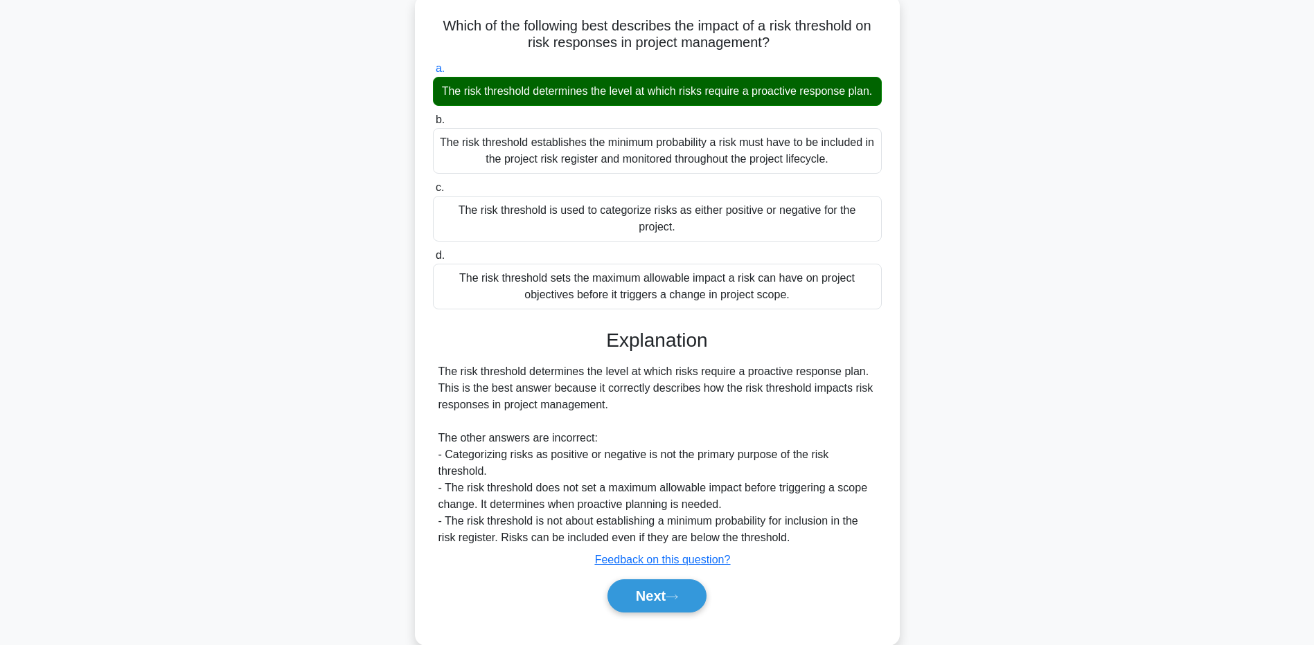
drag, startPoint x: 233, startPoint y: 528, endPoint x: 286, endPoint y: 546, distance: 55.4
click at [233, 528] on div "Which of the following best describes the impact of a risk threshold on risk re…" at bounding box center [657, 328] width 914 height 667
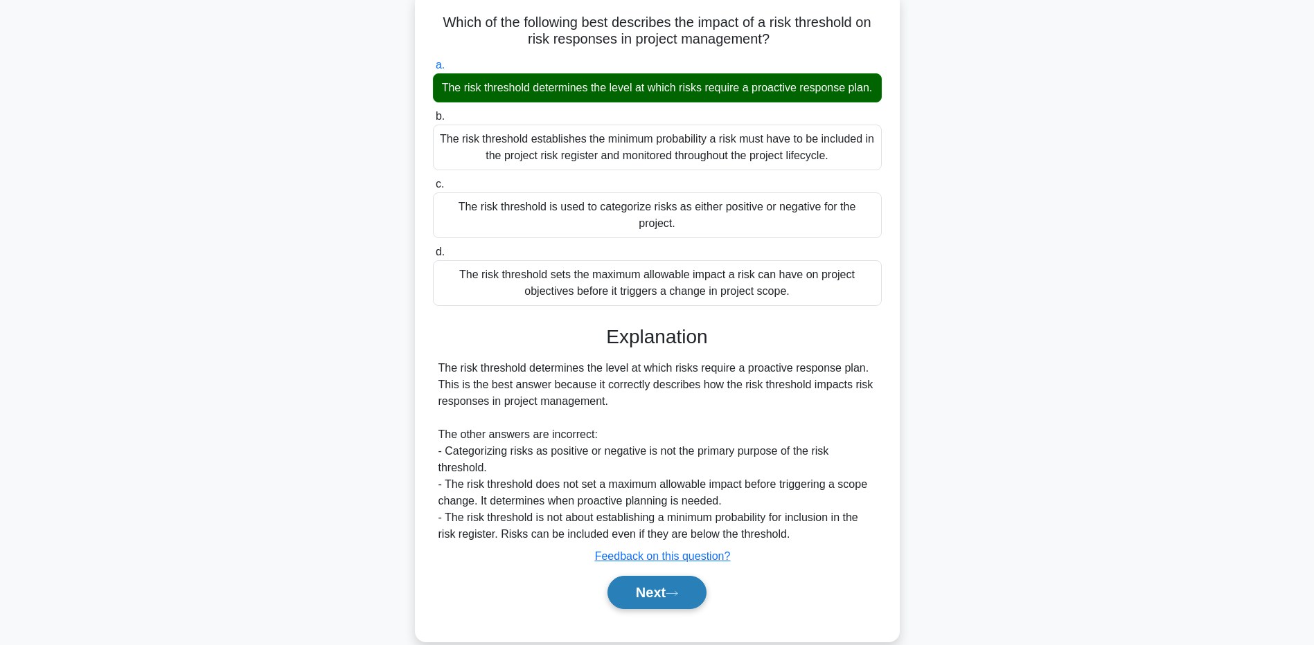
click at [690, 585] on button "Next" at bounding box center [656, 592] width 99 height 33
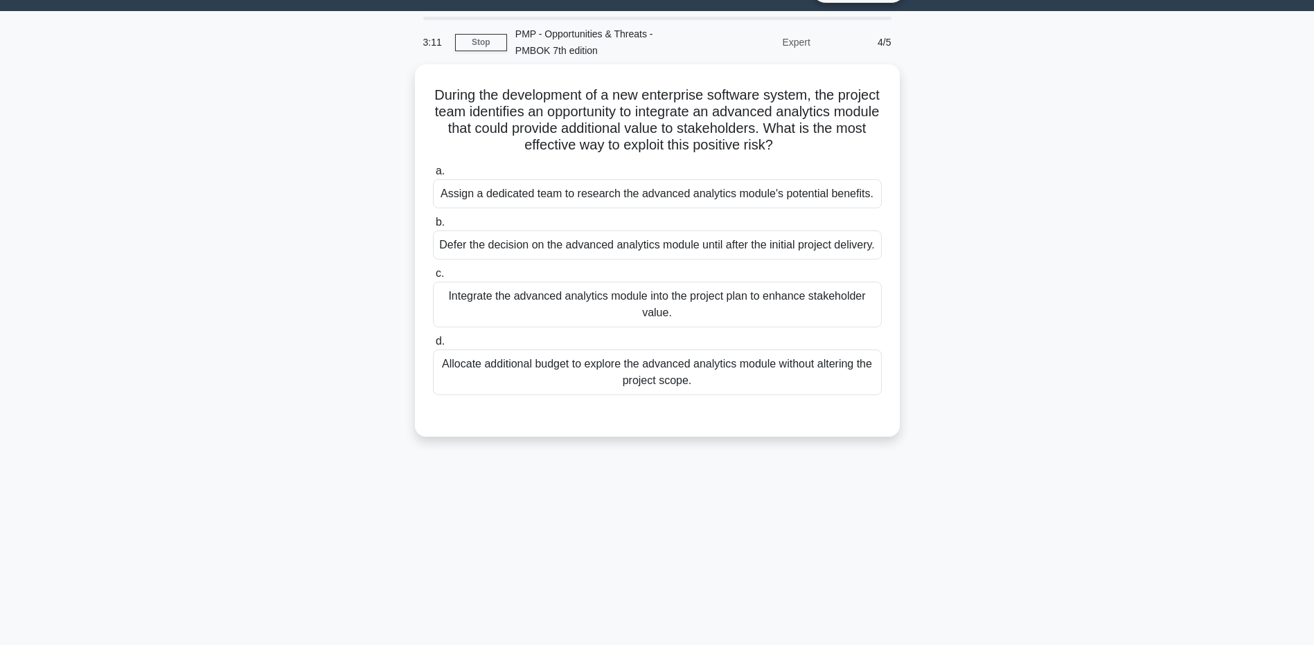
scroll to position [0, 0]
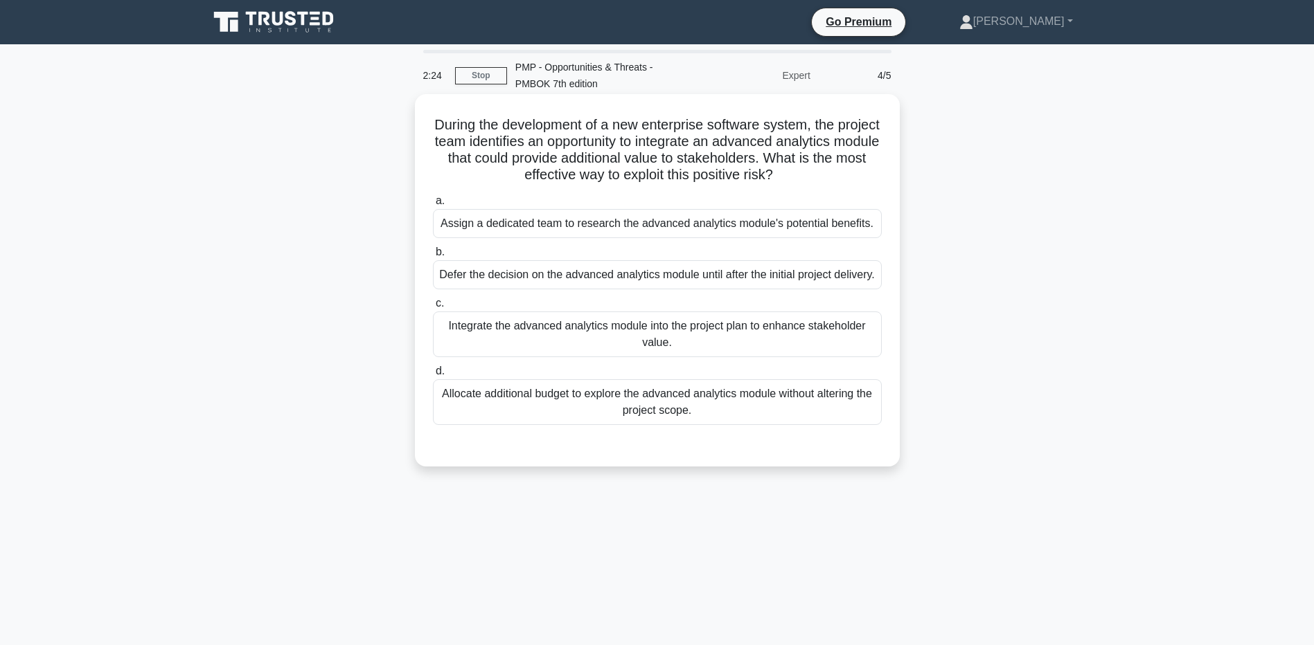
click at [445, 226] on div "Assign a dedicated team to research the advanced analytics module's potential b…" at bounding box center [657, 223] width 449 height 29
click at [433, 206] on input "a. Assign a dedicated team to research the advanced analytics module's potentia…" at bounding box center [433, 201] width 0 height 9
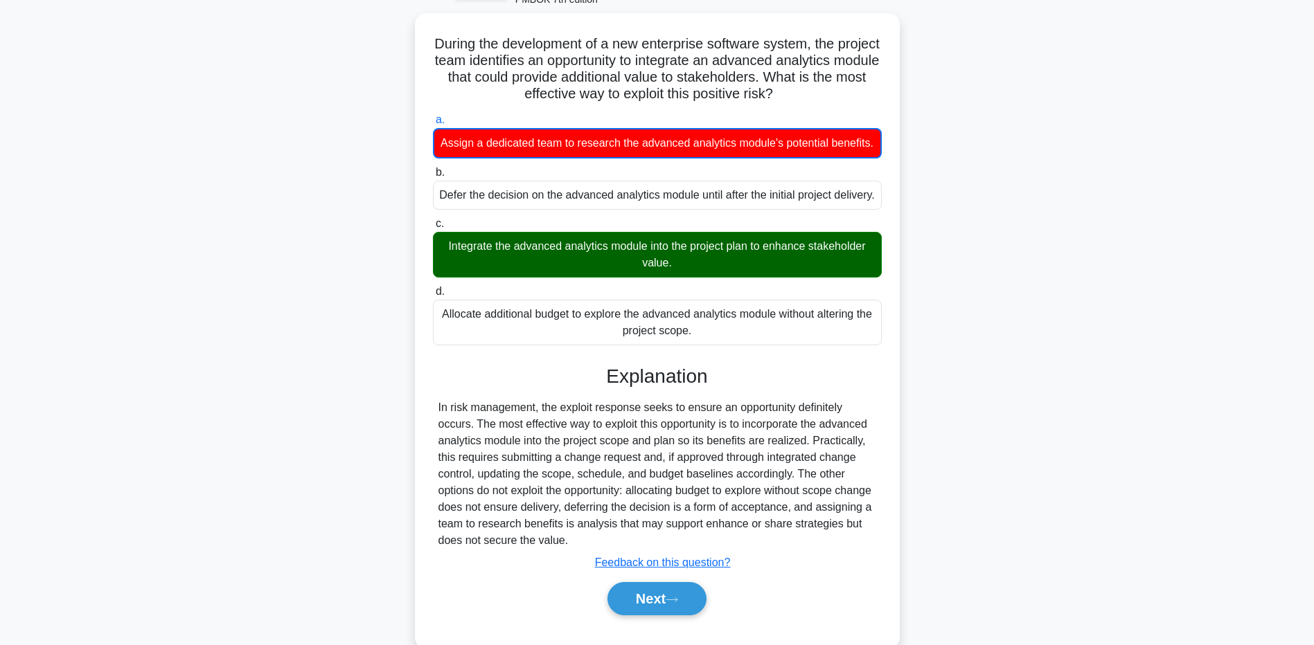
scroll to position [97, 0]
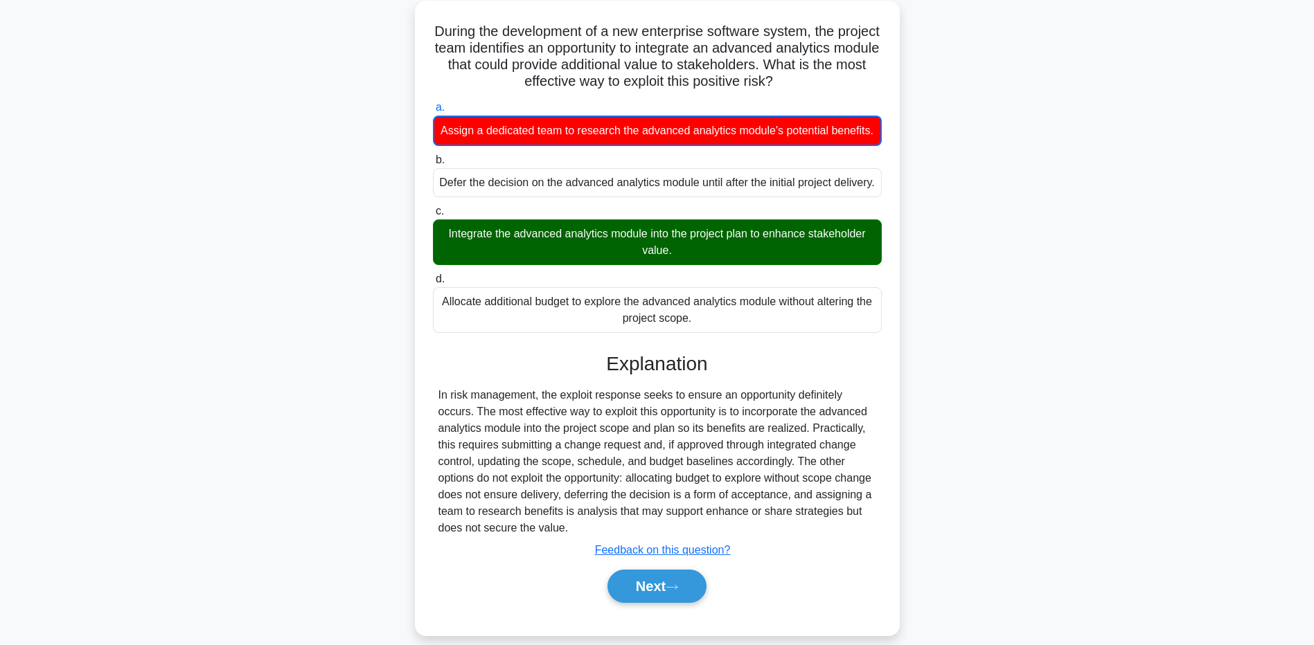
click at [127, 443] on main "2:15 Stop PMP - Opportunities & Threats - PMBOK 7th edition Expert 4/5 During t…" at bounding box center [657, 302] width 1314 height 711
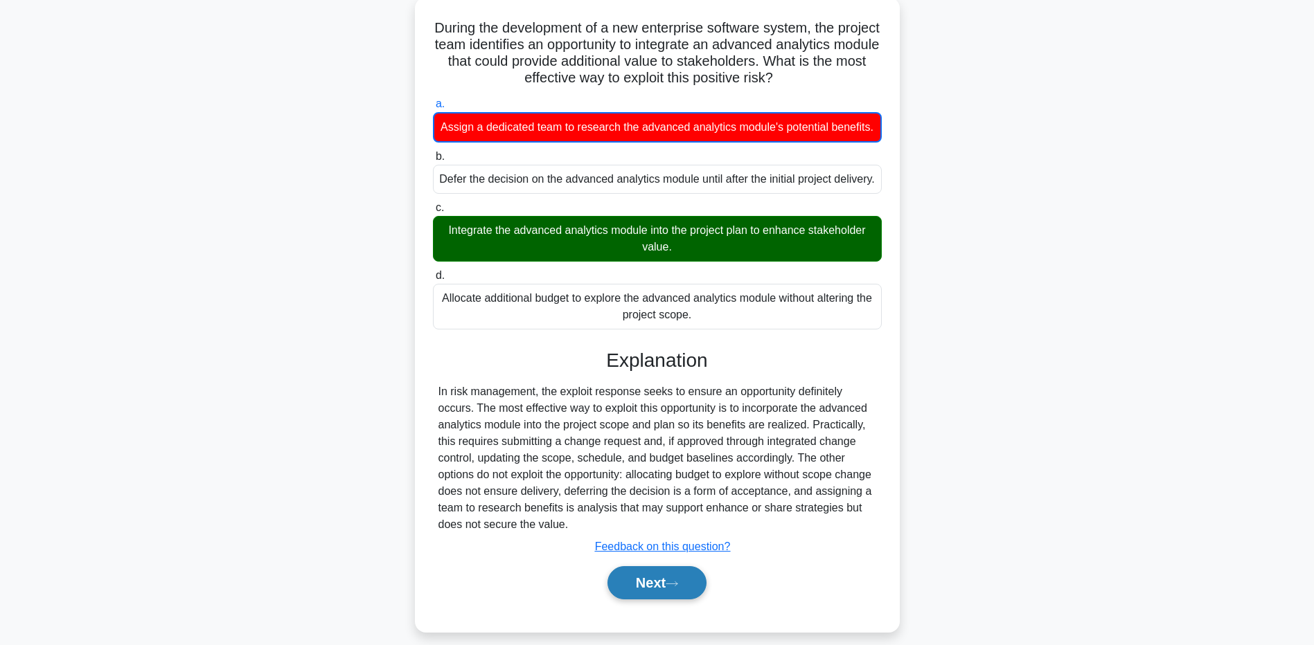
click at [636, 600] on button "Next" at bounding box center [656, 583] width 99 height 33
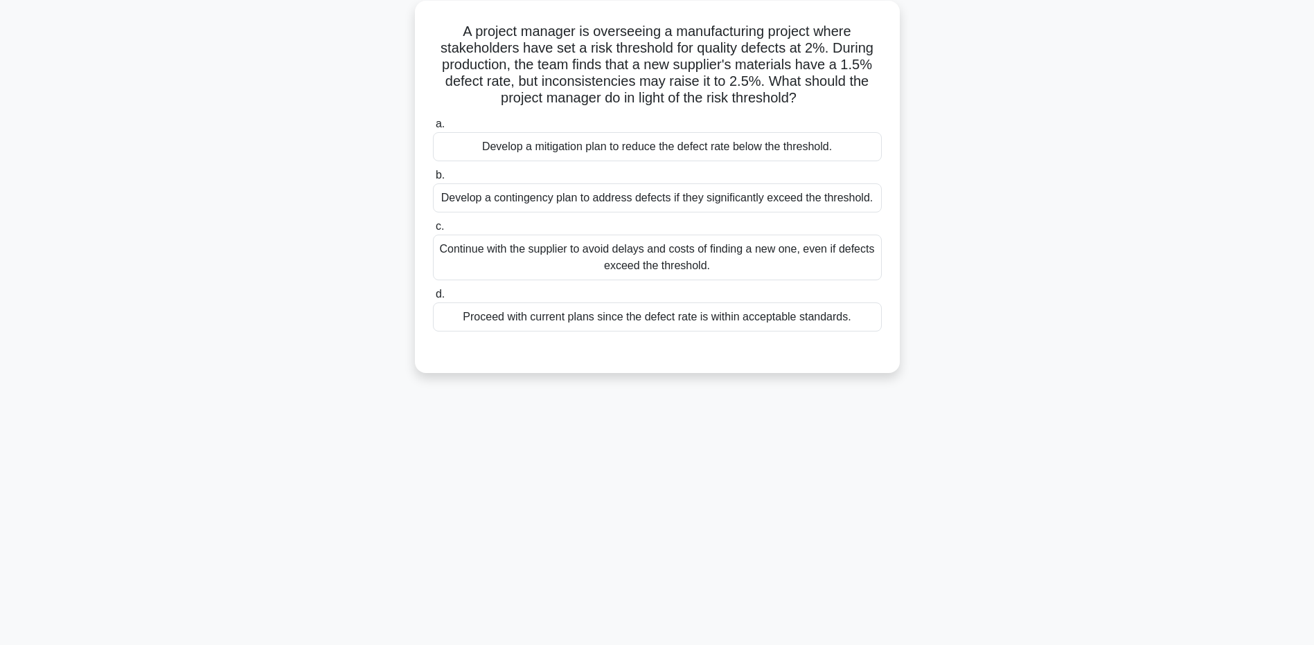
scroll to position [0, 0]
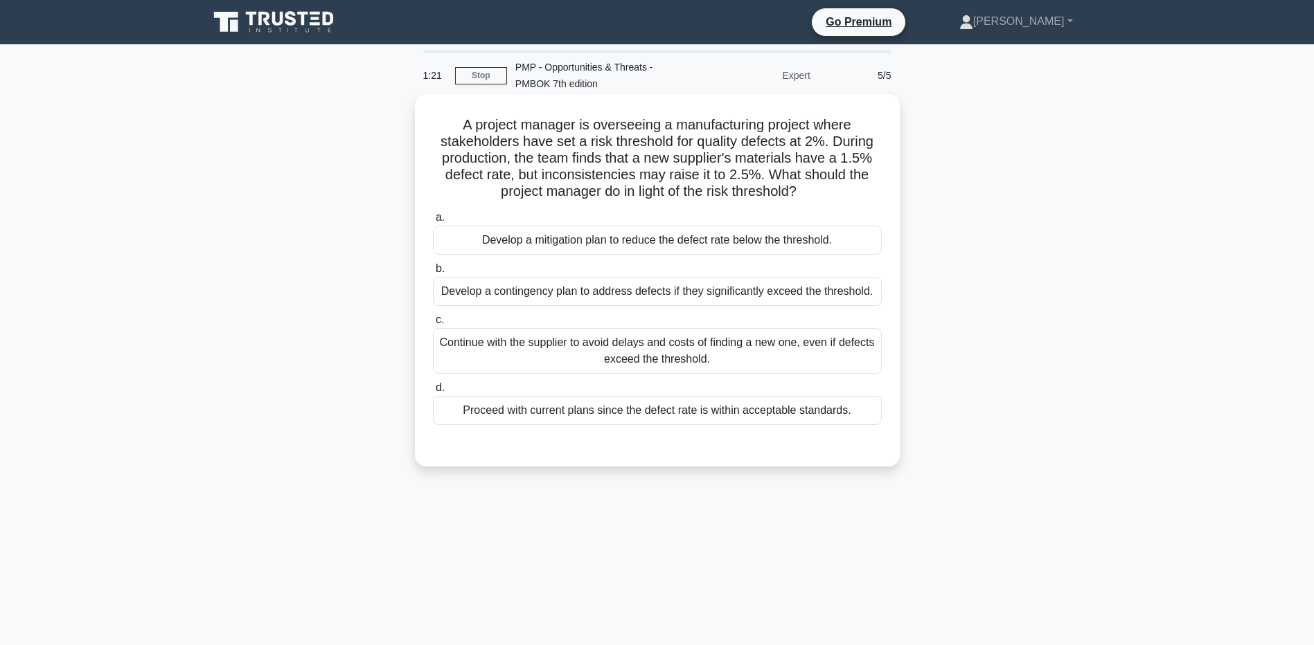
click at [580, 235] on div "Develop a mitigation plan to reduce the defect rate below the threshold." at bounding box center [657, 240] width 449 height 29
click at [433, 222] on input "a. Develop a mitigation plan to reduce the defect rate below the threshold." at bounding box center [433, 217] width 0 height 9
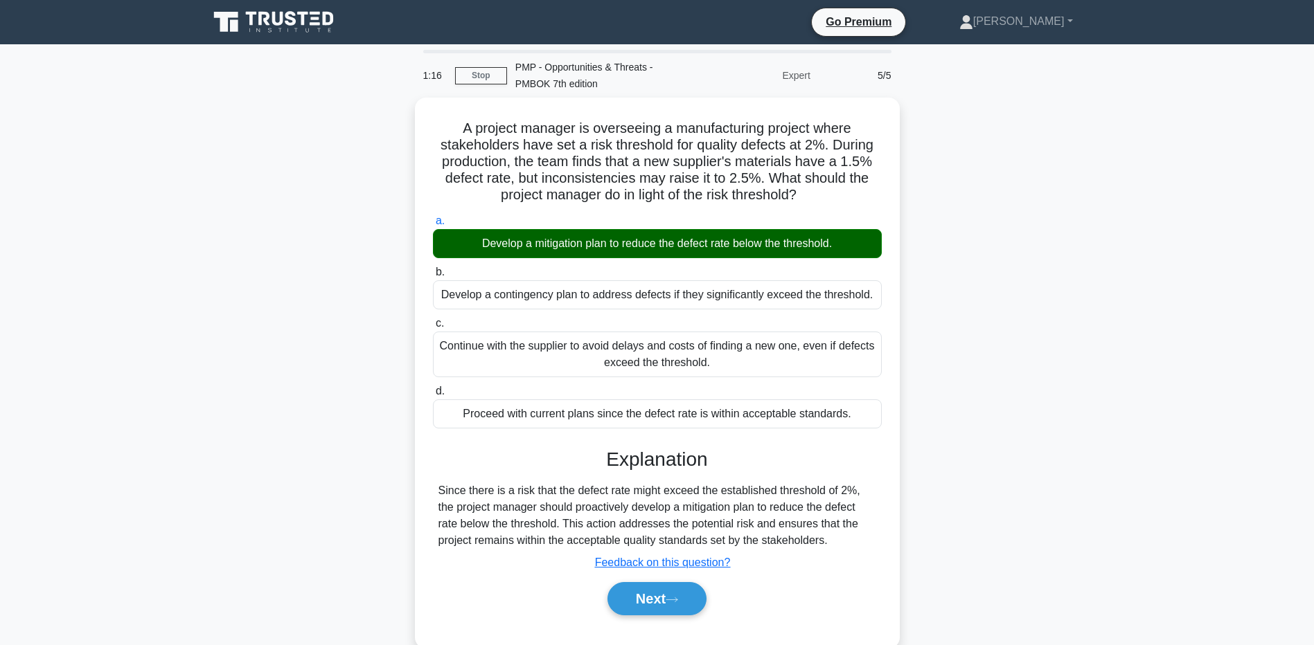
click at [161, 419] on main "1:16 Stop PMP - Opportunities & Threats - PMBOK 7th edition Expert 5/5 A projec…" at bounding box center [657, 396] width 1314 height 704
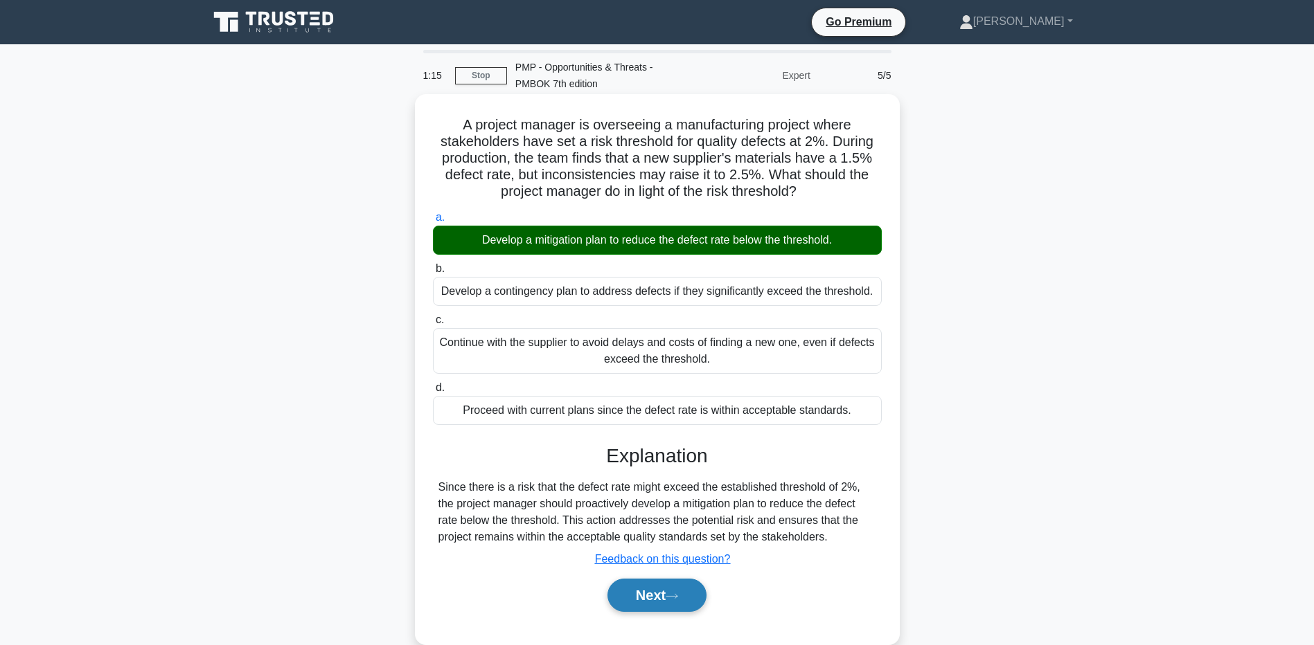
click at [655, 605] on button "Next" at bounding box center [656, 595] width 99 height 33
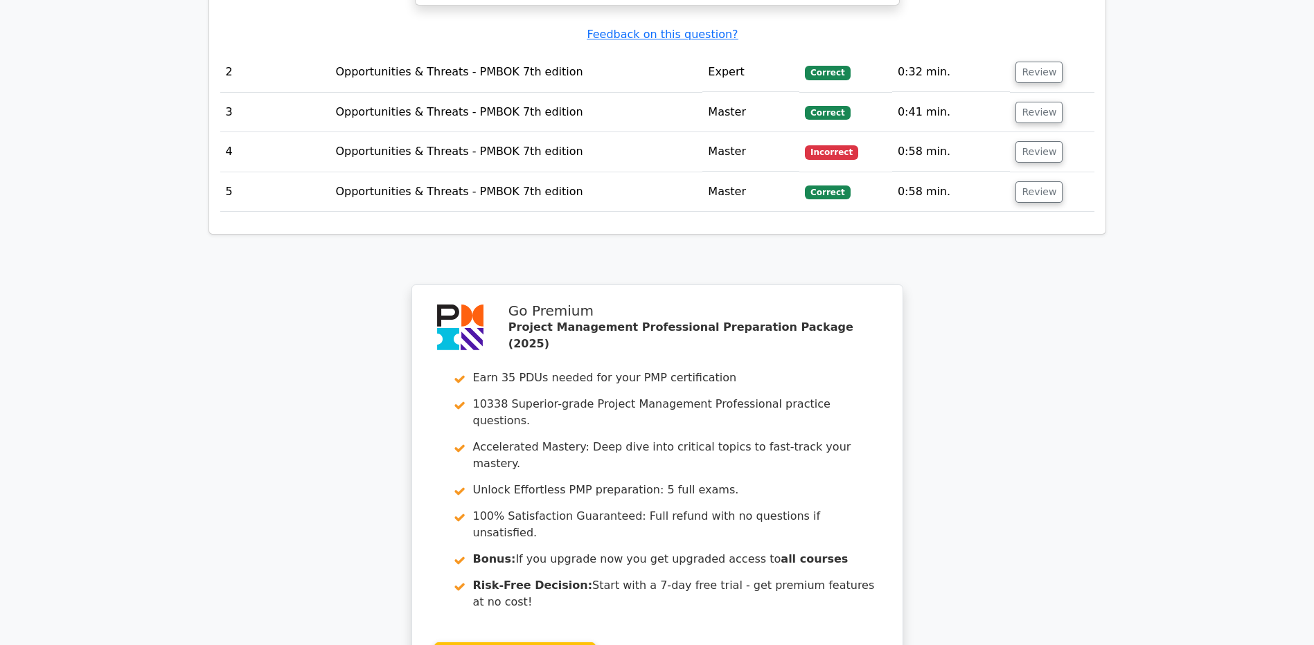
scroll to position [1801, 0]
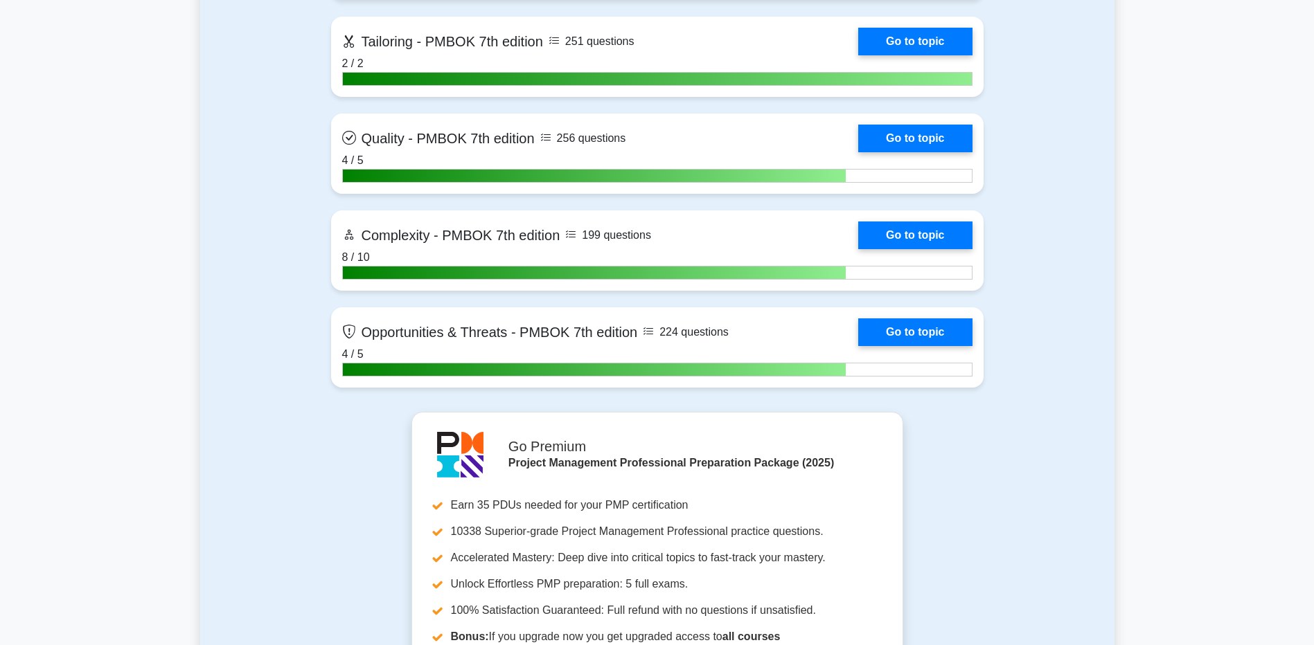
scroll to position [4432, 0]
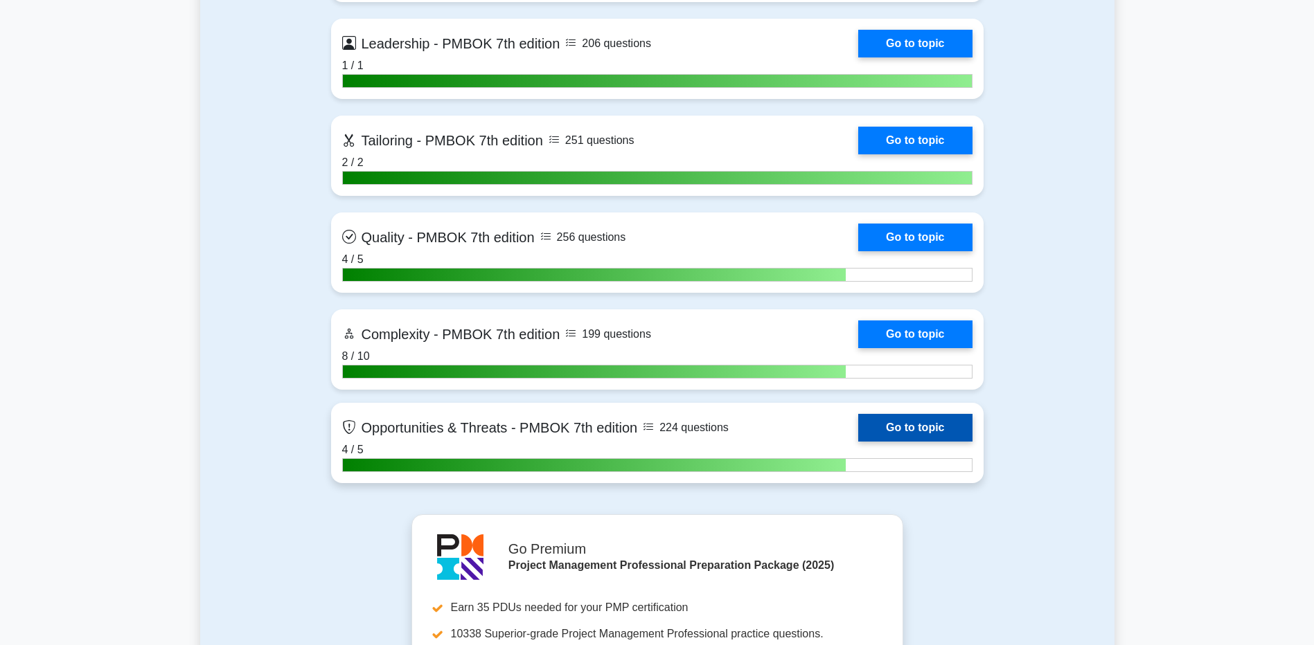
click at [931, 428] on link "Go to topic" at bounding box center [915, 428] width 114 height 28
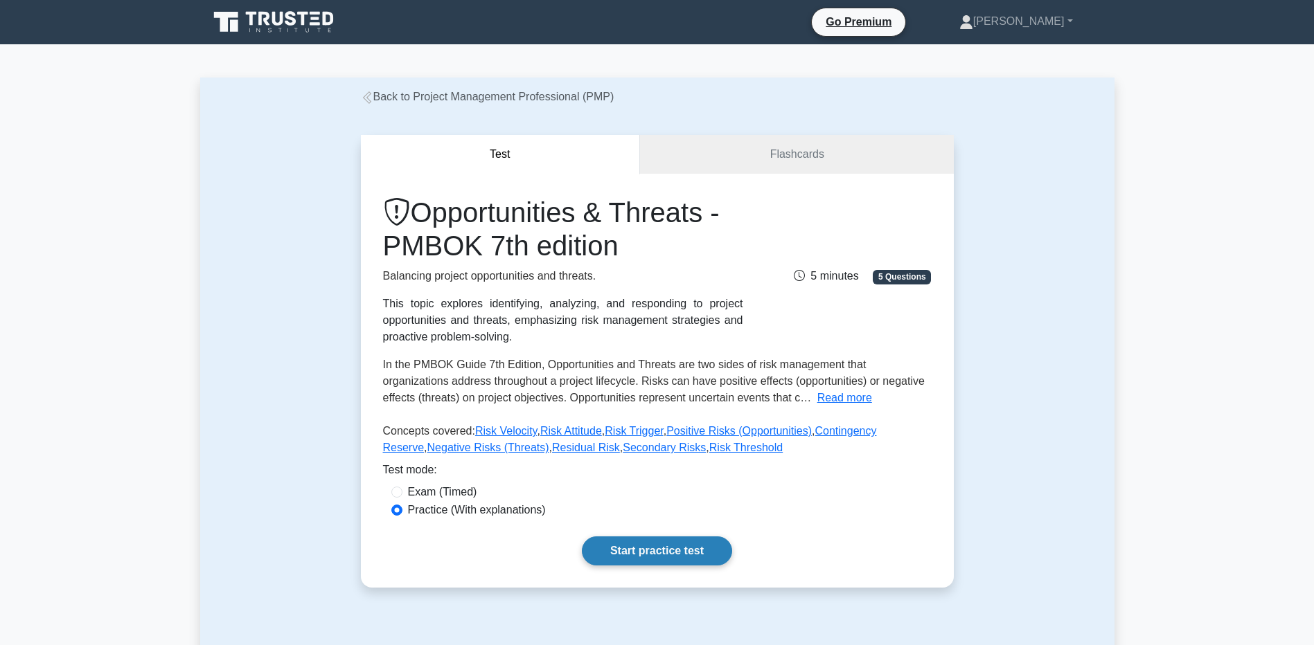
click at [673, 562] on link "Start practice test" at bounding box center [657, 551] width 150 height 29
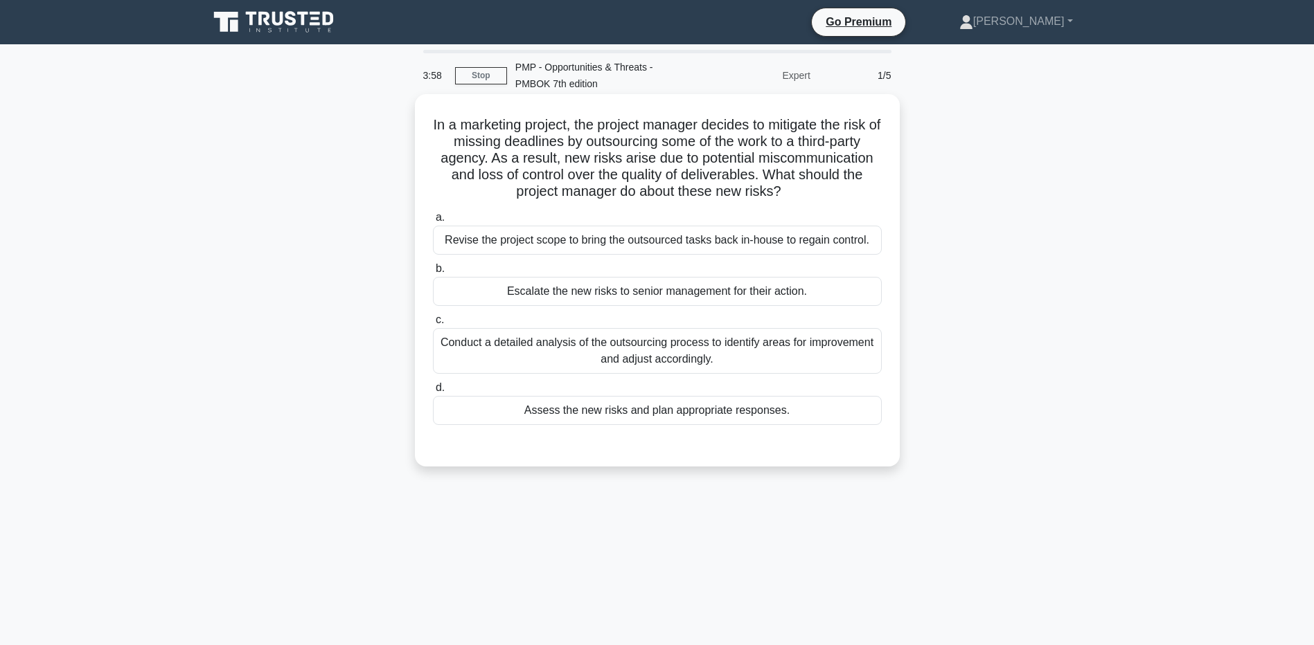
click at [497, 425] on div "Assess the new risks and plan appropriate responses." at bounding box center [657, 410] width 449 height 29
click at [433, 393] on input "d. Assess the new risks and plan appropriate responses." at bounding box center [433, 388] width 0 height 9
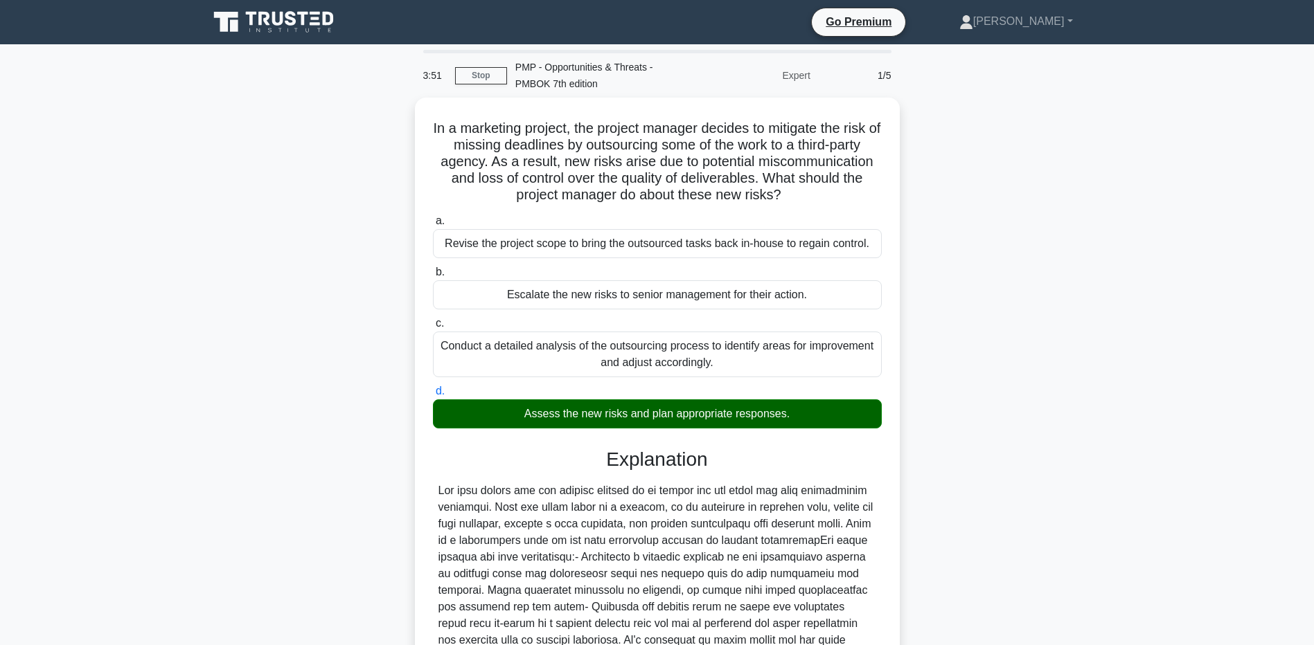
click at [53, 343] on main "3:51 Stop PMP - Opportunities & Threats - PMBOK 7th edition Expert 1/5 In a mar…" at bounding box center [657, 440] width 1314 height 792
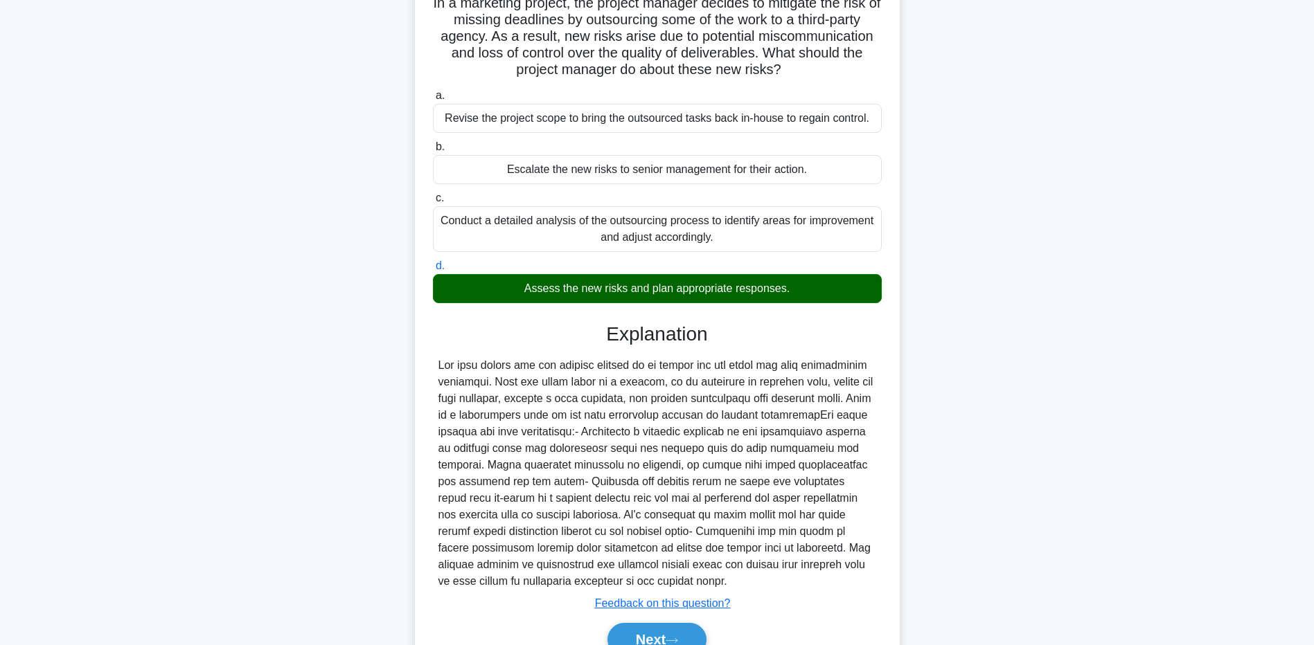
scroll to position [193, 0]
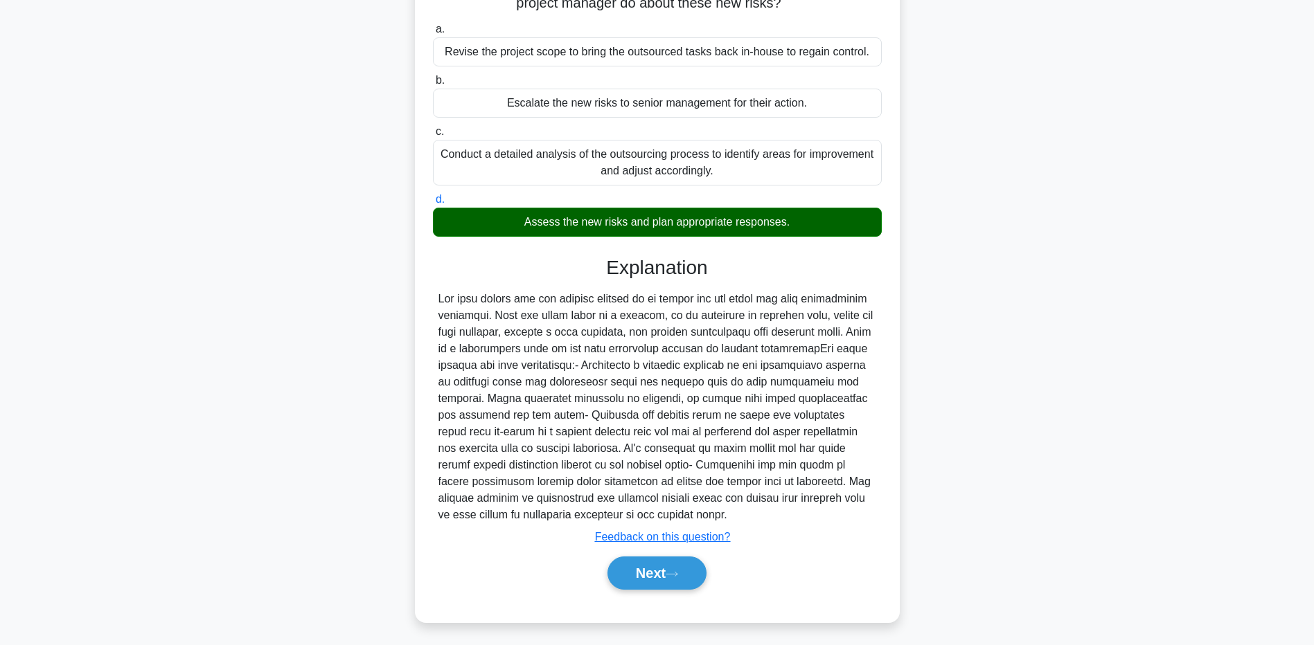
click at [120, 481] on main "3:46 Stop PMP - Opportunities & Threats - PMBOK 7th edition Expert 1/5 In a mar…" at bounding box center [657, 248] width 1314 height 792
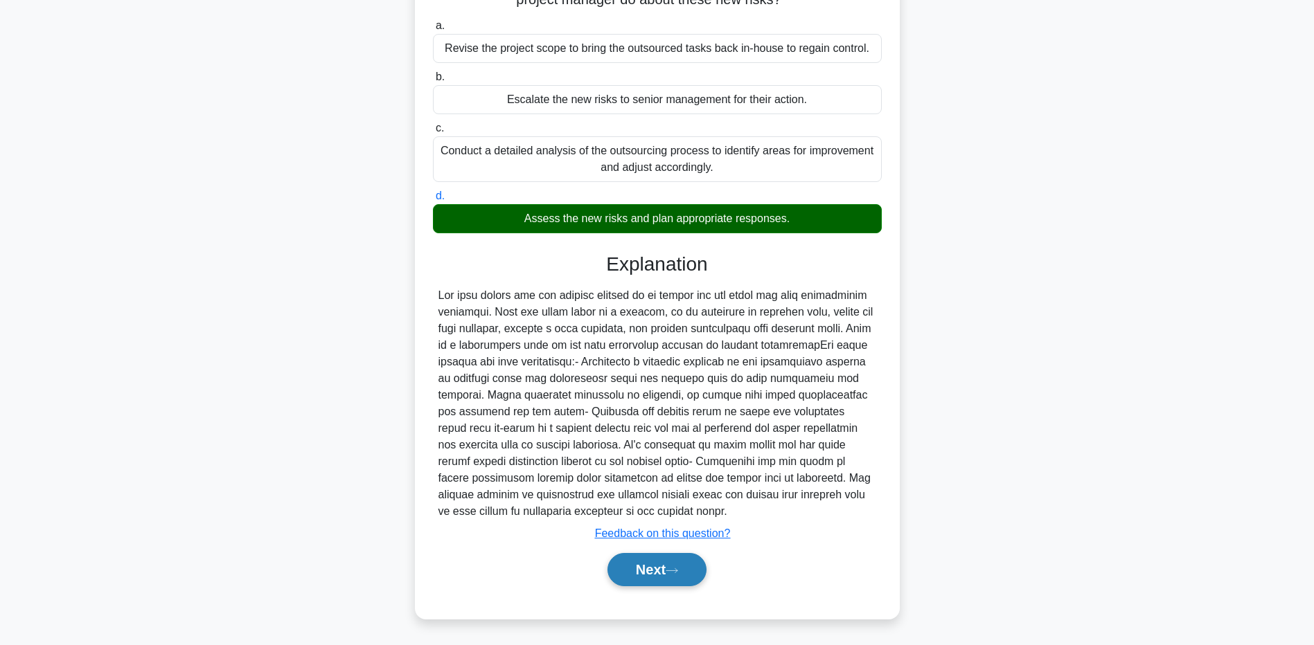
click at [653, 560] on button "Next" at bounding box center [656, 569] width 99 height 33
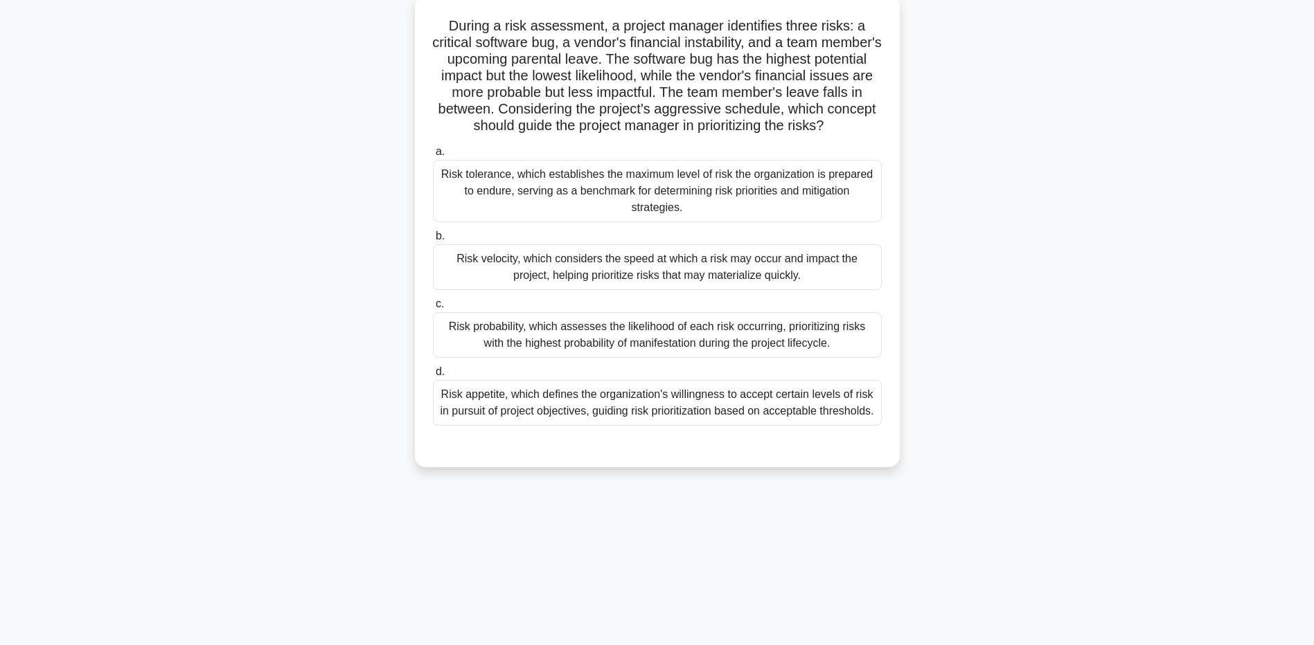
scroll to position [102, 0]
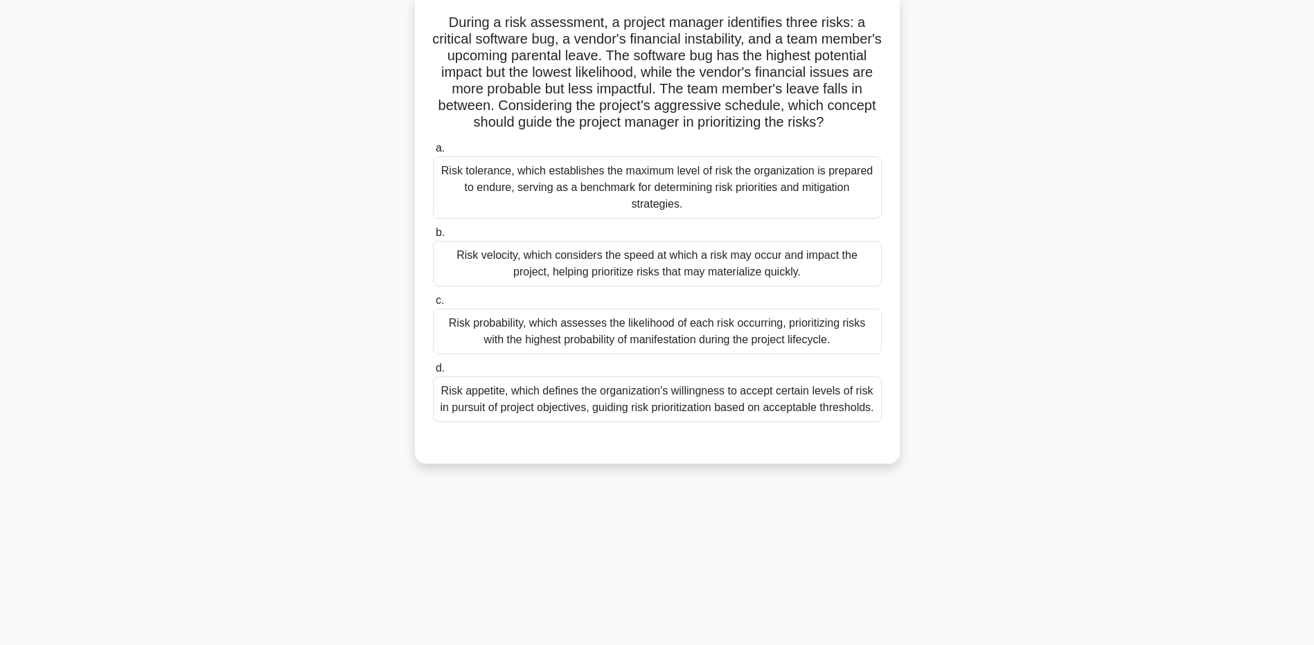
click at [483, 325] on div "Risk probability, which assesses the likelihood of each risk occurring, priorit…" at bounding box center [657, 332] width 449 height 46
click at [433, 305] on input "c. Risk probability, which assesses the likelihood of each risk occurring, prio…" at bounding box center [433, 300] width 0 height 9
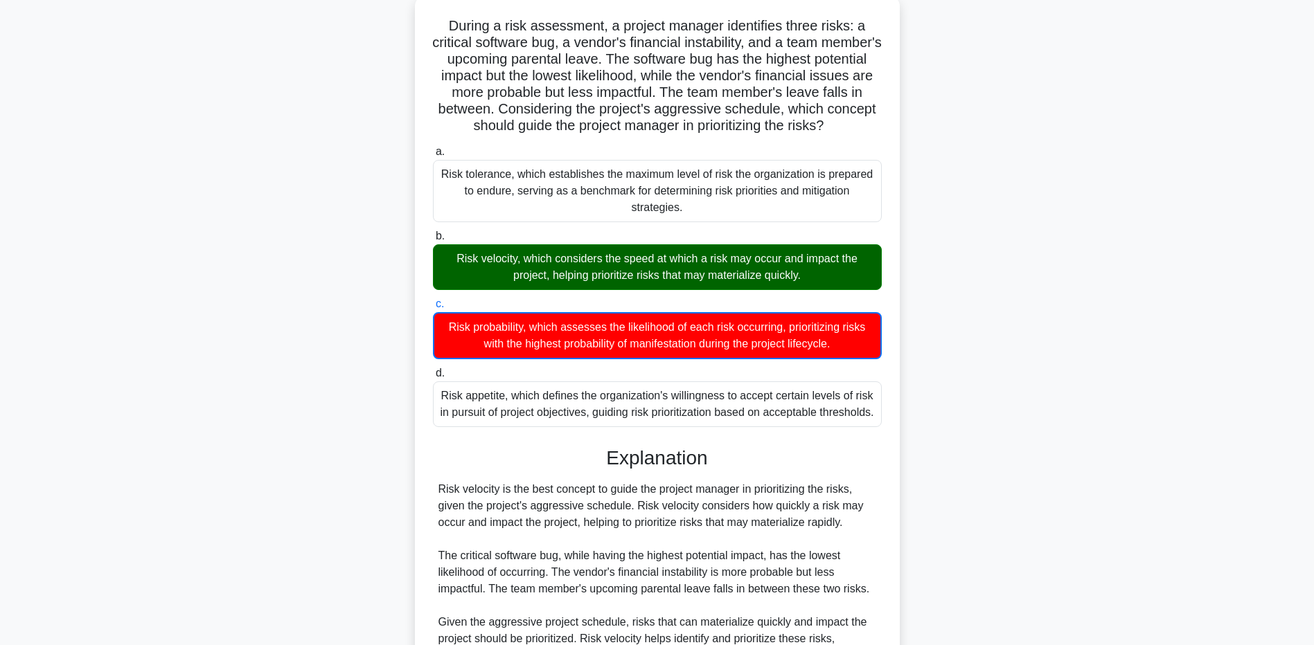
click at [81, 481] on main "2:33 Stop PMP - Opportunities & Threats - PMBOK 7th edition Expert 2/5 During a…" at bounding box center [657, 422] width 1314 height 960
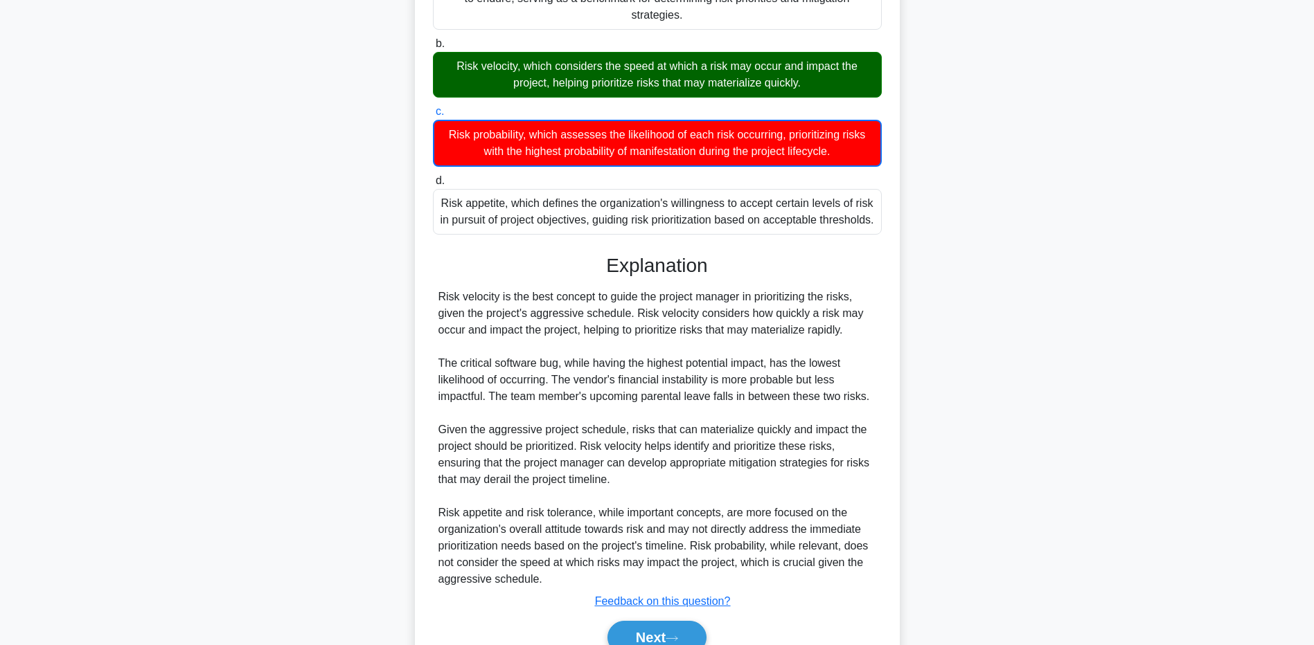
scroll to position [377, 0]
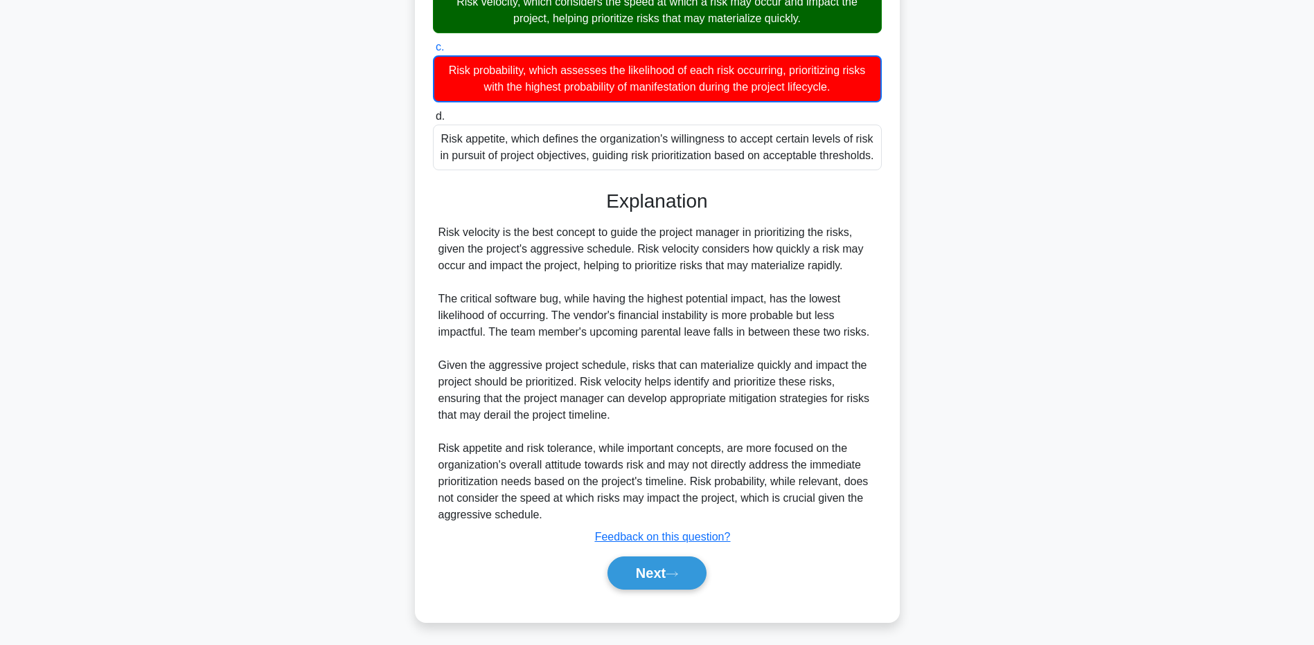
click at [184, 352] on main "2:27 Stop PMP - Opportunities & Threats - PMBOK 7th edition Expert 2/5 During a…" at bounding box center [657, 165] width 1314 height 960
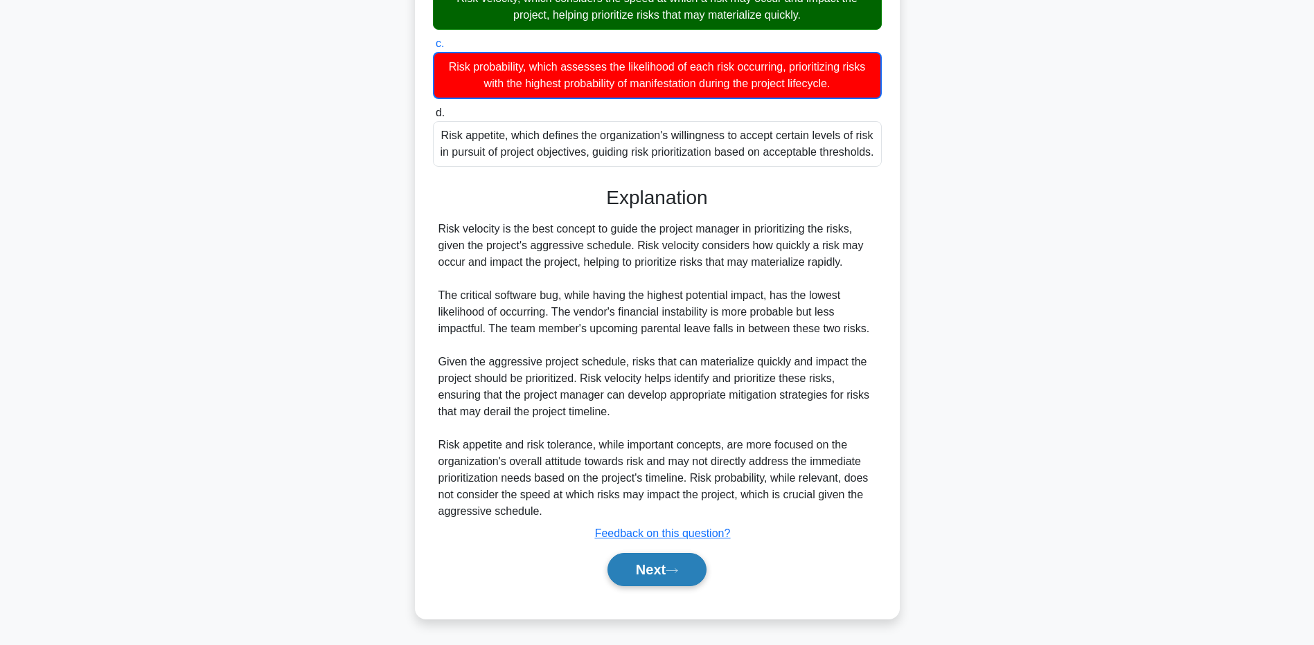
click at [627, 573] on button "Next" at bounding box center [656, 569] width 99 height 33
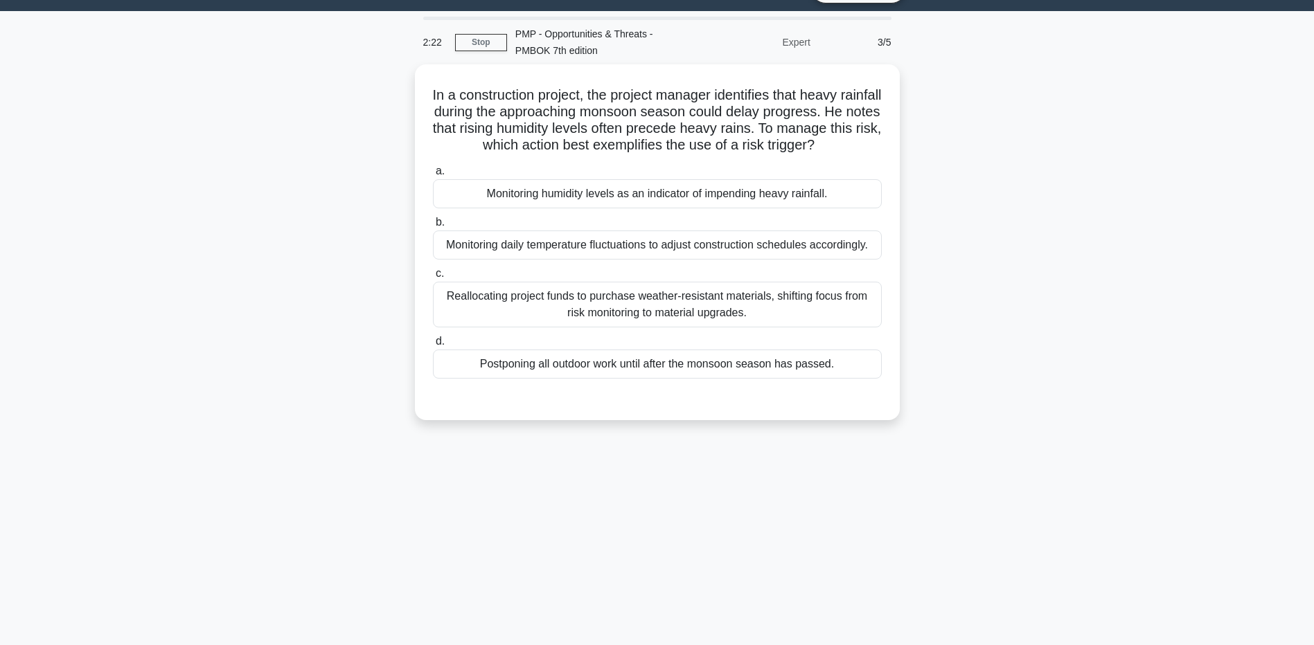
scroll to position [0, 0]
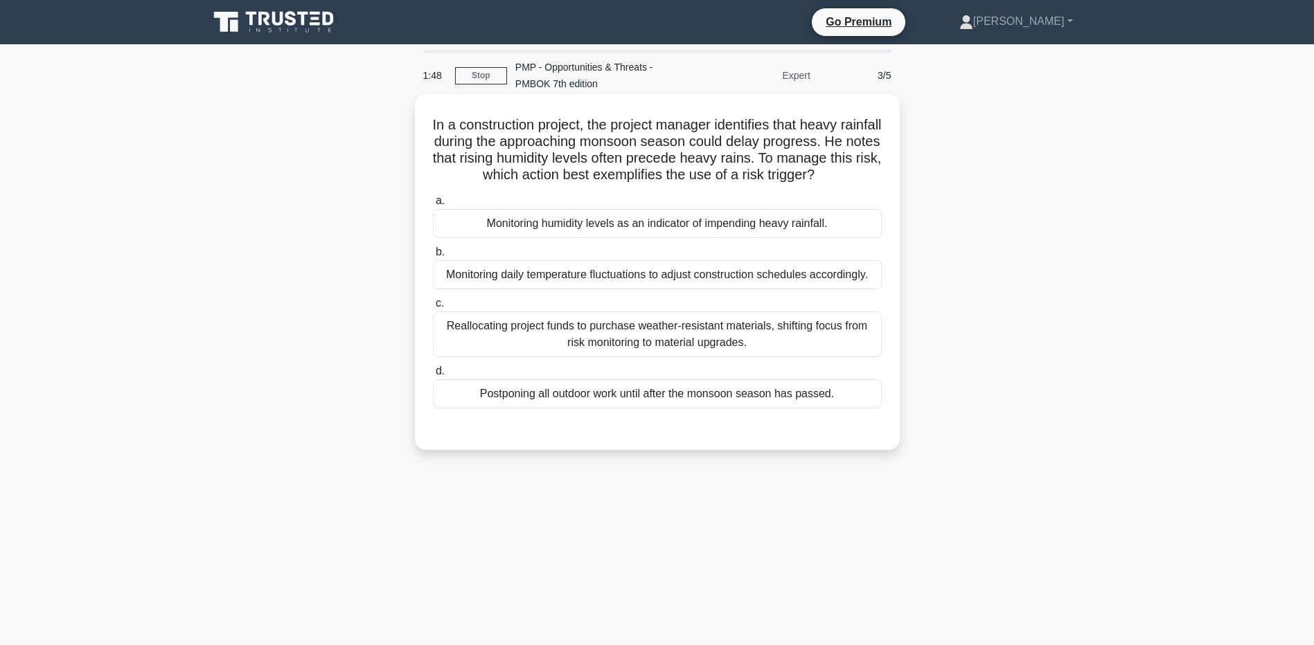
click at [470, 233] on div "Monitoring humidity levels as an indicator of impending heavy rainfall." at bounding box center [657, 223] width 449 height 29
click at [433, 206] on input "a. Monitoring humidity levels as an indicator of impending heavy rainfall." at bounding box center [433, 201] width 0 height 9
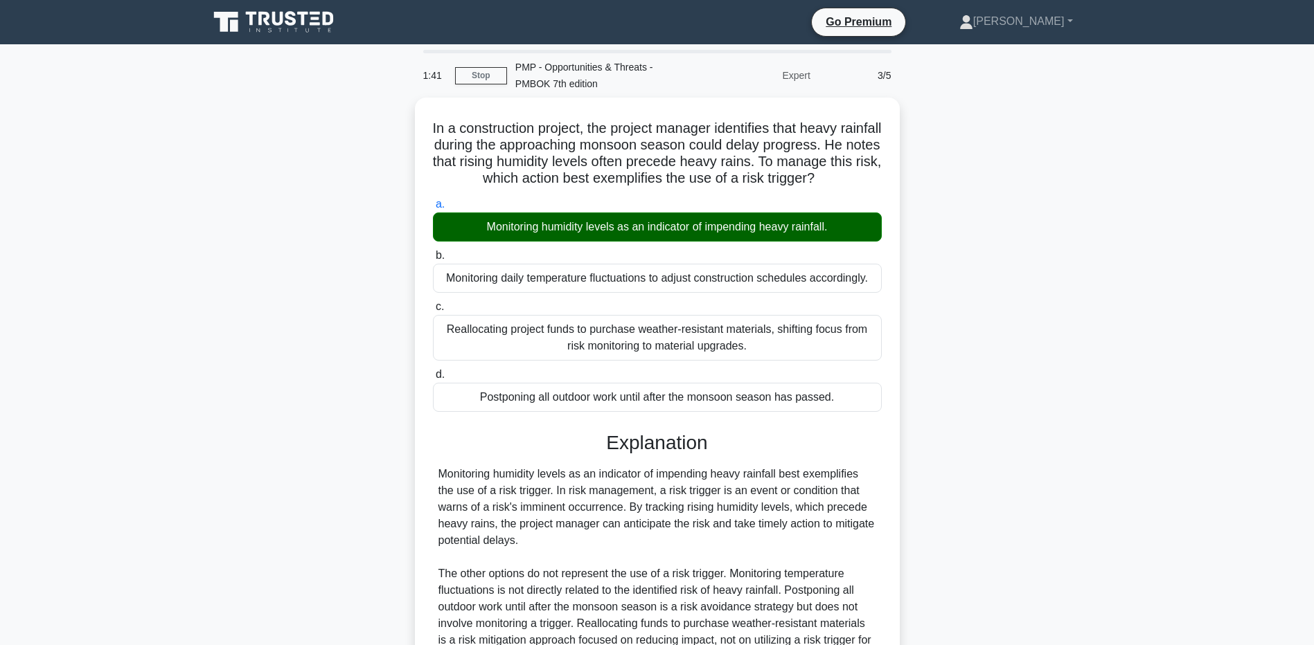
click at [159, 555] on main "1:41 Stop PMP - Opportunities & Threats - PMBOK 7th edition Expert 3/5 In a con…" at bounding box center [657, 415] width 1314 height 742
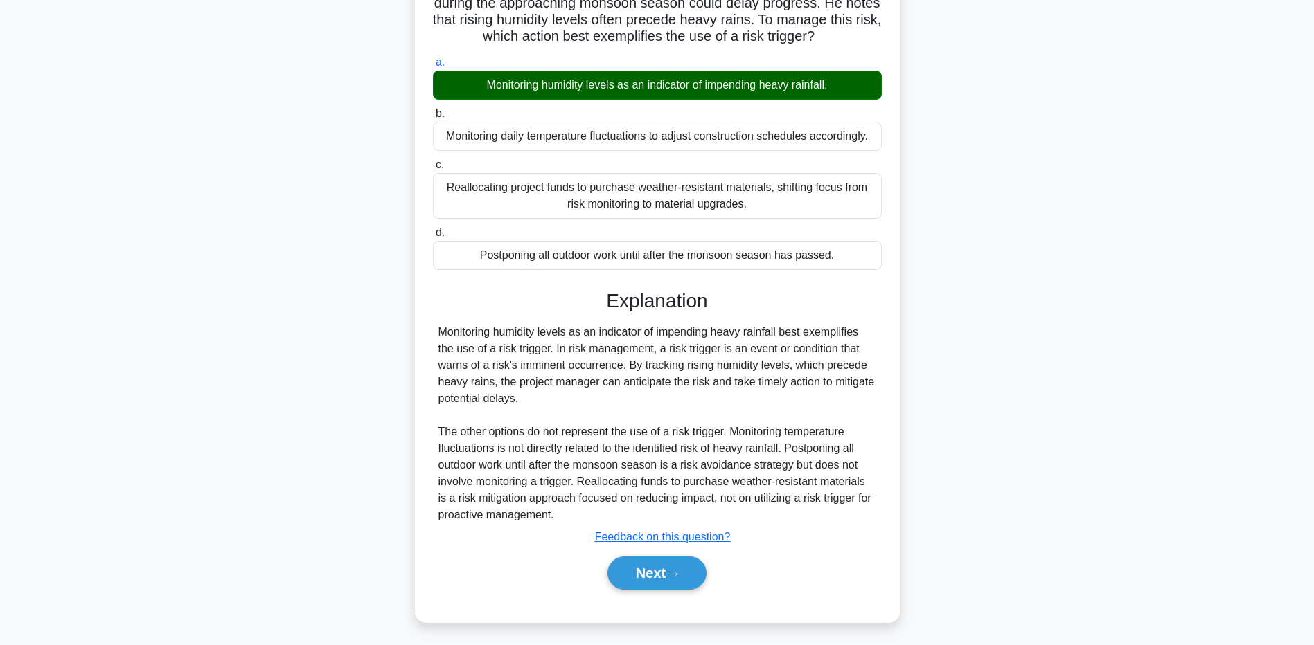
drag, startPoint x: 200, startPoint y: 492, endPoint x: 265, endPoint y: 499, distance: 65.5
click at [200, 492] on div "In a construction project, the project manager identifies that heavy rainfall d…" at bounding box center [657, 298] width 914 height 684
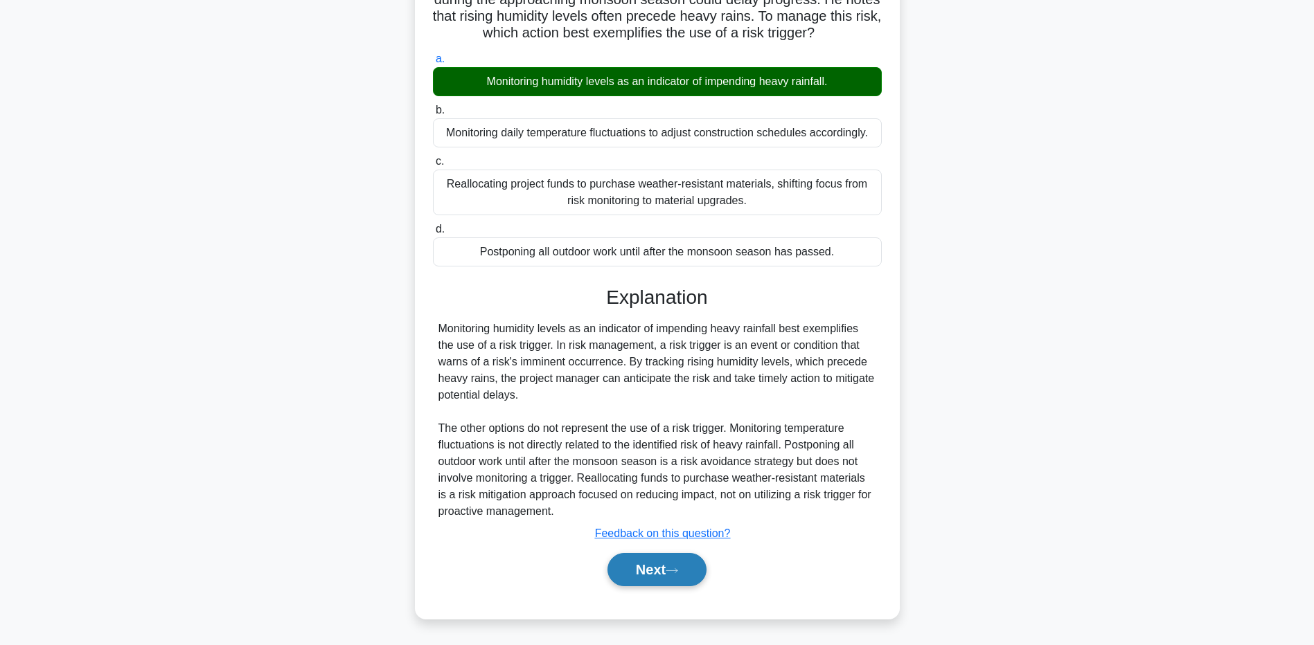
click at [638, 575] on button "Next" at bounding box center [656, 569] width 99 height 33
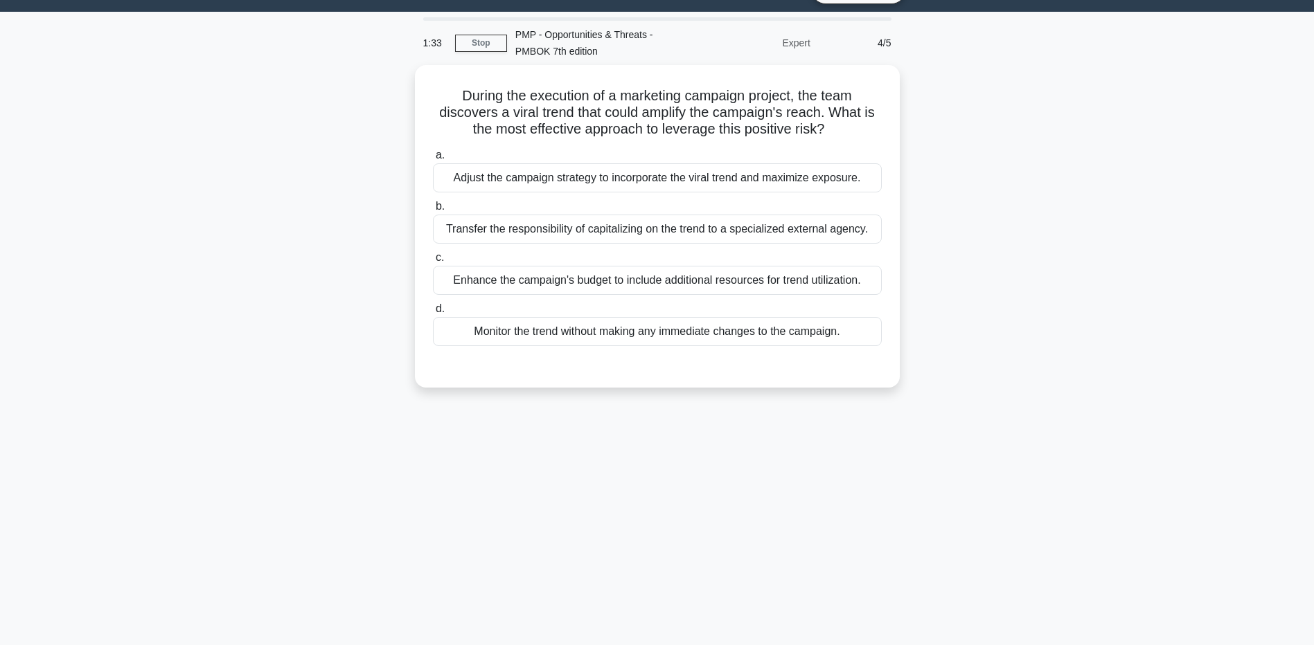
scroll to position [0, 0]
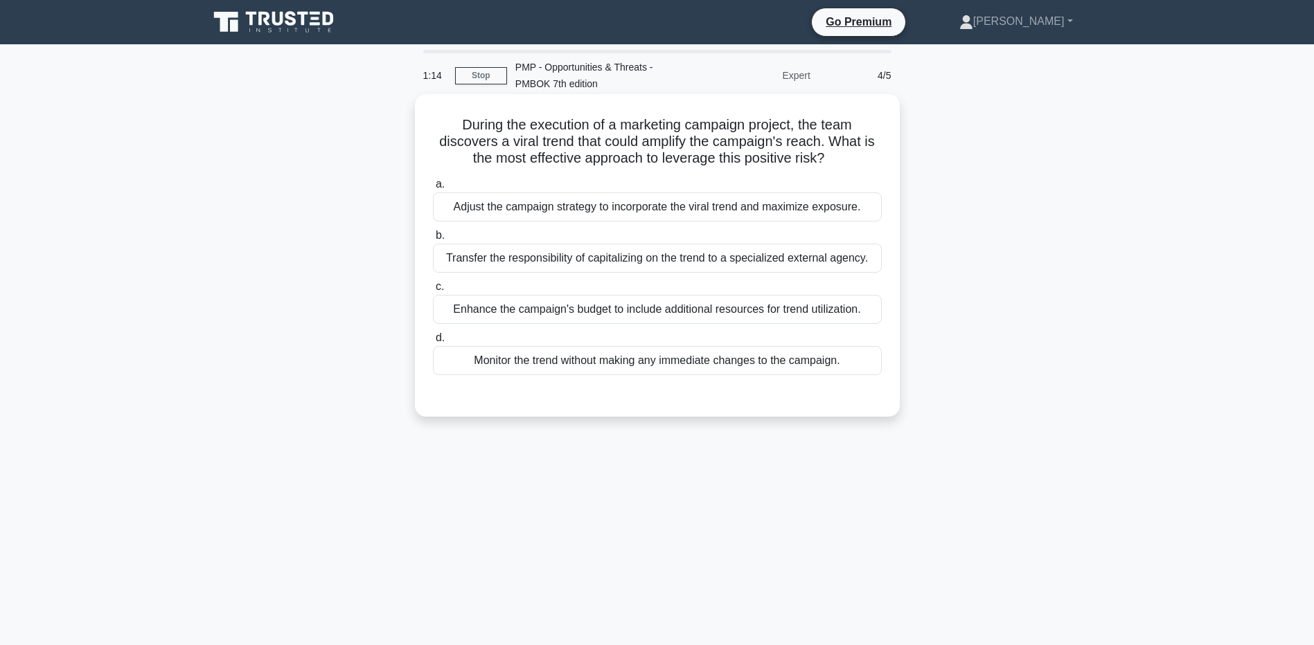
click at [443, 207] on div "Adjust the campaign strategy to incorporate the viral trend and maximize exposu…" at bounding box center [657, 207] width 449 height 29
click at [433, 189] on input "a. Adjust the campaign strategy to incorporate the viral trend and maximize exp…" at bounding box center [433, 184] width 0 height 9
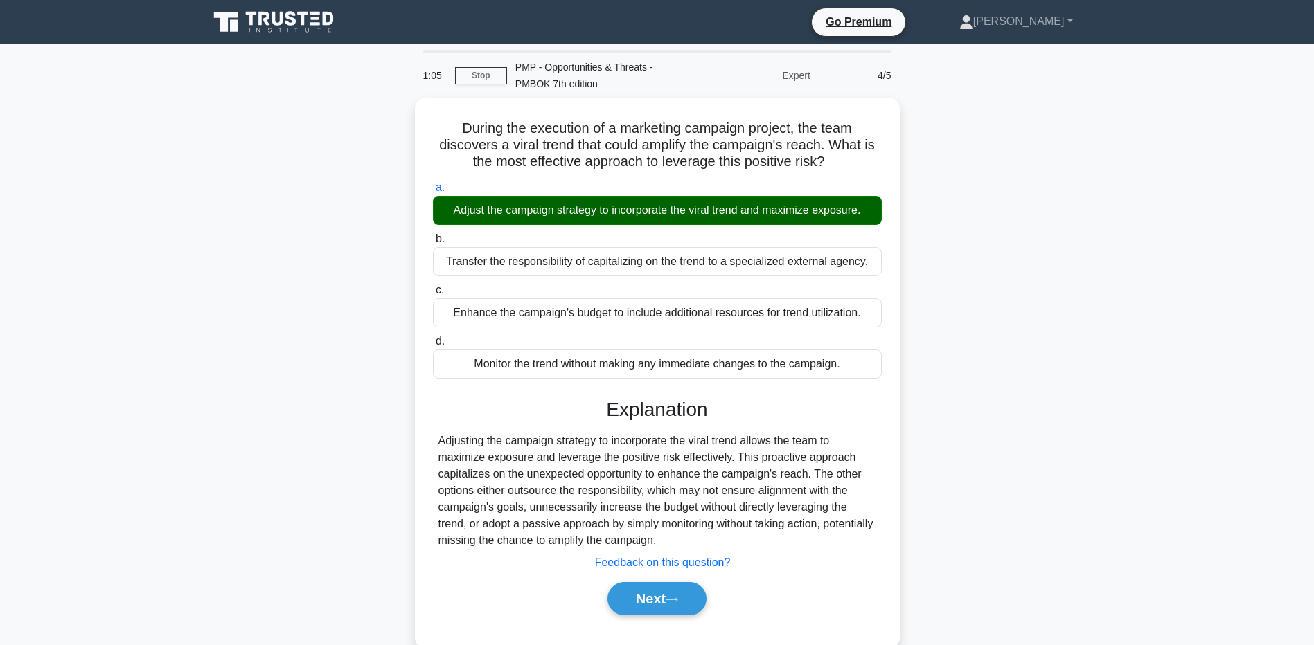
click at [103, 546] on main "1:05 Stop PMP - Opportunities & Threats - PMBOK 7th edition Expert 4/5 During t…" at bounding box center [657, 396] width 1314 height 704
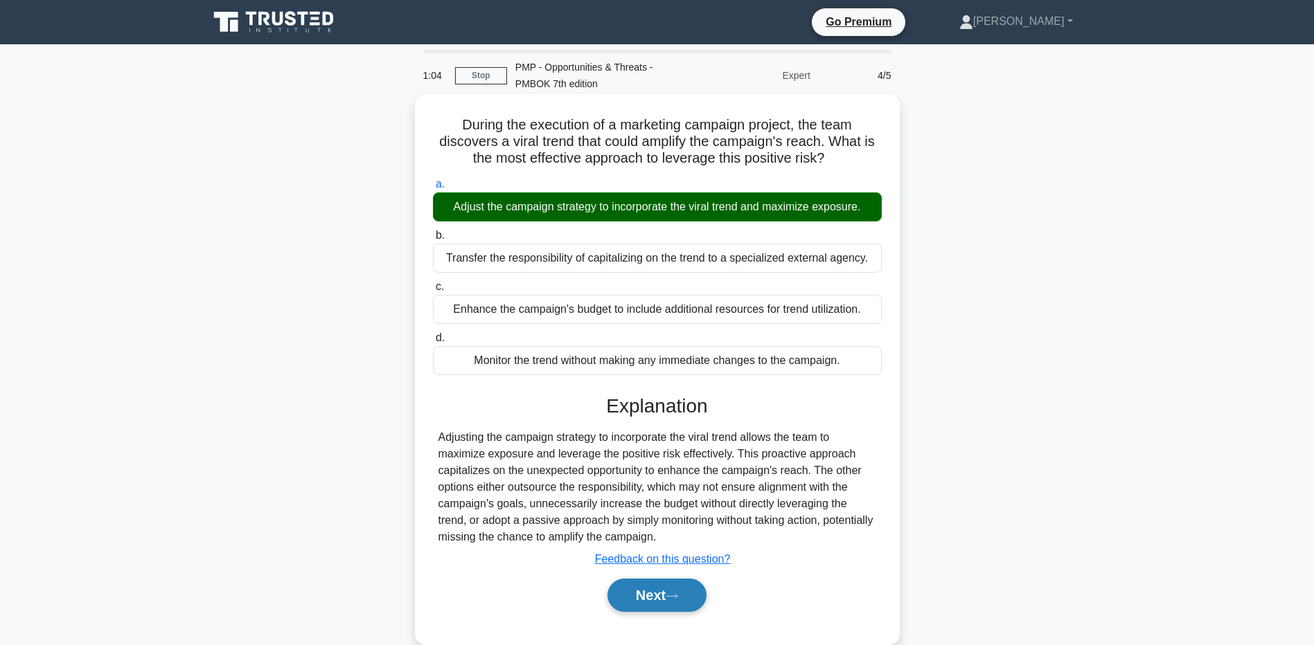
click at [618, 609] on button "Next" at bounding box center [656, 595] width 99 height 33
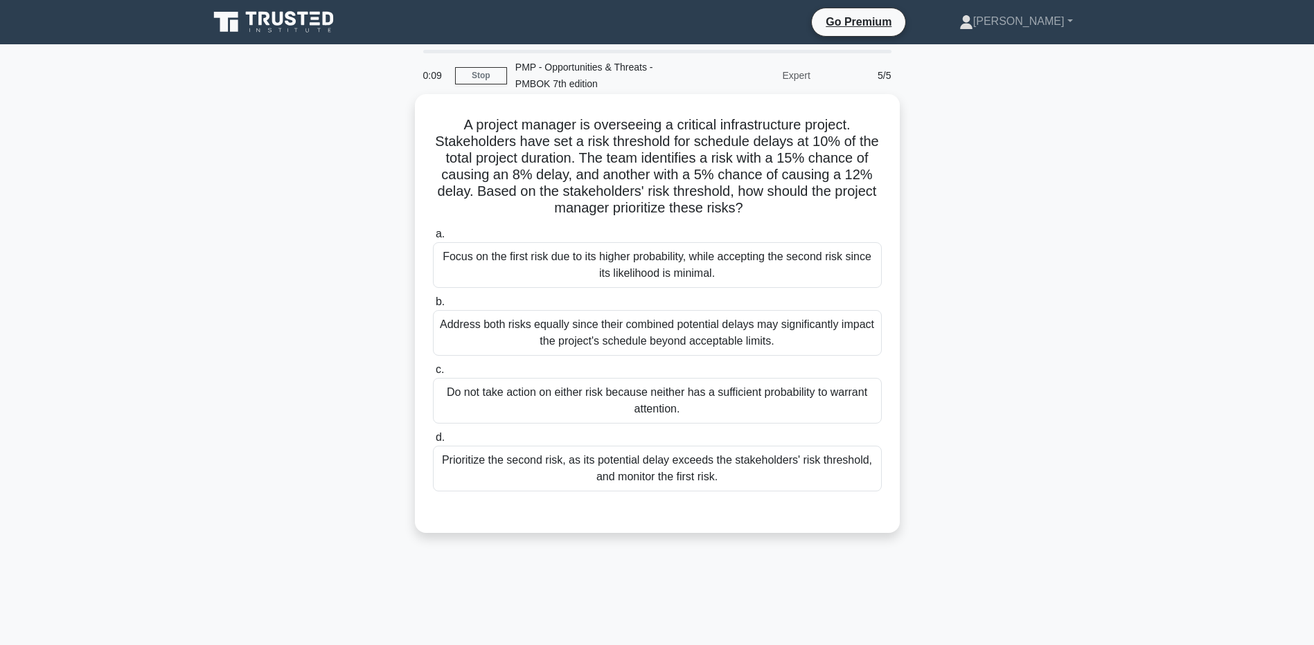
click at [520, 346] on div "Address both risks equally since their combined potential delays may significan…" at bounding box center [657, 333] width 449 height 46
click at [433, 307] on input "b. Address both risks equally since their combined potential delays may signifi…" at bounding box center [433, 302] width 0 height 9
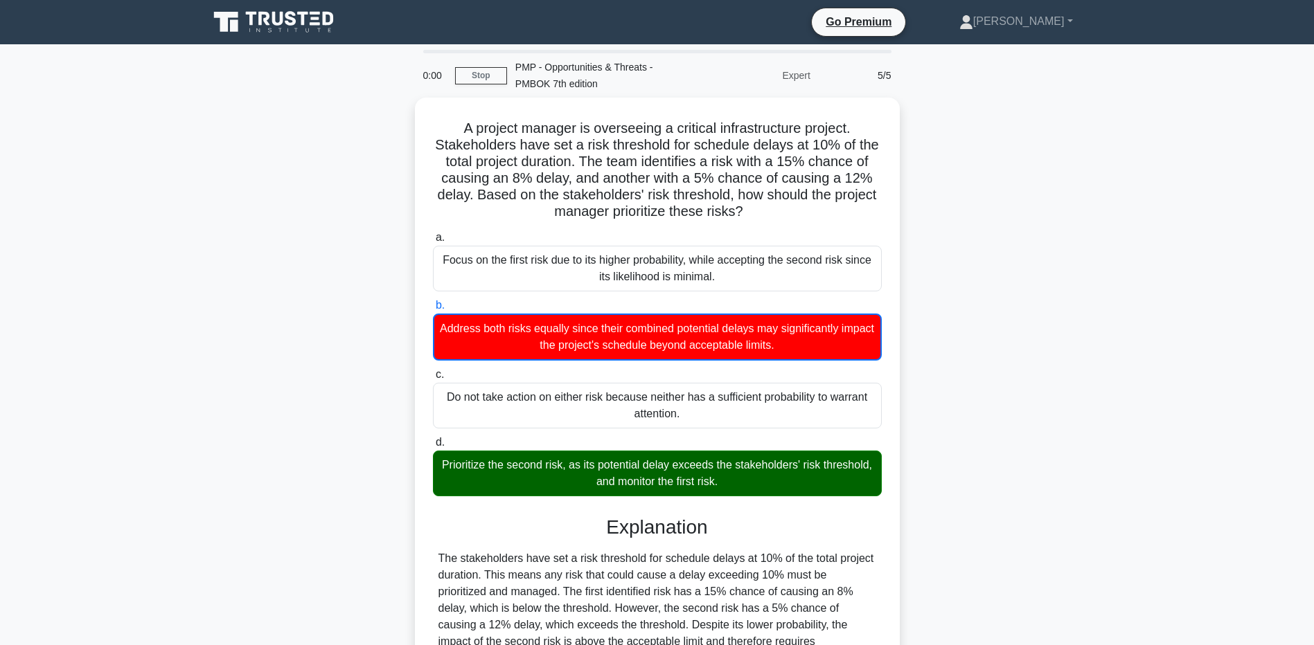
click at [125, 512] on main "0:00 Stop PMP - Opportunities & Threats - PMBOK 7th edition Expert 5/5 A projec…" at bounding box center [657, 424] width 1314 height 760
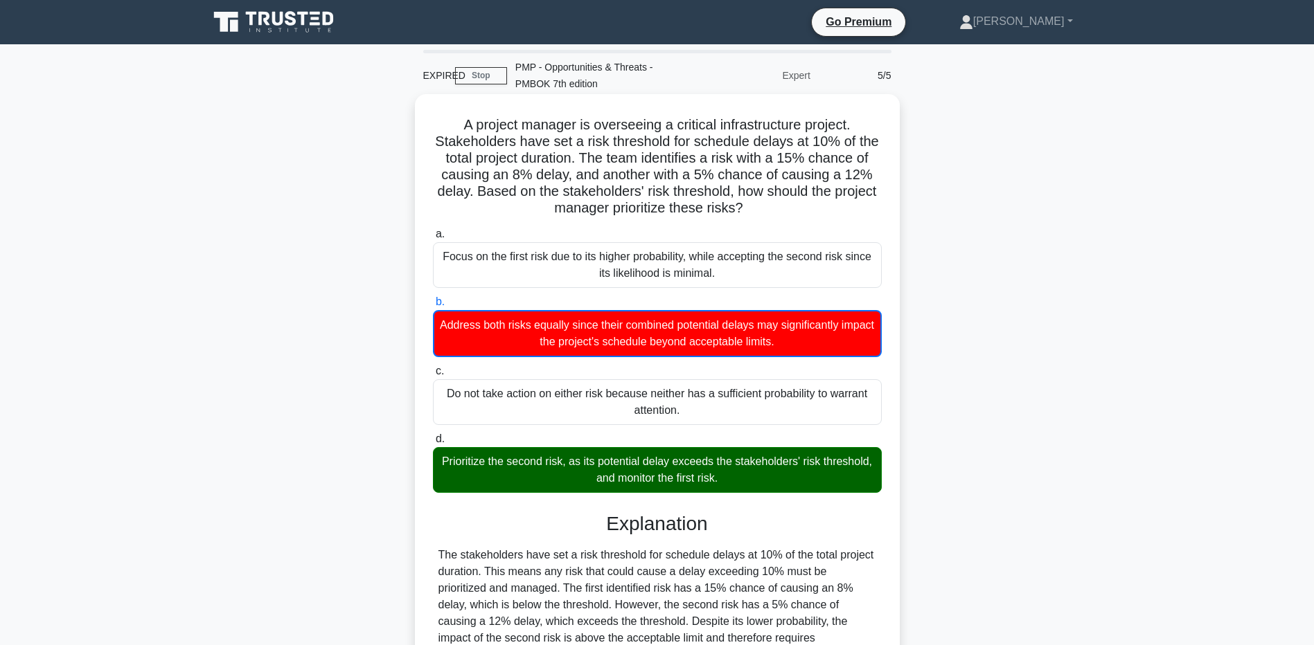
scroll to position [161, 0]
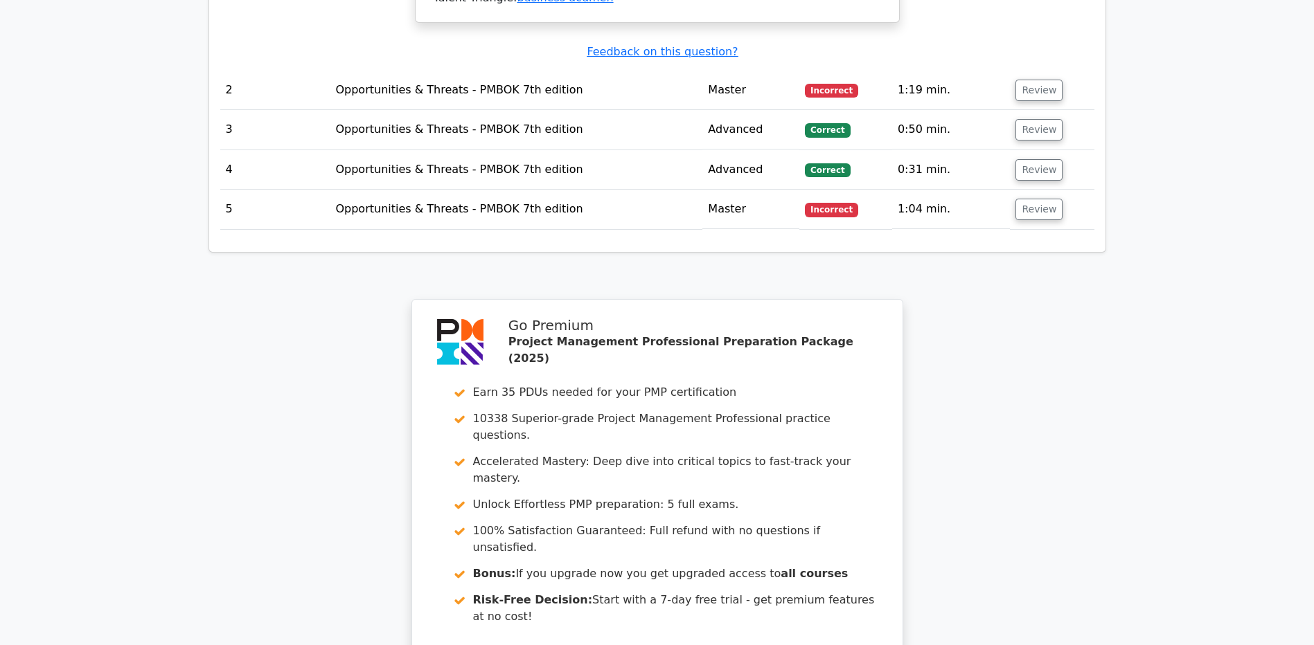
scroll to position [2004, 0]
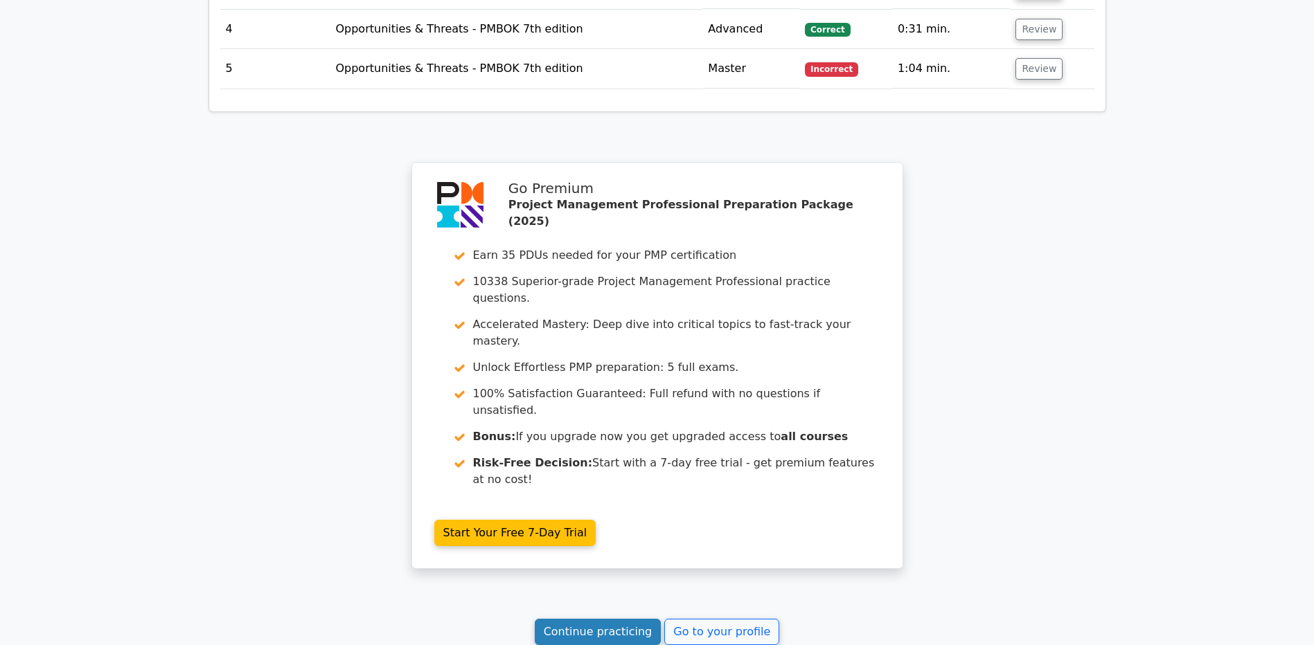
click at [587, 619] on link "Continue practicing" at bounding box center [598, 632] width 127 height 26
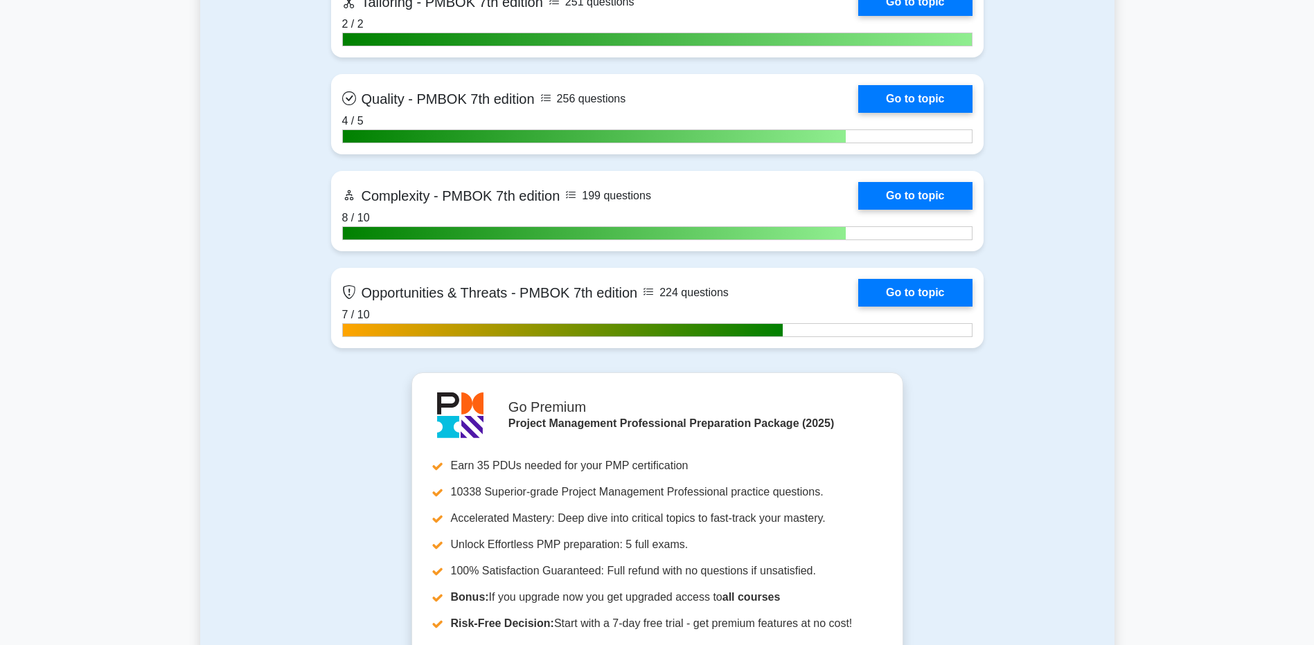
scroll to position [4432, 0]
